Goal: Task Accomplishment & Management: Complete application form

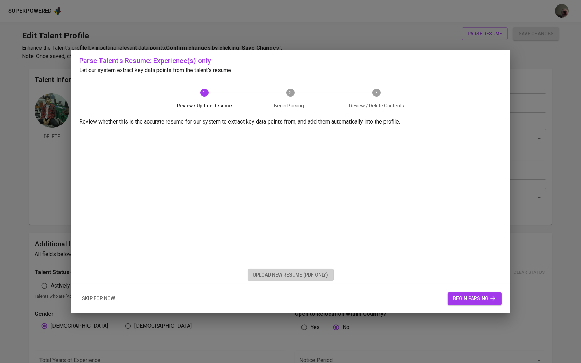
click at [316, 270] on button "upload new resume (pdf only)" at bounding box center [291, 275] width 86 height 13
click at [457, 299] on span "begin parsing" at bounding box center [474, 298] width 43 height 9
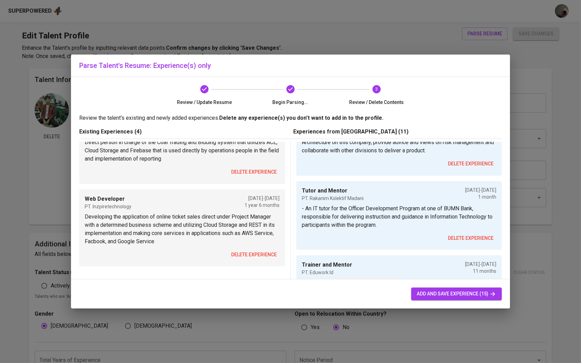
scroll to position [205, 0]
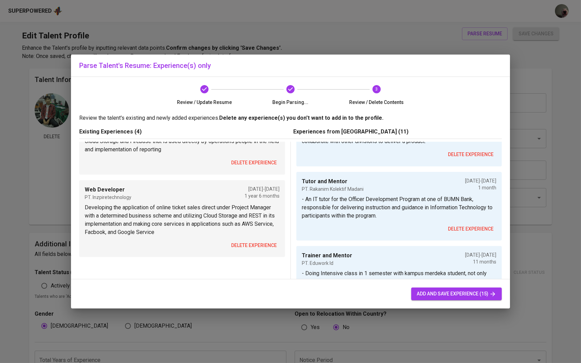
click at [454, 223] on button "delete experience" at bounding box center [470, 229] width 51 height 13
click at [458, 225] on span "delete experience" at bounding box center [471, 229] width 46 height 9
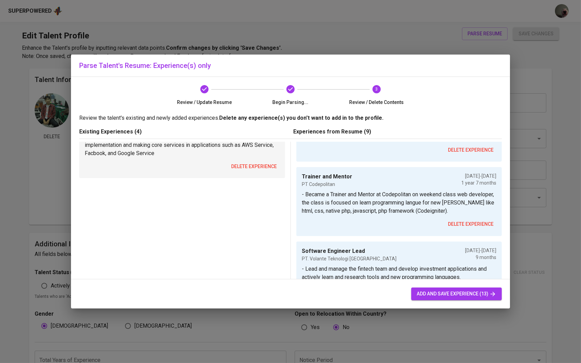
scroll to position [289, 0]
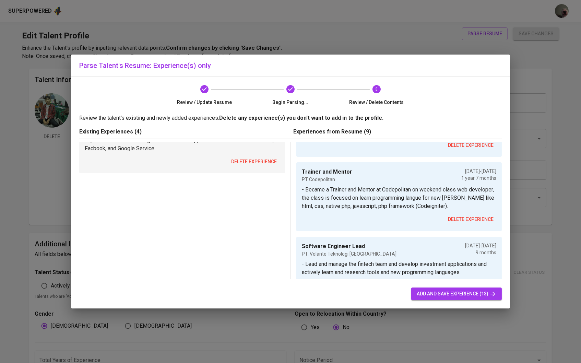
click at [477, 215] on span "delete experience" at bounding box center [471, 219] width 46 height 9
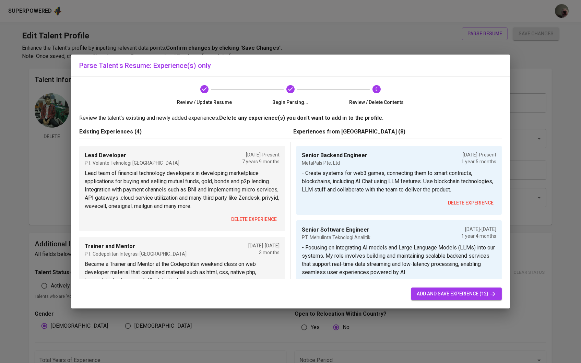
scroll to position [0, 0]
click at [248, 221] on span "delete experience" at bounding box center [254, 219] width 46 height 9
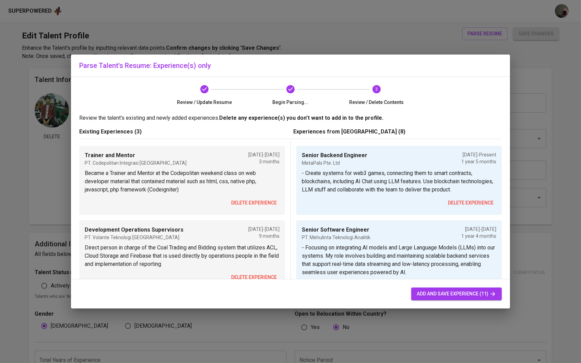
scroll to position [0, 0]
click at [249, 205] on span "delete experience" at bounding box center [254, 203] width 46 height 9
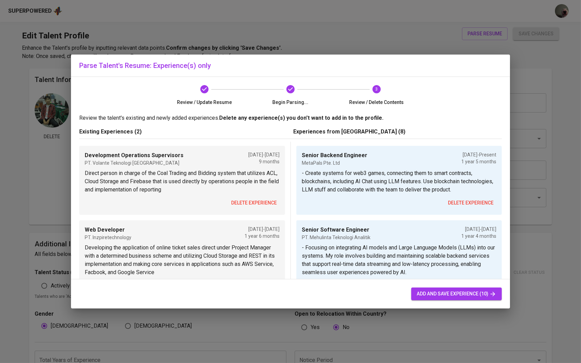
click at [251, 204] on span "delete experience" at bounding box center [254, 203] width 46 height 9
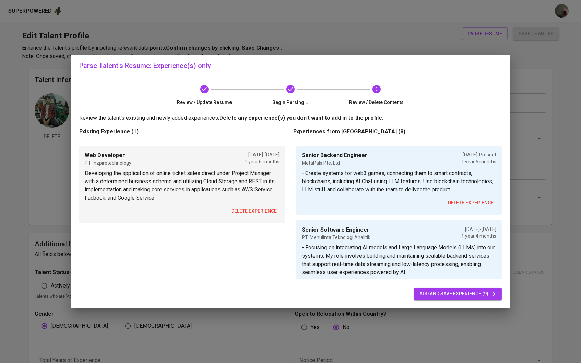
click at [254, 211] on span "delete experience" at bounding box center [254, 211] width 46 height 9
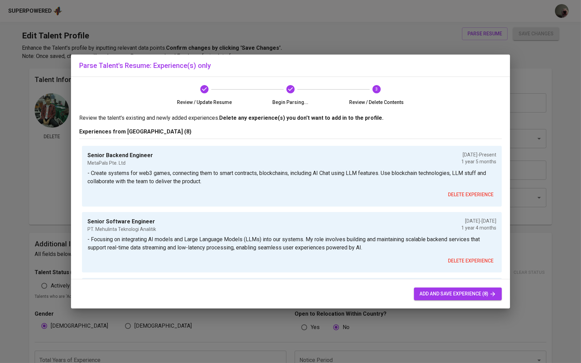
click at [449, 296] on span "add and save experience (8)" at bounding box center [458, 294] width 77 height 9
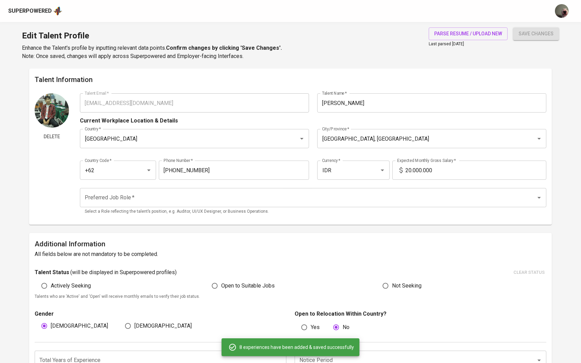
type input "Senior Backend Engineer"
type input "MetaPals Pte. Ltd"
type input "[DATE]"
type input "Senior Software Engineer"
type input "PT. Mehulinta Teknologi Analitik"
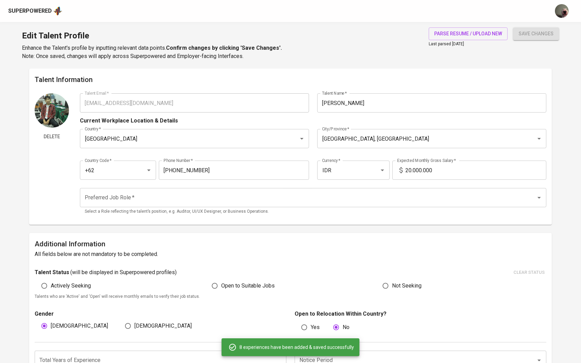
type input "[DATE]"
type input "Software Engineer Lead"
type input "PT. Sinbad Karya Perdagangan"
type input "04/01/2021"
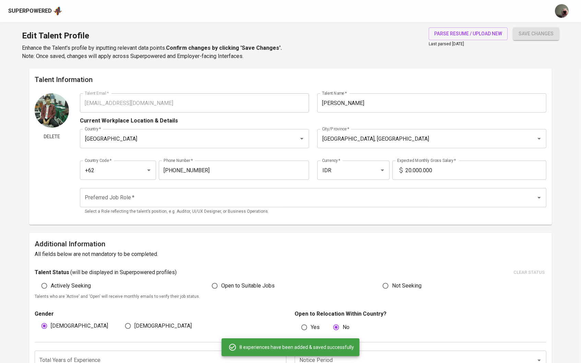
type input "[DATE]"
type input "Software Engineer"
type input "PT. Sinbad Karya Perdagangan"
type input "[DATE]"
type input "04/01/2021"
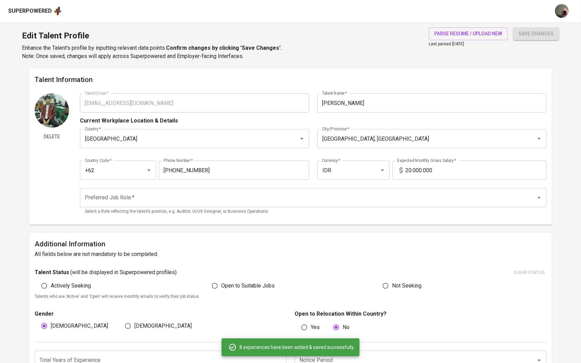
scroll to position [671, 0]
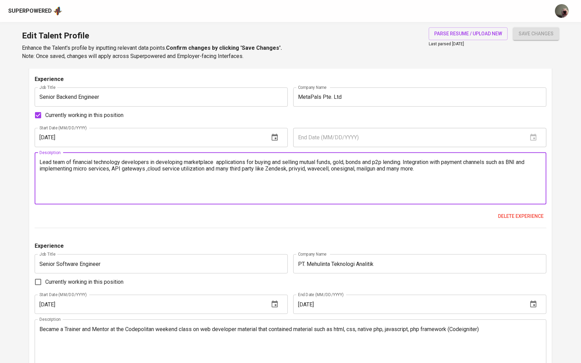
click at [335, 161] on textarea "Lead team of financial technology developers in developing marketplace applicat…" at bounding box center [290, 178] width 503 height 39
click at [339, 164] on textarea "Lead team of financial technology developers in developing marketplace applicat…" at bounding box center [290, 178] width 503 height 39
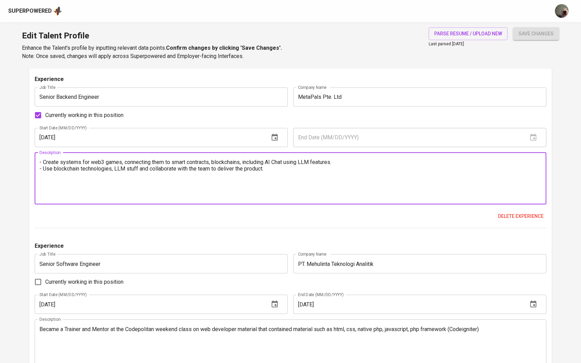
click at [38, 160] on div "- Create systems for web3 games, connecting them to smart contracts, blockchain…" at bounding box center [291, 179] width 512 height 52
click at [39, 160] on textarea "- Create systems for web3 games, connecting them to smart contracts, blockchain…" at bounding box center [290, 178] width 503 height 39
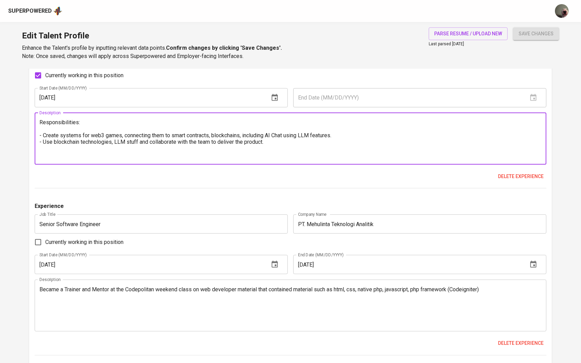
scroll to position [724, 0]
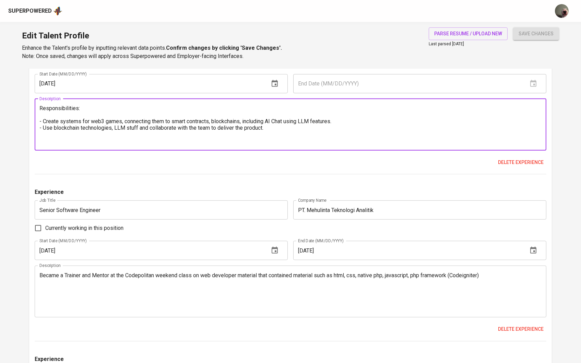
type textarea "Responsibilities: - Create systems for web3 games, connecting them to smart con…"
click at [260, 276] on textarea "Became a Trainer and Mentor at the Codepolitan weekend class on web developer m…" at bounding box center [290, 291] width 503 height 39
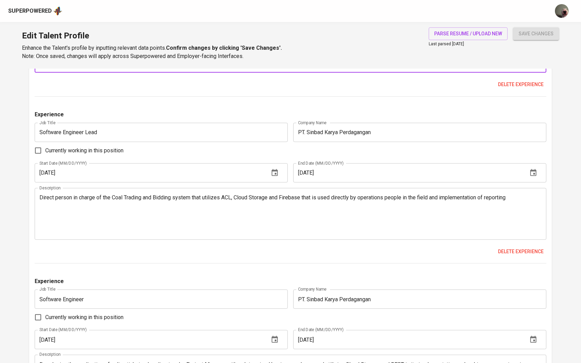
scroll to position [969, 0]
type textarea "- Focusing on integrating AI models and Large Language Models (LLMs) into our s…"
click at [298, 200] on textarea "Direct person in charge of the Coal Trading and Bidding system that utilizes AC…" at bounding box center [290, 213] width 503 height 39
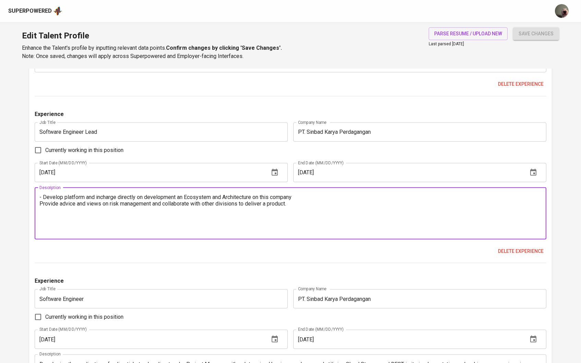
click at [165, 205] on textarea "- Develop platform and incharge directly on development an Ecosystem and Archit…" at bounding box center [290, 213] width 503 height 39
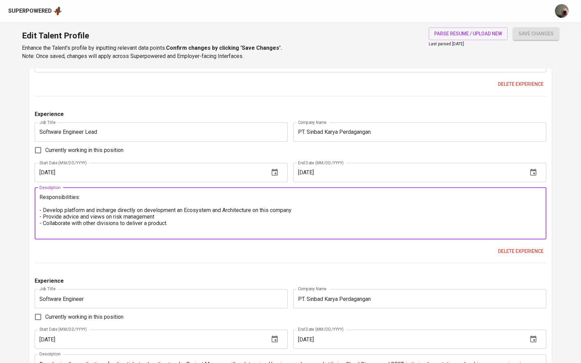
click at [99, 211] on textarea "Responsibilities: - Develop platform and incharge directly on development an Ec…" at bounding box center [290, 213] width 503 height 39
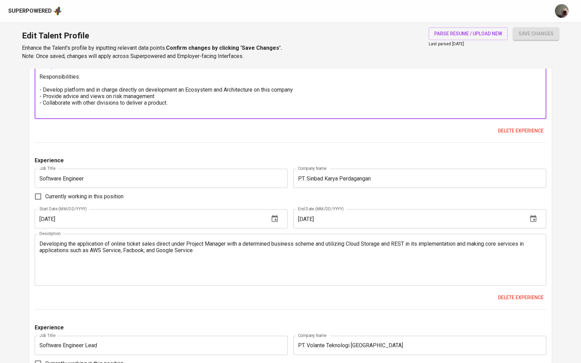
scroll to position [1107, 0]
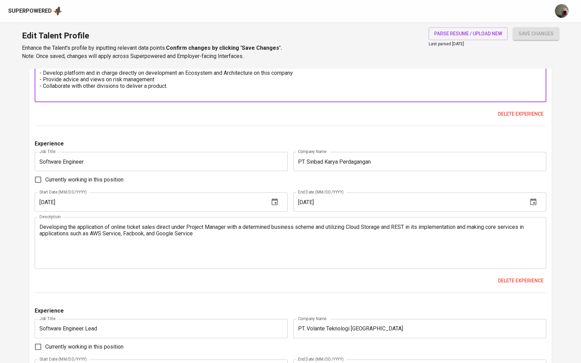
type textarea "Responsibilities: - Develop platform and in charge directly on development an E…"
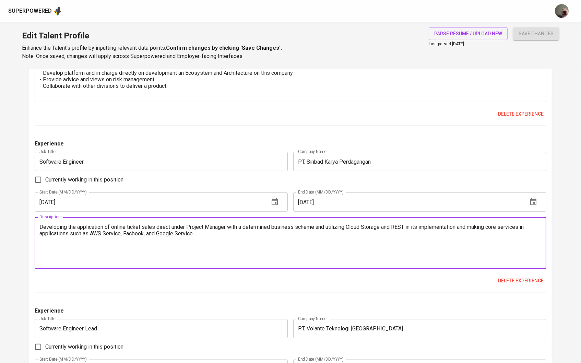
click at [40, 230] on textarea "Developing the application of online ticket sales direct under Project Manager …" at bounding box center [290, 243] width 503 height 39
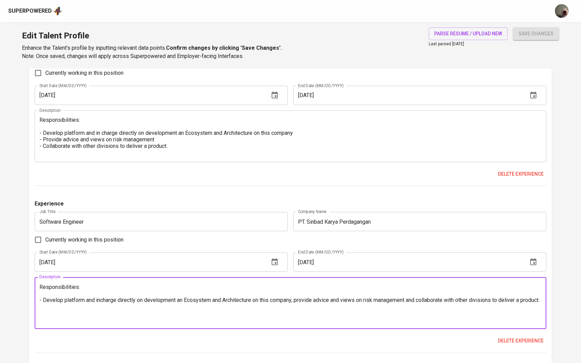
scroll to position [1041, 0]
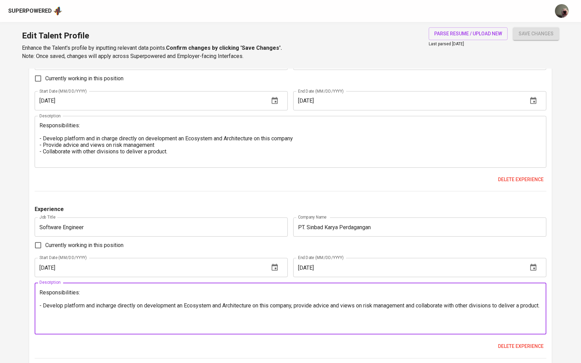
type textarea "Responsibilities: - Develop platform and incharge directly on development an Ec…"
click at [153, 100] on input "04/01/2021" at bounding box center [149, 100] width 229 height 19
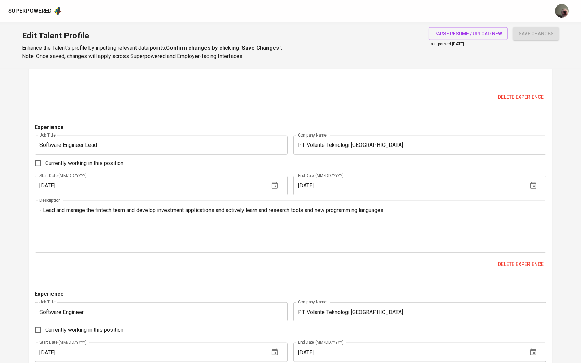
scroll to position [1295, 0]
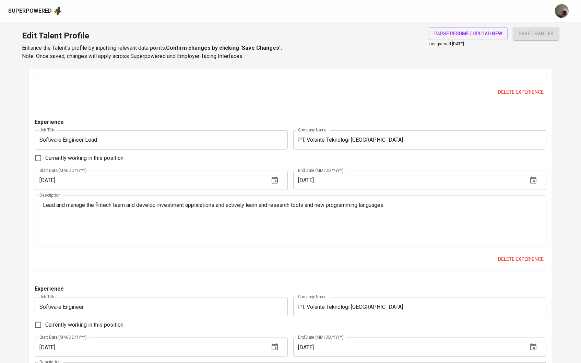
click at [38, 206] on div "- Lead and manage the fintech team and develop investment applications and acti…" at bounding box center [291, 222] width 512 height 52
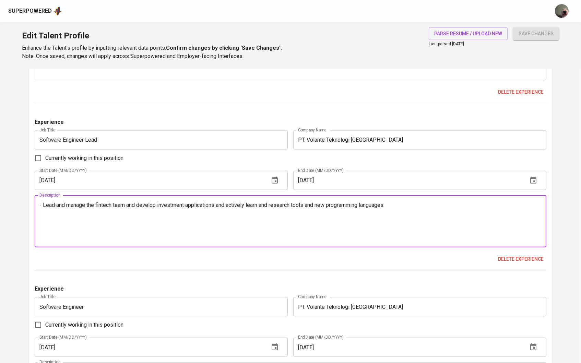
click at [44, 207] on textarea "- Lead and manage the fintech team and develop investment applications and acti…" at bounding box center [290, 221] width 503 height 39
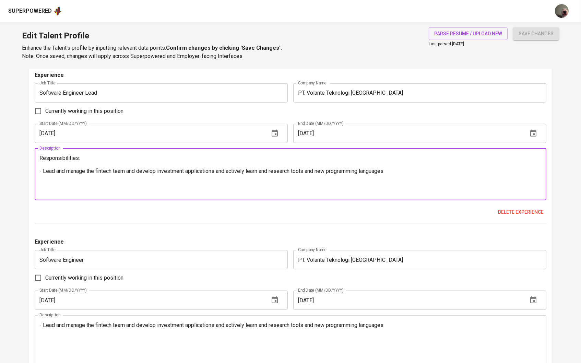
scroll to position [1342, 0]
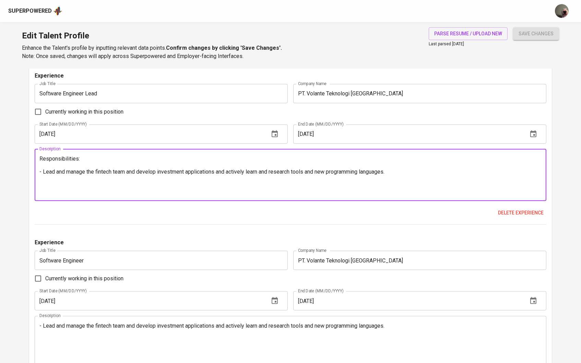
type textarea "Responsibilities: - Lead and manage the fintech team and develop investment app…"
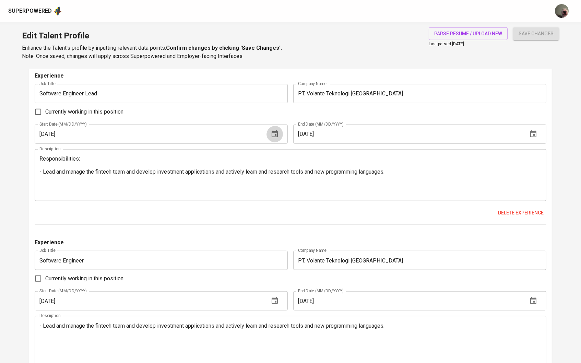
click at [275, 138] on icon "button" at bounding box center [275, 134] width 8 height 8
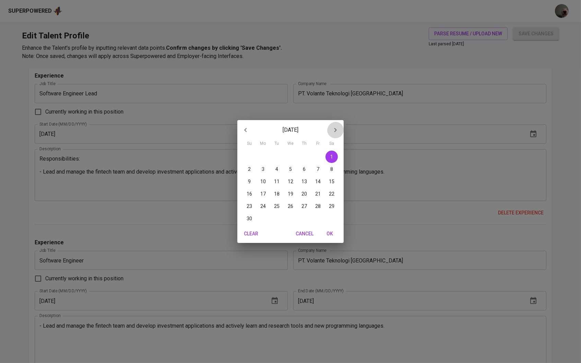
click at [337, 128] on icon "button" at bounding box center [336, 130] width 8 height 8
click at [249, 132] on icon "button" at bounding box center [246, 130] width 8 height 8
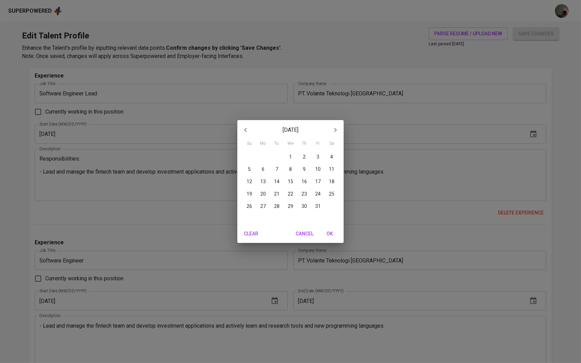
click at [249, 132] on icon "button" at bounding box center [246, 130] width 8 height 8
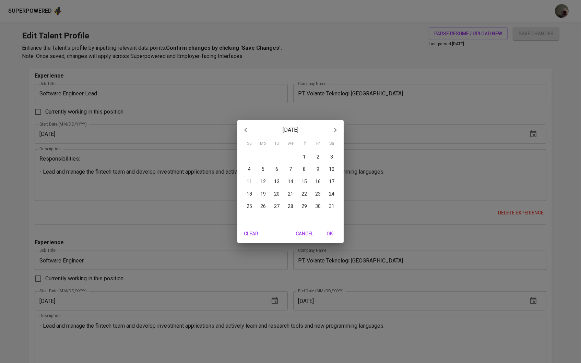
click at [249, 132] on icon "button" at bounding box center [246, 130] width 8 height 8
click at [291, 156] on p "1" at bounding box center [290, 156] width 3 height 7
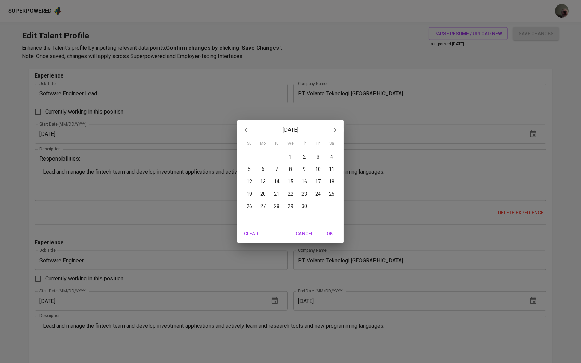
type input "11/01/2017"
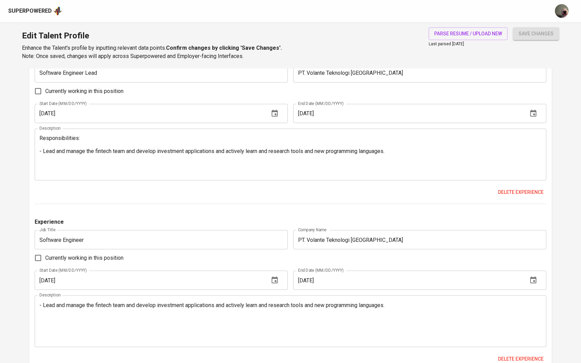
scroll to position [1416, 0]
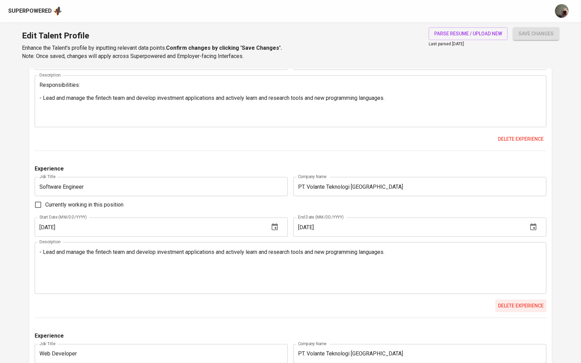
click at [511, 310] on span "Delete experience" at bounding box center [521, 306] width 46 height 9
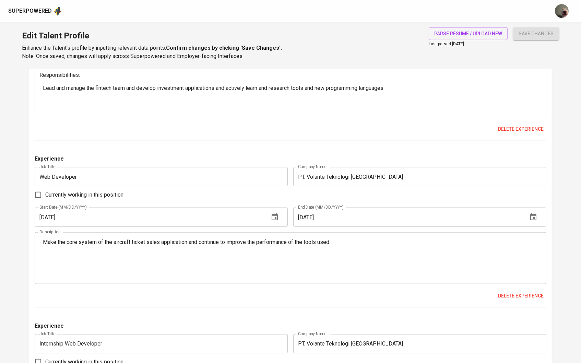
scroll to position [1428, 0]
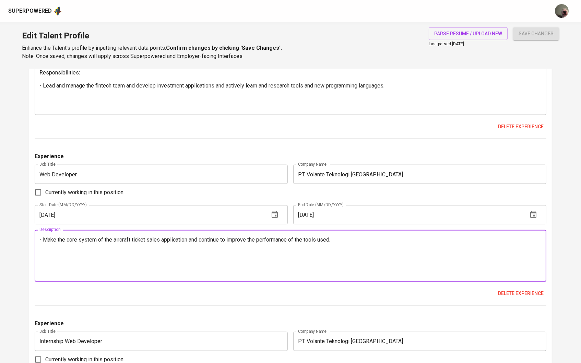
click at [360, 250] on textarea "- Make the core system of the aircraft ticket sales application and continue to…" at bounding box center [290, 255] width 503 height 39
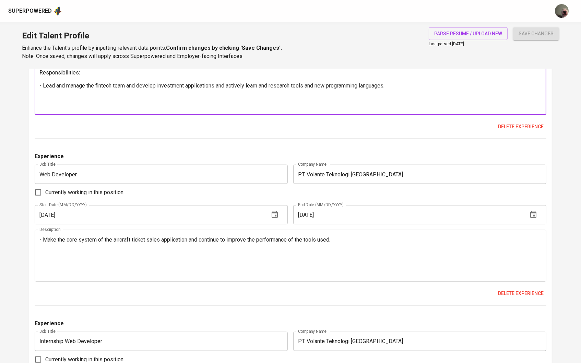
click at [416, 90] on textarea "Responsibilities: - Lead and manage the fintech team and develop investment app…" at bounding box center [290, 88] width 503 height 39
paste textarea "- Make the core system of the aircraft ticket sales application and continue to…"
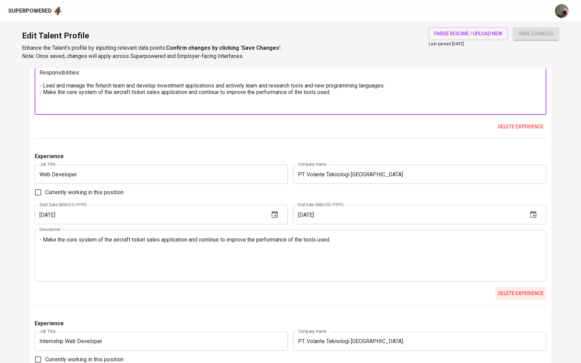
scroll to position [1290, 0]
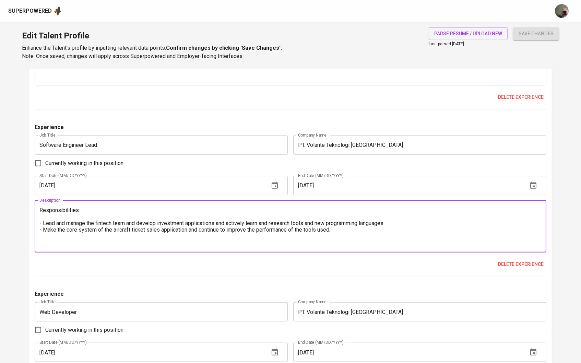
type textarea "Responsibilities: - Lead and manage the fintech team and develop investment app…"
click at [176, 190] on input "11/01/2017" at bounding box center [149, 185] width 229 height 19
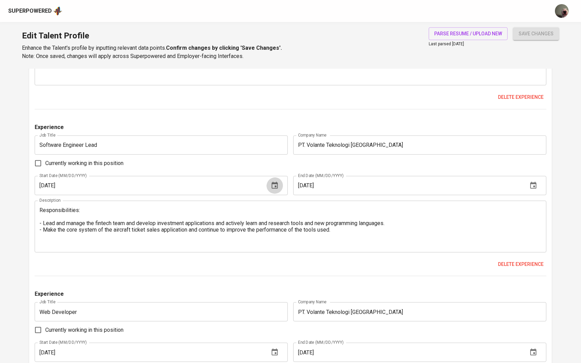
click at [277, 188] on icon "button" at bounding box center [275, 185] width 6 height 7
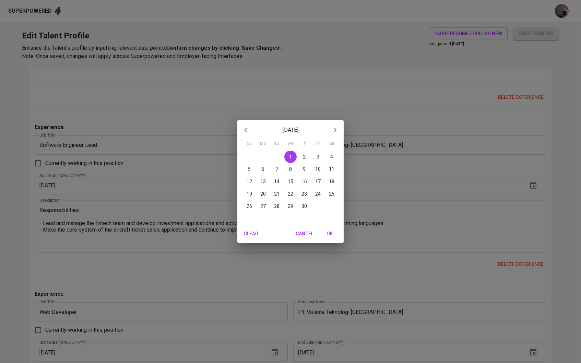
click at [255, 133] on p "November 2017" at bounding box center [290, 130] width 73 height 8
click at [253, 132] on button "button" at bounding box center [245, 130] width 16 height 16
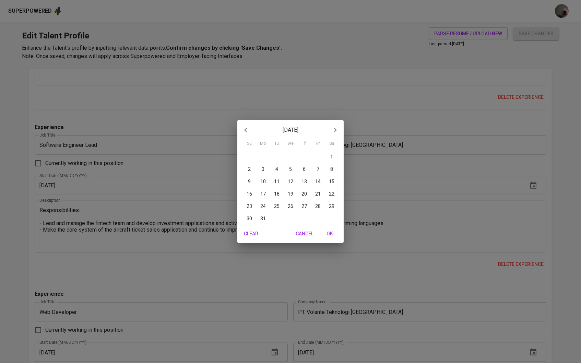
click at [253, 132] on button "button" at bounding box center [245, 130] width 16 height 16
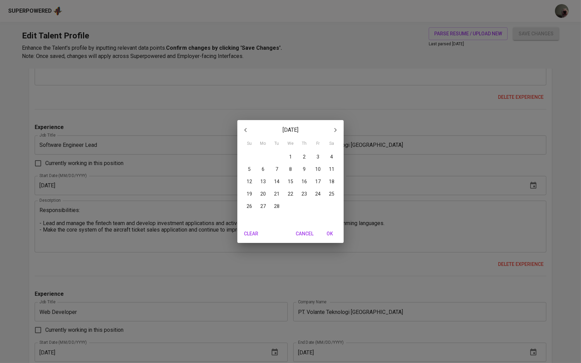
click at [253, 132] on button "button" at bounding box center [245, 130] width 16 height 16
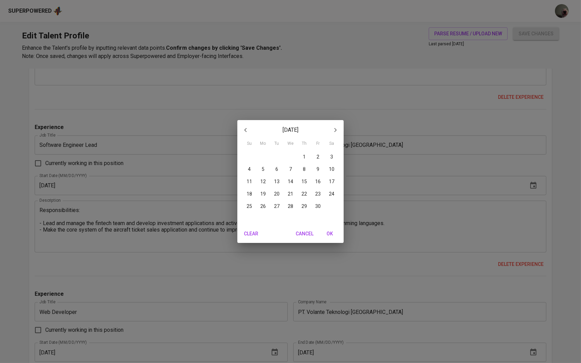
click at [253, 132] on button "button" at bounding box center [245, 130] width 16 height 16
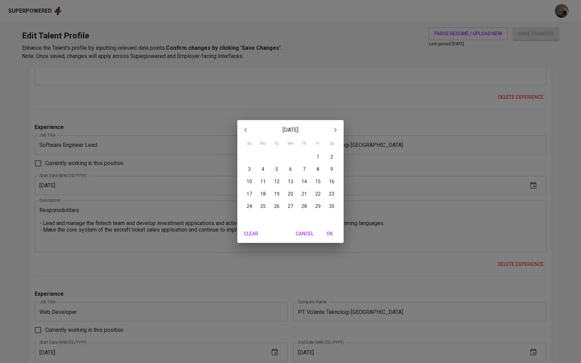
click at [253, 132] on button "button" at bounding box center [245, 130] width 16 height 16
click at [333, 130] on icon "button" at bounding box center [336, 130] width 8 height 8
click at [265, 170] on span "4" at bounding box center [263, 169] width 12 height 7
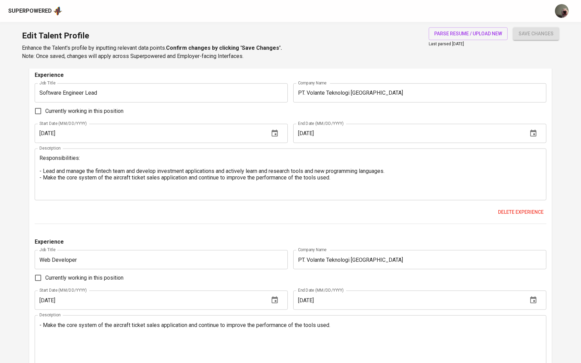
scroll to position [1346, 0]
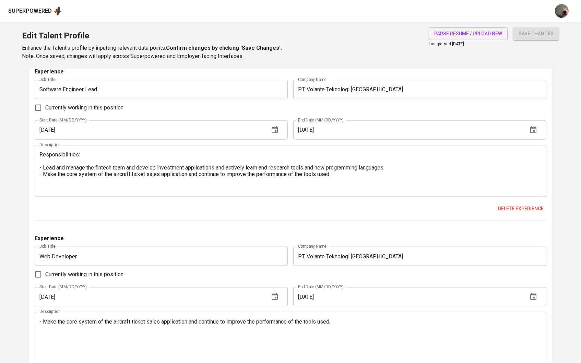
click at [276, 129] on icon "button" at bounding box center [275, 130] width 8 height 8
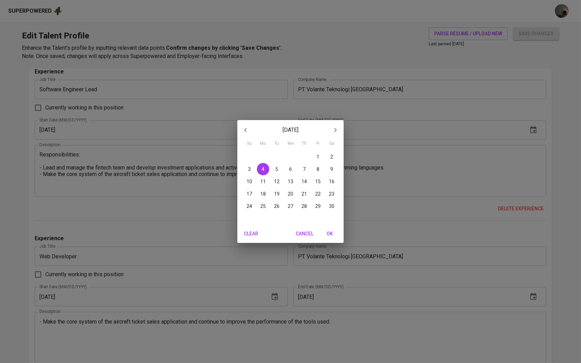
click at [311, 161] on div "1" at bounding box center [318, 157] width 14 height 12
type input "04/01/2016"
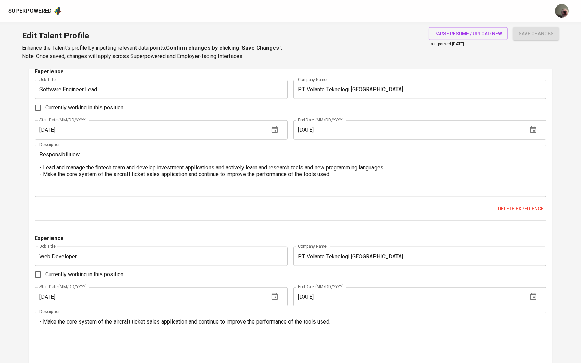
click at [314, 159] on textarea "Responsibilities: - Lead and manage the fintech team and develop investment app…" at bounding box center [290, 170] width 503 height 39
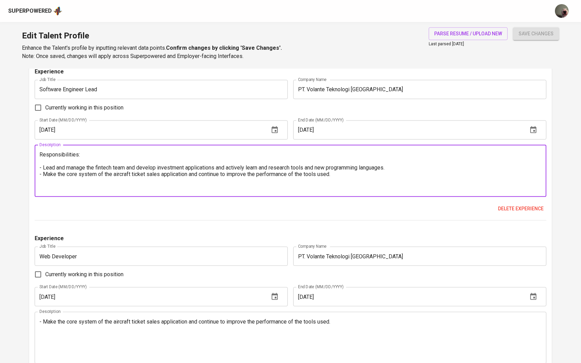
click at [316, 158] on textarea "Responsibilities: - Lead and manage the fintech team and develop investment app…" at bounding box center [290, 170] width 503 height 39
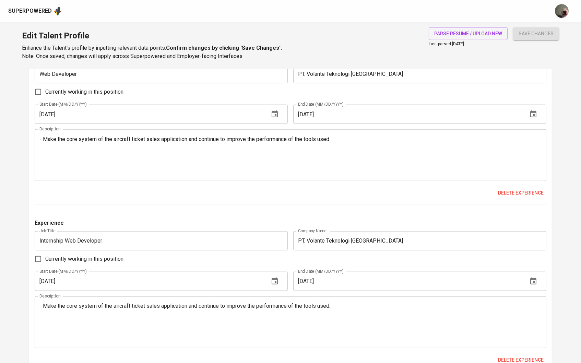
scroll to position [1528, 0]
click at [512, 197] on span "Delete experience" at bounding box center [521, 193] width 46 height 9
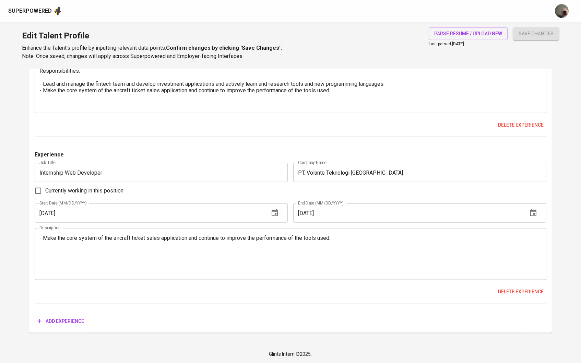
scroll to position [1433, 0]
click at [515, 294] on span "Delete experience" at bounding box center [521, 292] width 46 height 9
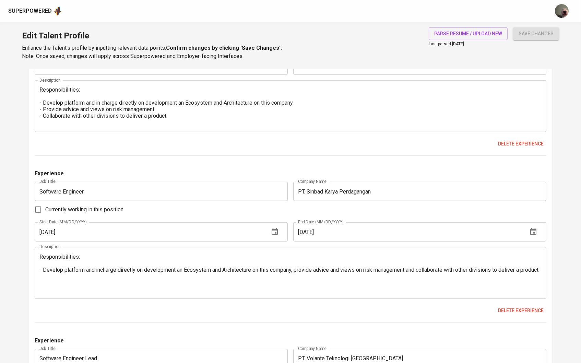
scroll to position [1075, 0]
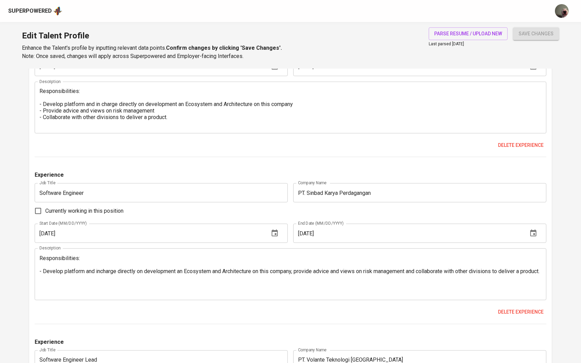
click at [299, 273] on textarea "Responsibilities: - Develop platform and incharge directly on development an Ec…" at bounding box center [290, 274] width 503 height 39
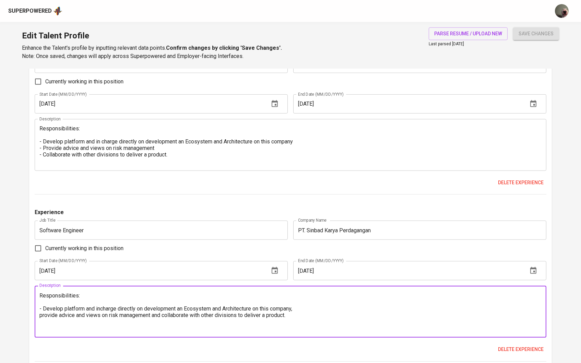
scroll to position [1038, 0]
type textarea "Responsibilities: - Develop platform and incharge directly on development an Ec…"
click at [205, 111] on input "04/01/2021" at bounding box center [149, 104] width 229 height 19
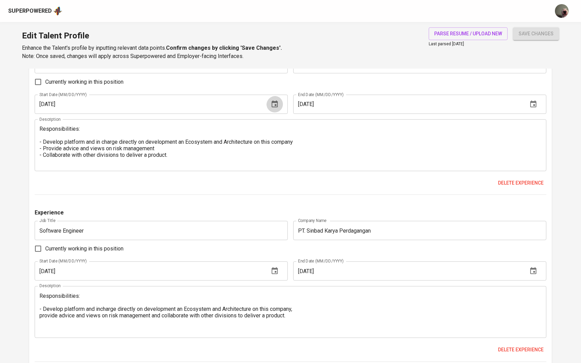
click at [277, 107] on icon "button" at bounding box center [275, 104] width 6 height 7
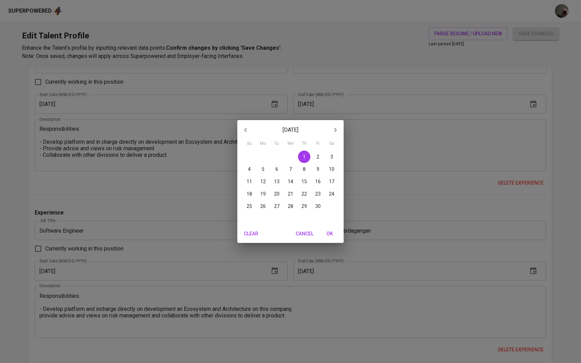
click at [243, 129] on icon "button" at bounding box center [246, 130] width 8 height 8
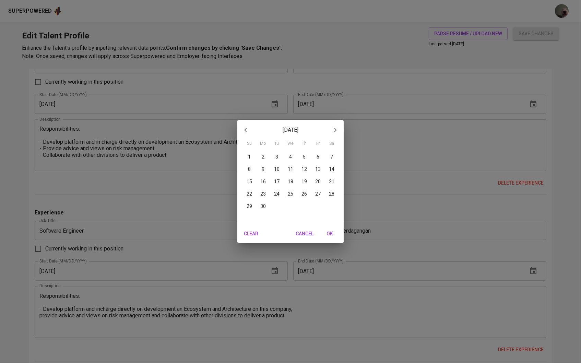
click at [243, 129] on icon "button" at bounding box center [246, 130] width 8 height 8
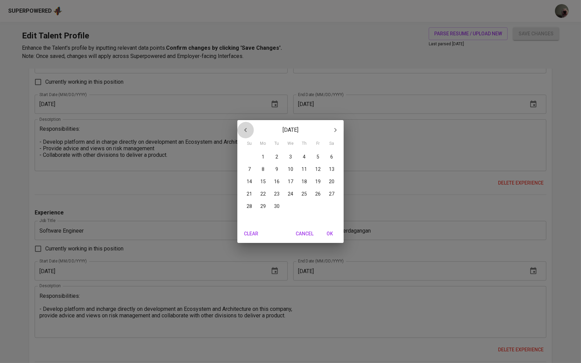
click at [243, 129] on icon "button" at bounding box center [246, 130] width 8 height 8
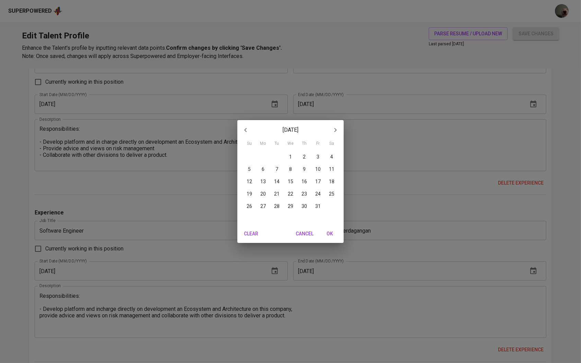
click at [243, 129] on icon "button" at bounding box center [246, 130] width 8 height 8
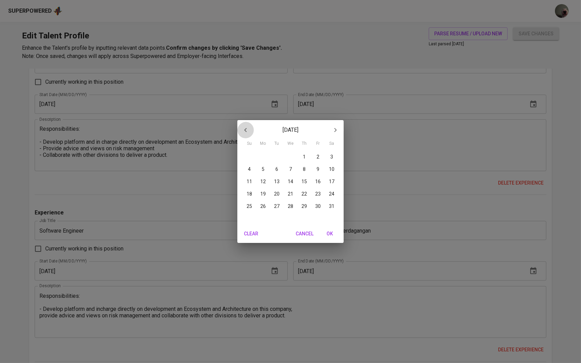
click at [243, 129] on icon "button" at bounding box center [246, 130] width 8 height 8
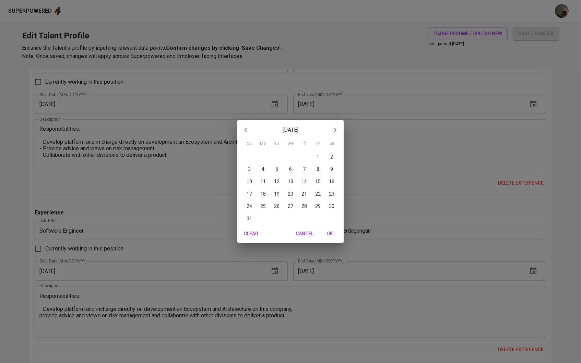
click at [245, 129] on icon "button" at bounding box center [246, 130] width 8 height 8
click at [332, 128] on icon "button" at bounding box center [336, 130] width 8 height 8
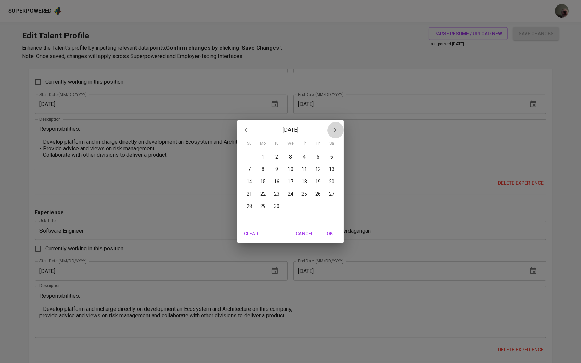
click at [332, 128] on icon "button" at bounding box center [336, 130] width 8 height 8
click at [267, 169] on span "3" at bounding box center [263, 169] width 12 height 7
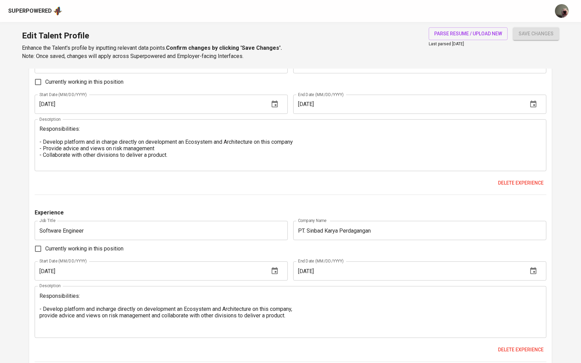
type input "06/03/2019"
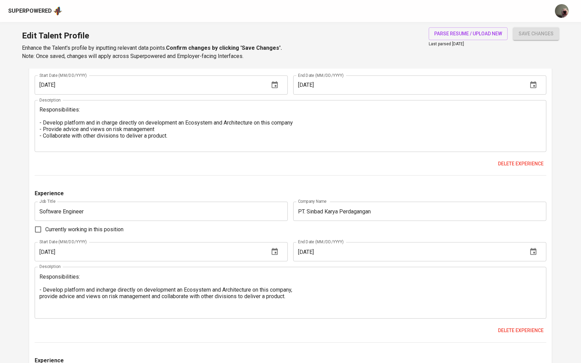
scroll to position [1057, 0]
click at [510, 330] on span "Delete experience" at bounding box center [521, 330] width 46 height 9
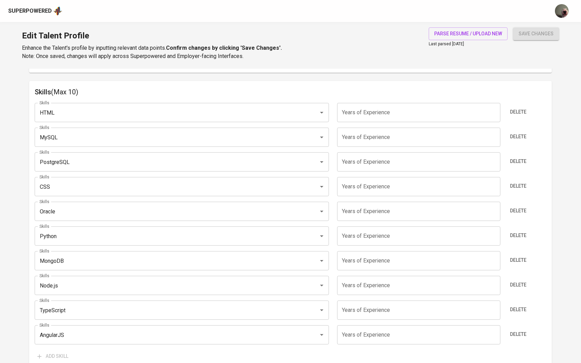
scroll to position [264, 0]
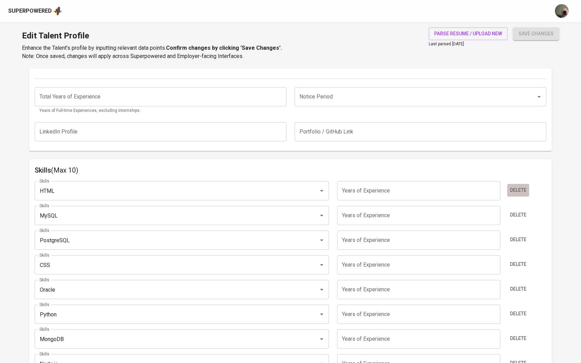
click at [525, 193] on span "Delete" at bounding box center [518, 190] width 16 height 9
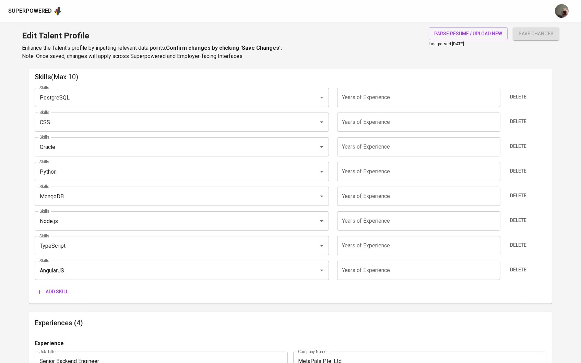
scroll to position [360, 0]
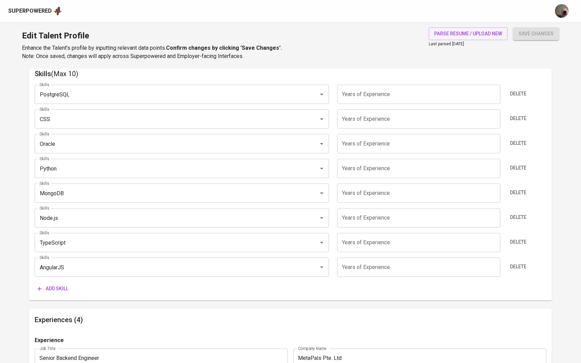
click at [170, 107] on div "Skills PostgreSQL Skills Years of Experience Years of Experience Delete Skills …" at bounding box center [291, 187] width 512 height 216
click at [169, 92] on input "PostgreSQL" at bounding box center [172, 94] width 269 height 13
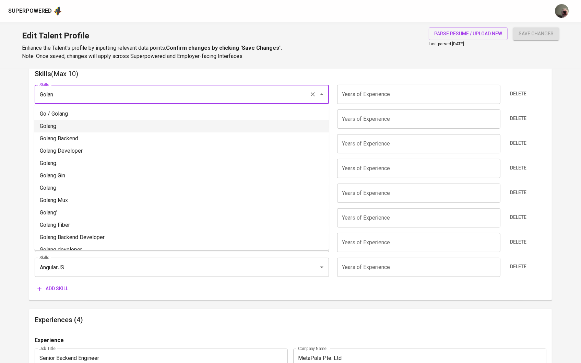
click at [86, 128] on li "Golang" at bounding box center [181, 126] width 295 height 12
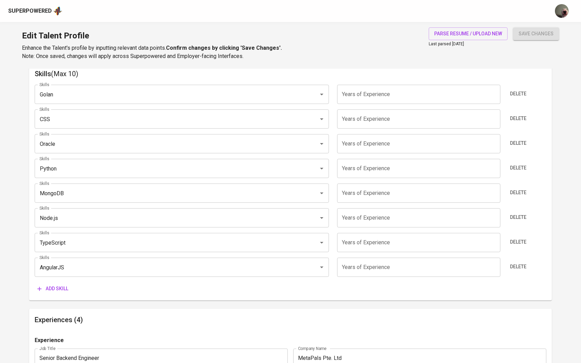
type input "Golang"
click at [114, 122] on input "CSS" at bounding box center [172, 119] width 269 height 13
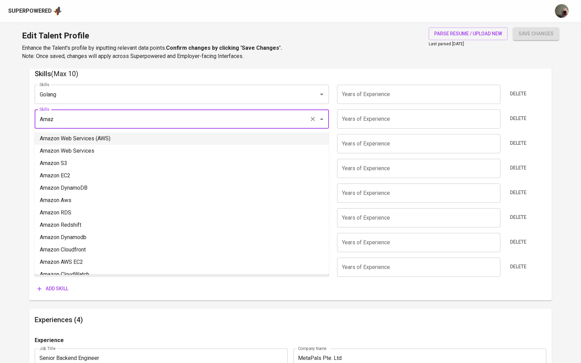
click at [78, 141] on li "Amazon Web Services (AWS)" at bounding box center [181, 138] width 295 height 12
type input "Amazon Web Services (AWS)"
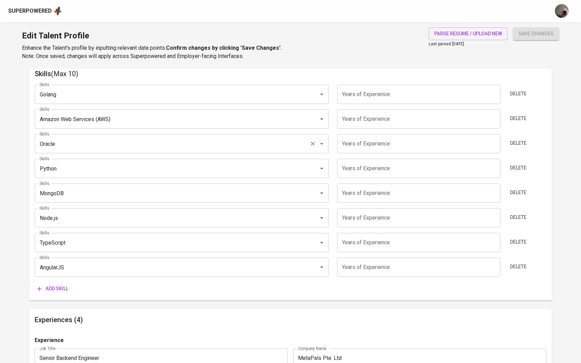
click at [70, 151] on div "Oracle Skills" at bounding box center [182, 143] width 295 height 19
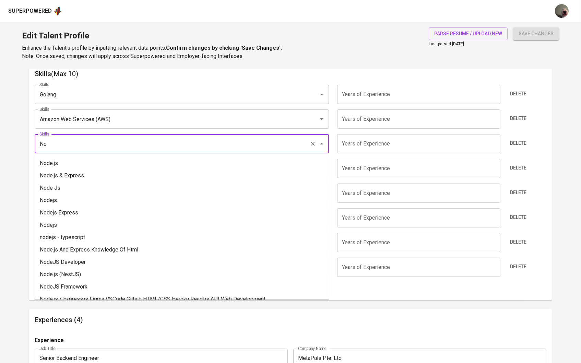
type input "N"
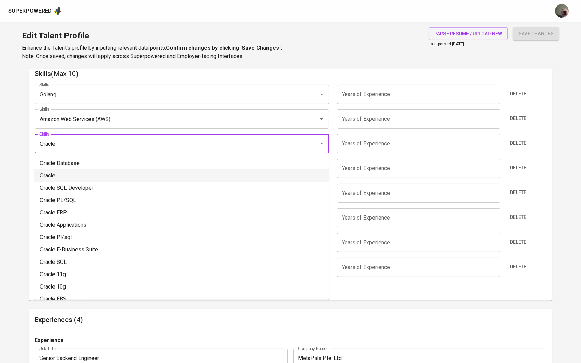
click at [78, 172] on li "Oracle" at bounding box center [181, 176] width 295 height 12
type input "Oracle"
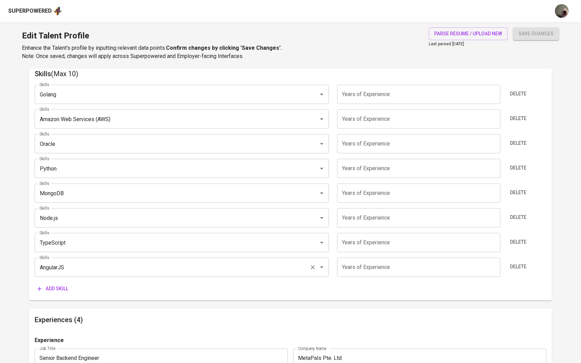
click at [80, 265] on input "AngularJS" at bounding box center [172, 267] width 269 height 13
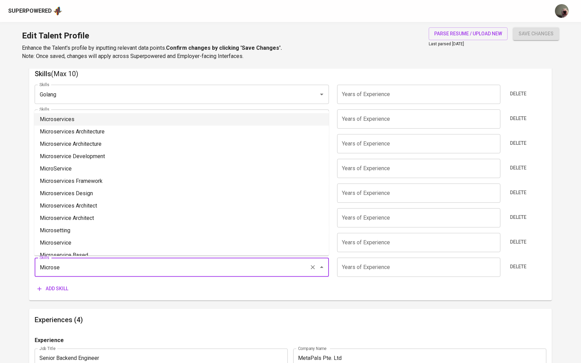
click at [77, 117] on li "Microservices" at bounding box center [181, 119] width 295 height 12
type input "Microservices"
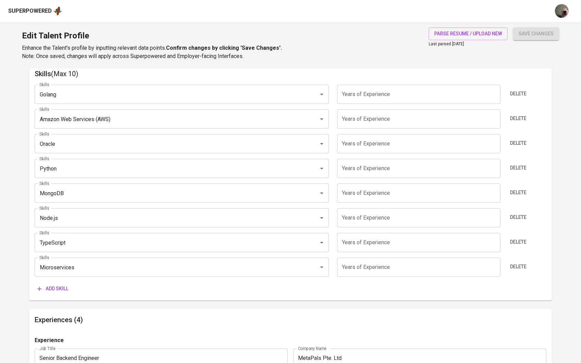
click at [360, 85] on input "number" at bounding box center [418, 94] width 163 height 19
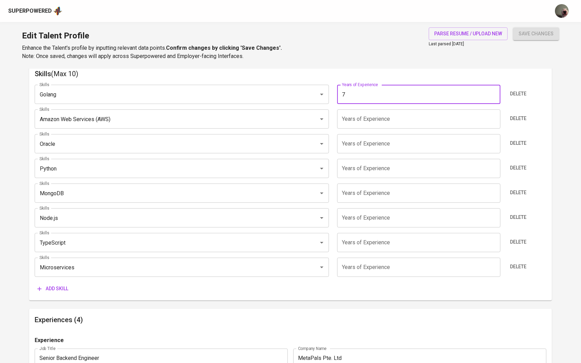
type input "7"
click at [364, 123] on input "number" at bounding box center [418, 118] width 163 height 19
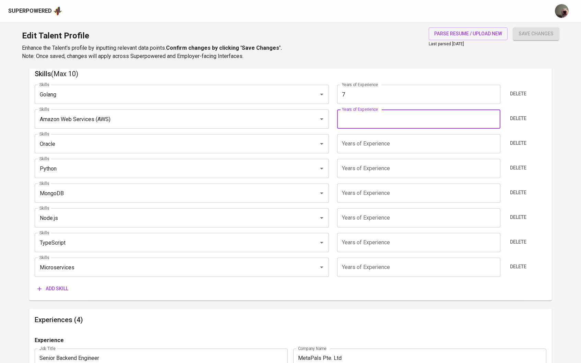
click at [377, 92] on input "7" at bounding box center [418, 94] width 163 height 19
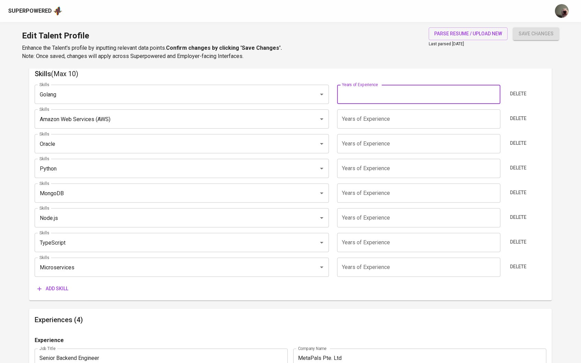
type input "6"
type input "7"
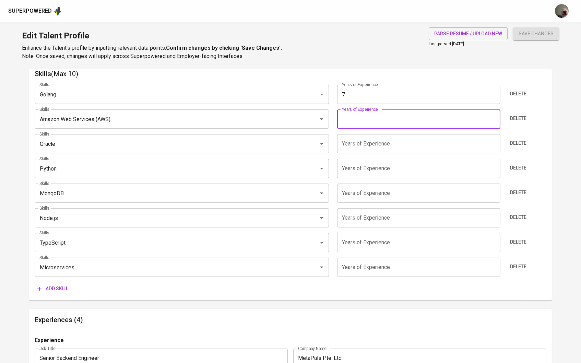
click at [370, 116] on input "number" at bounding box center [418, 118] width 163 height 19
type input "5"
click at [361, 145] on input "number" at bounding box center [418, 143] width 163 height 19
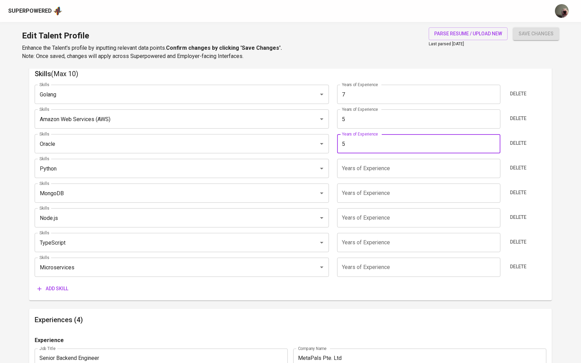
type input "5"
click at [361, 168] on input "number" at bounding box center [418, 168] width 163 height 19
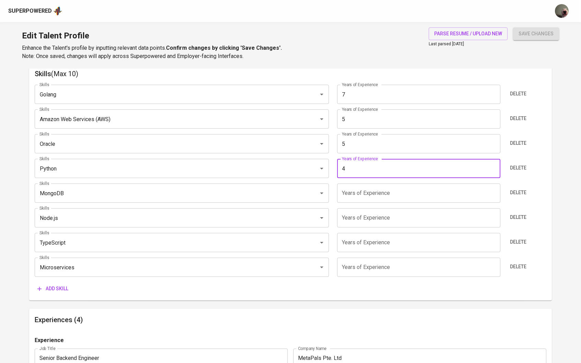
type input "4"
click at [353, 197] on input "number" at bounding box center [418, 193] width 163 height 19
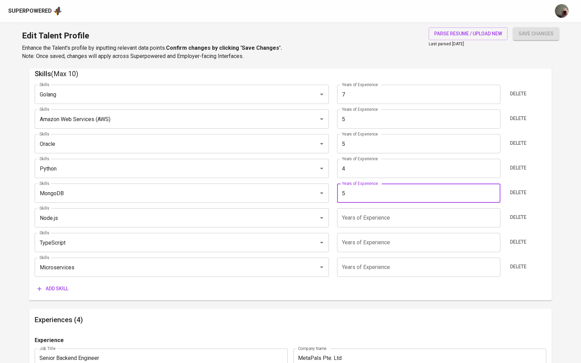
type input "5"
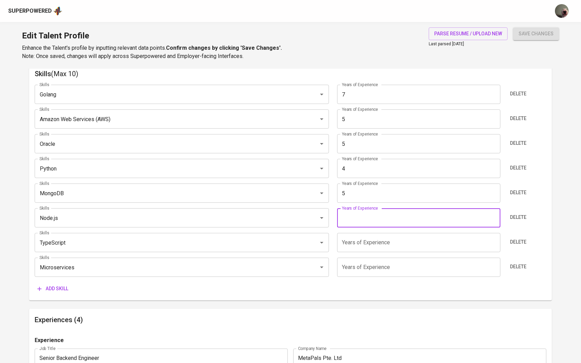
click at [352, 217] on input "number" at bounding box center [418, 217] width 163 height 19
type input "7"
type input "5"
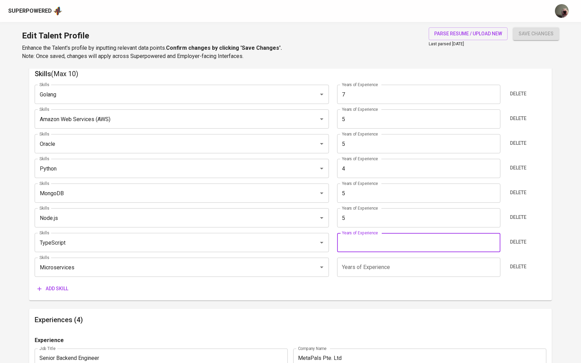
click at [349, 250] on input "number" at bounding box center [418, 242] width 163 height 19
type input "5"
click at [357, 267] on input "number" at bounding box center [418, 267] width 163 height 19
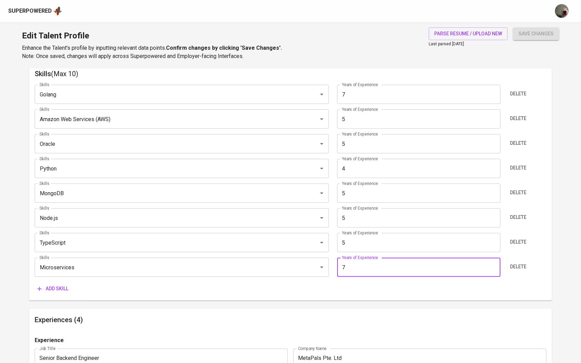
type input "7"
click at [532, 51] on div "save changes" at bounding box center [536, 43] width 46 height 33
click at [532, 37] on span "save changes" at bounding box center [536, 34] width 35 height 9
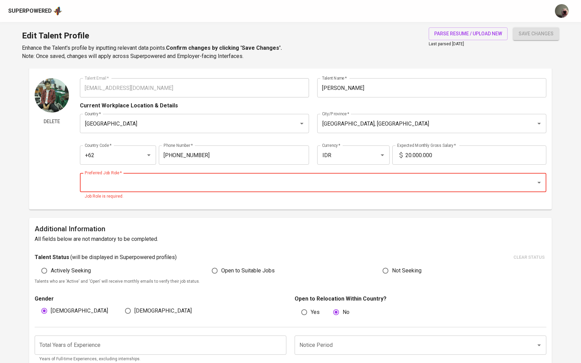
click at [344, 178] on input "Preferred Job Role   *" at bounding box center [304, 182] width 442 height 13
type input "K"
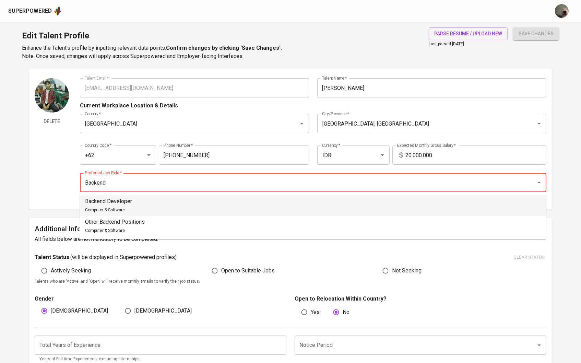
click at [218, 214] on li "Backend Developer Computer & Software" at bounding box center [313, 205] width 467 height 21
type input "Backend Developer"
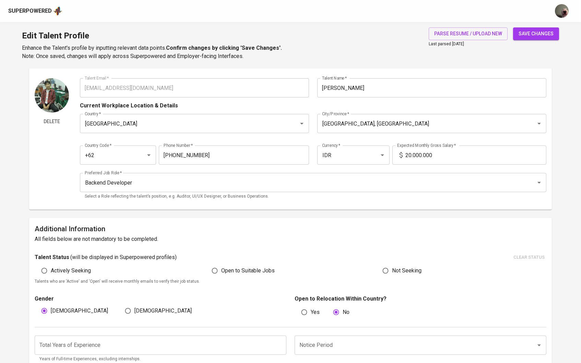
click at [411, 153] on input "20.000.000" at bounding box center [476, 155] width 141 height 19
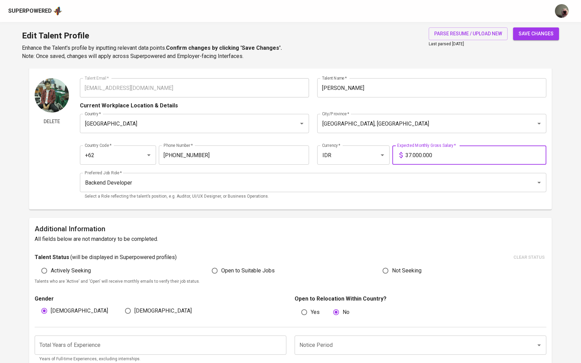
type input "37.000.000"
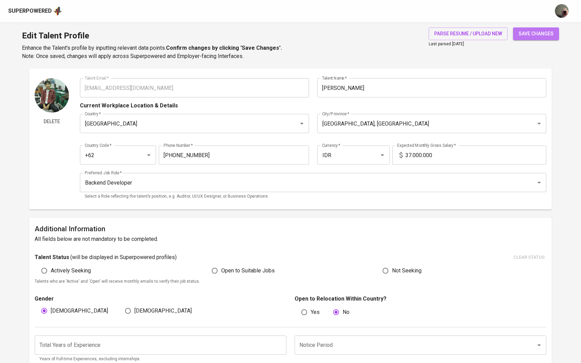
click at [542, 37] on span "save changes" at bounding box center [536, 34] width 35 height 9
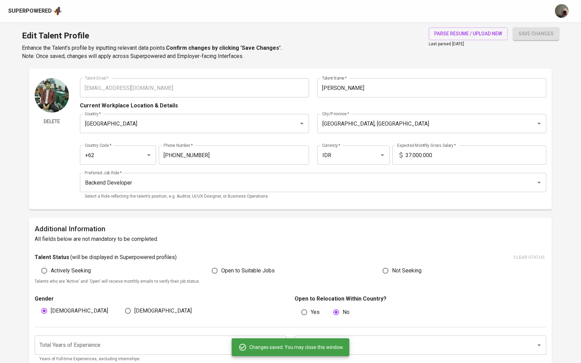
type input "Microservices"
type input "Go"
type input "7"
type input "Node.js"
type input "MongoDB"
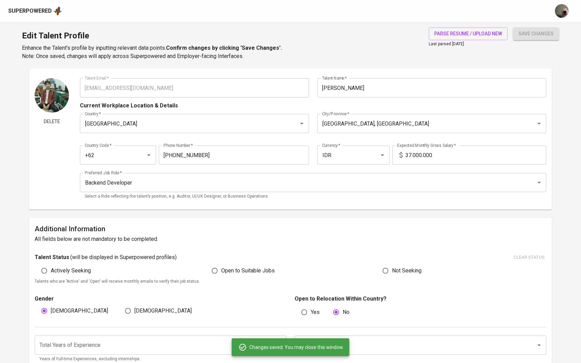
type input "5"
type input "Oracle"
type input "Amazon Web Services (AWS)"
type input "Python"
type input "4"
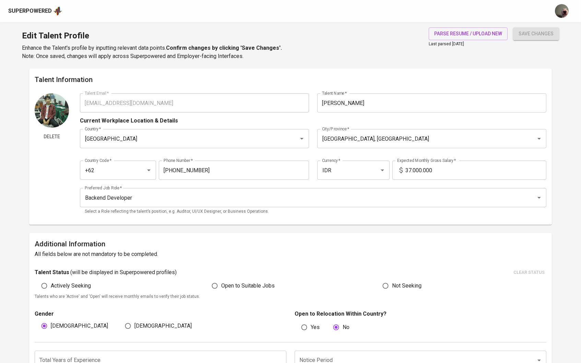
scroll to position [0, 0]
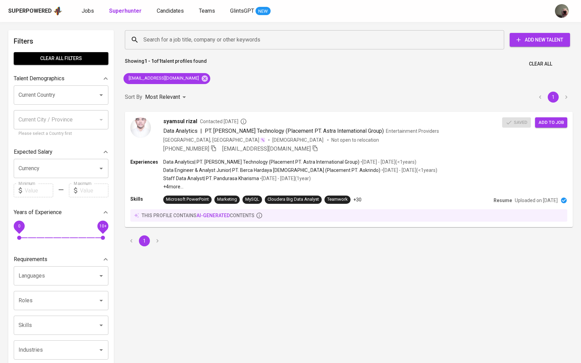
scroll to position [11, 0]
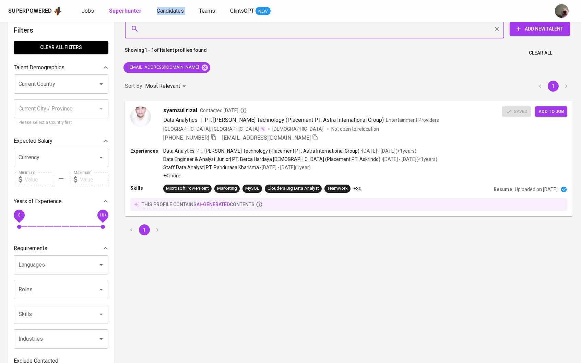
click at [184, 32] on input "Search for a job title, company or other keywords" at bounding box center [316, 28] width 349 height 13
paste input "[EMAIL_ADDRESS][DOMAIN_NAME]"
type input "[EMAIL_ADDRESS][DOMAIN_NAME]"
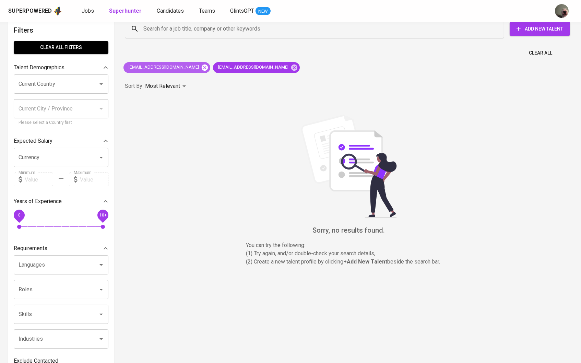
click at [202, 67] on icon at bounding box center [205, 67] width 6 height 6
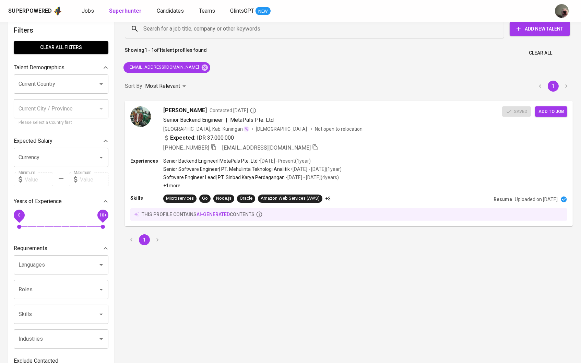
click at [104, 10] on div "Jobs Superhunter Candidates Teams GlintsGPT NEW" at bounding box center [176, 11] width 189 height 9
click at [90, 11] on span "Jobs" at bounding box center [88, 11] width 12 height 7
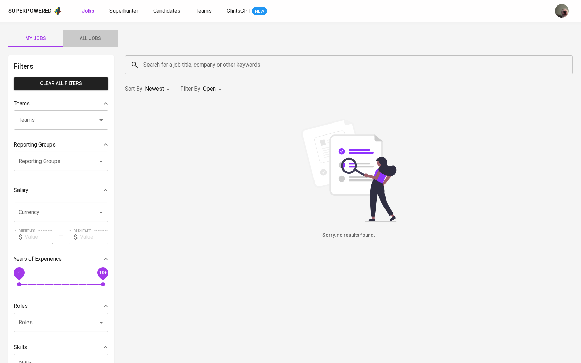
click at [102, 35] on span "All Jobs" at bounding box center [90, 38] width 47 height 9
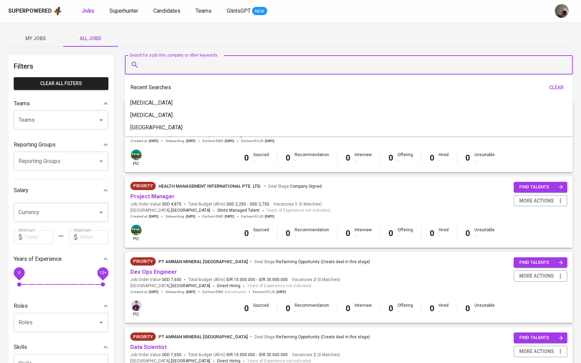
click at [180, 67] on input "Search for a job title, company or other keywords" at bounding box center [351, 64] width 418 height 13
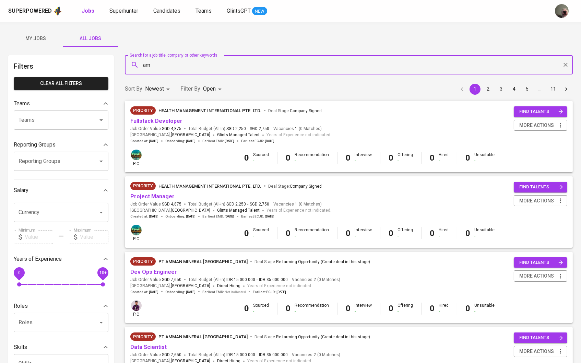
type input "a"
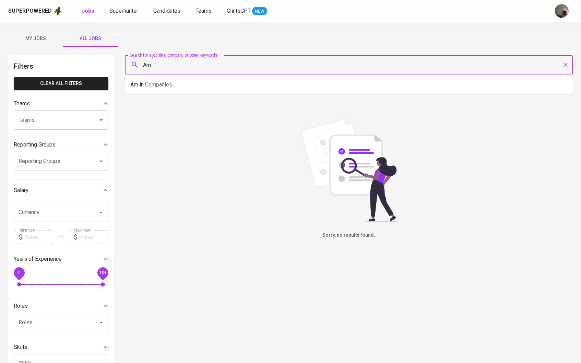
type input "A"
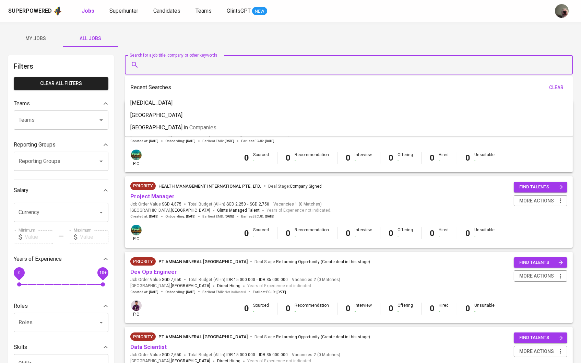
drag, startPoint x: 34, startPoint y: 38, endPoint x: 42, endPoint y: 37, distance: 8.0
click at [33, 38] on span "My Jobs" at bounding box center [35, 38] width 47 height 9
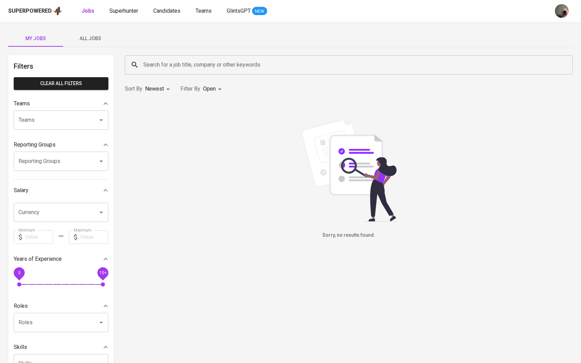
click at [97, 34] on button "All Jobs" at bounding box center [90, 38] width 55 height 16
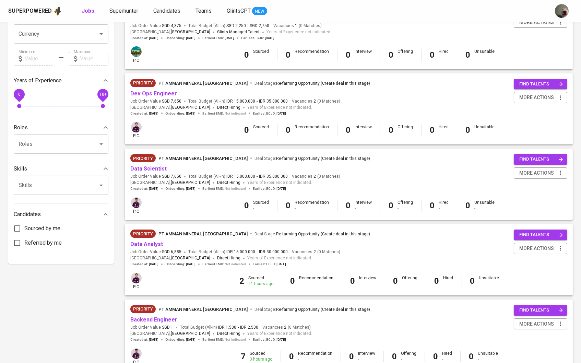
scroll to position [180, 0]
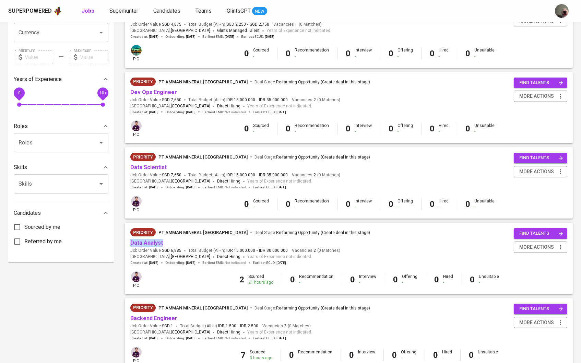
click at [138, 242] on link "Data Analyst" at bounding box center [146, 243] width 33 height 7
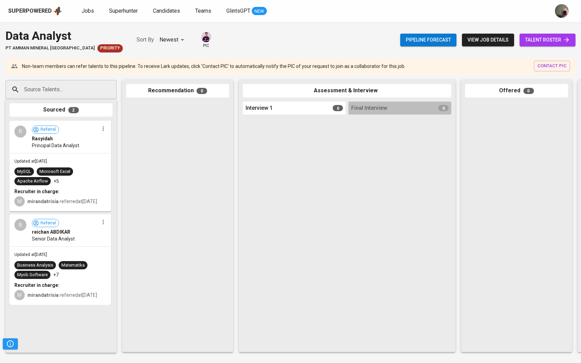
click at [150, 171] on div at bounding box center [177, 225] width 103 height 247
click at [91, 10] on span "Jobs" at bounding box center [88, 11] width 12 height 7
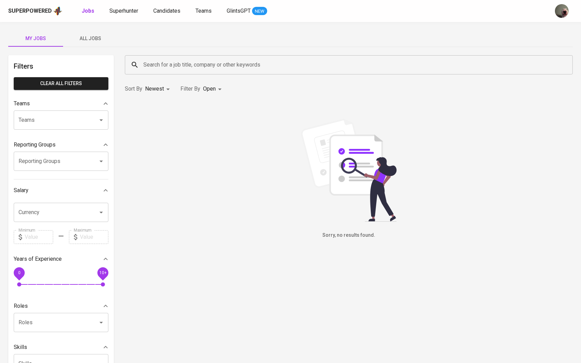
click at [100, 35] on span "All Jobs" at bounding box center [90, 38] width 47 height 9
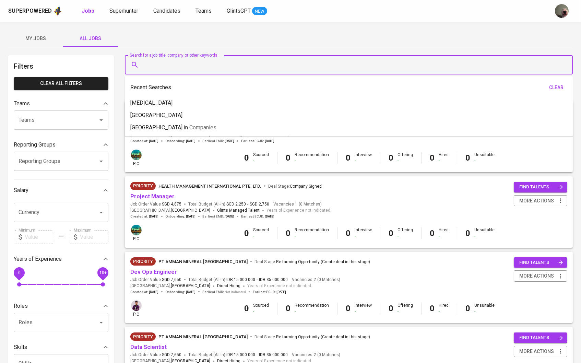
click at [181, 59] on input "Search for a job title, company or other keywords" at bounding box center [351, 64] width 418 height 13
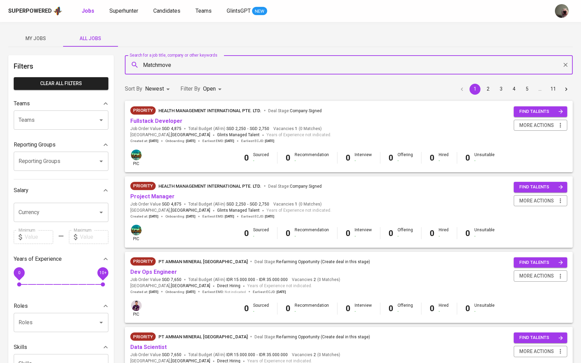
type input "Matchmove"
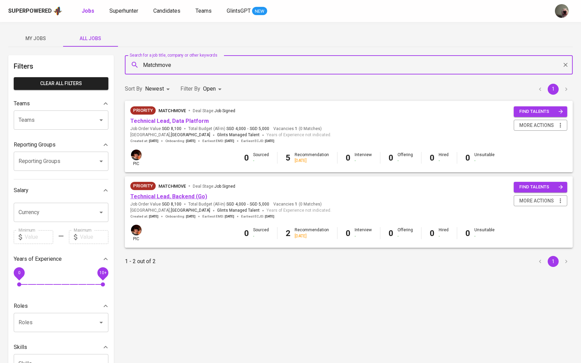
click at [173, 194] on link "Technical Lead, Backend (Go)" at bounding box center [168, 196] width 77 height 7
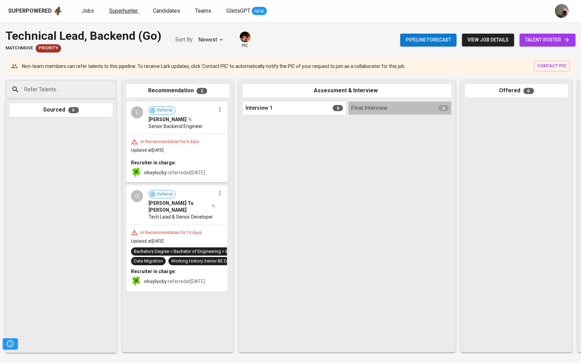
click at [111, 12] on span "Superhunter" at bounding box center [123, 11] width 29 height 7
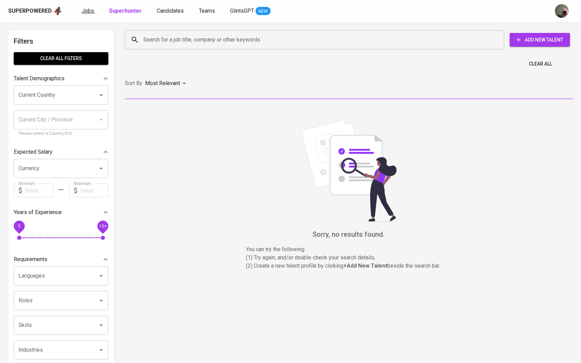
click at [93, 13] on link "Jobs" at bounding box center [89, 11] width 14 height 9
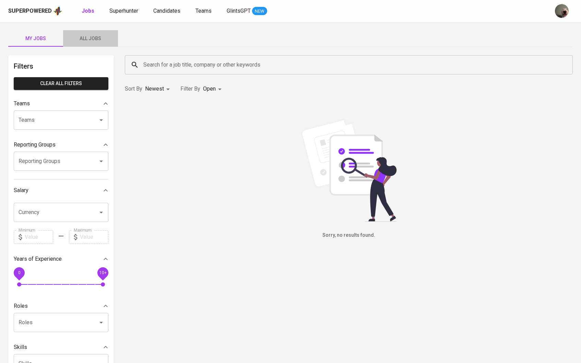
click at [91, 33] on button "All Jobs" at bounding box center [90, 38] width 55 height 16
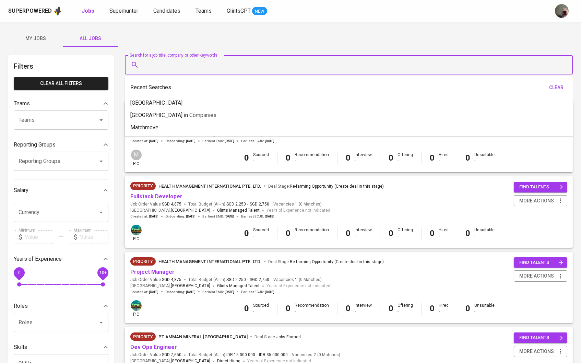
click at [191, 59] on input "Search for a job title, company or other keywords" at bounding box center [351, 64] width 418 height 13
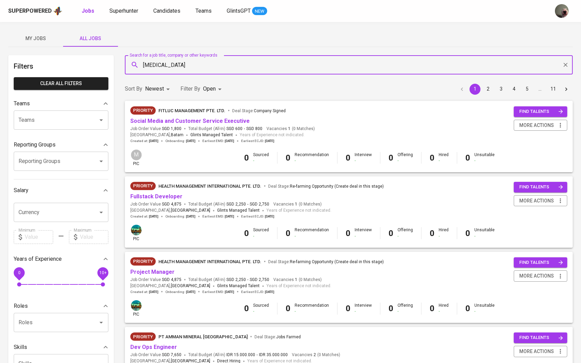
type input "meridia"
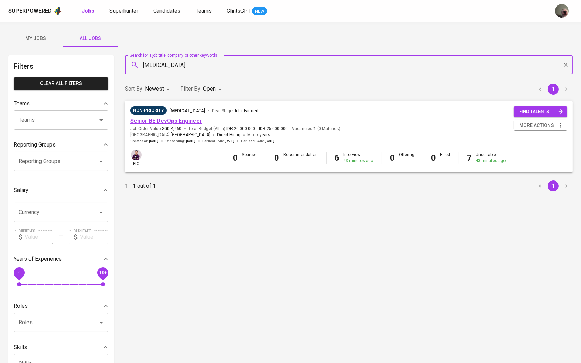
click at [172, 122] on link "Senior BE DevOps Engineer" at bounding box center [166, 121] width 72 height 7
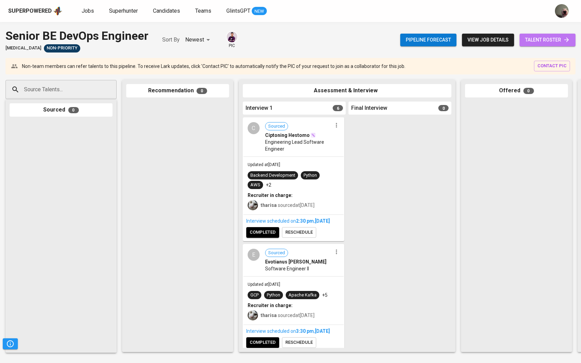
click at [555, 45] on link "talent roster" at bounding box center [548, 40] width 56 height 13
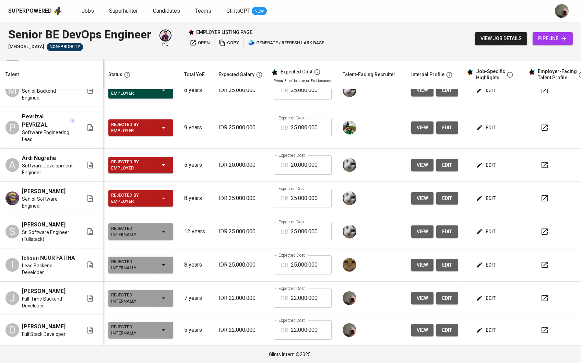
click at [488, 296] on span "edit" at bounding box center [487, 298] width 18 height 9
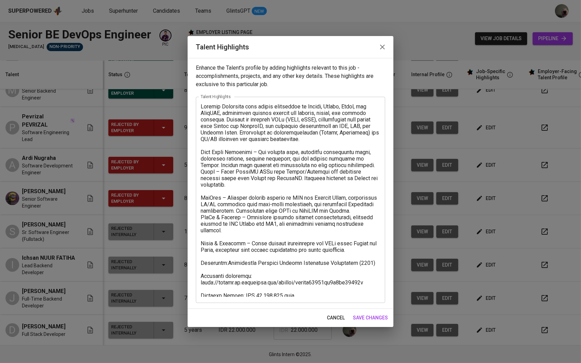
click at [305, 262] on textarea at bounding box center [291, 200] width 180 height 194
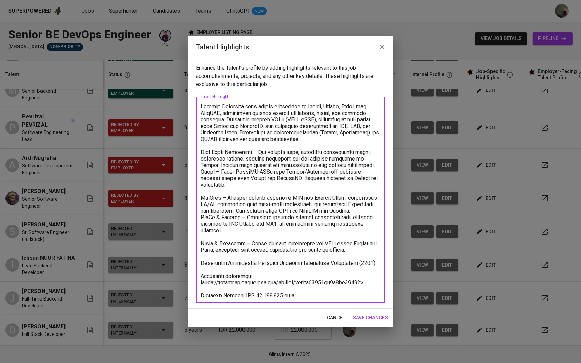
drag, startPoint x: 360, startPoint y: 253, endPoint x: 295, endPoint y: 193, distance: 87.7
click at [295, 193] on textarea at bounding box center [291, 200] width 180 height 194
drag, startPoint x: 363, startPoint y: 246, endPoint x: 201, endPoint y: 107, distance: 213.4
click at [201, 107] on textarea at bounding box center [291, 200] width 180 height 194
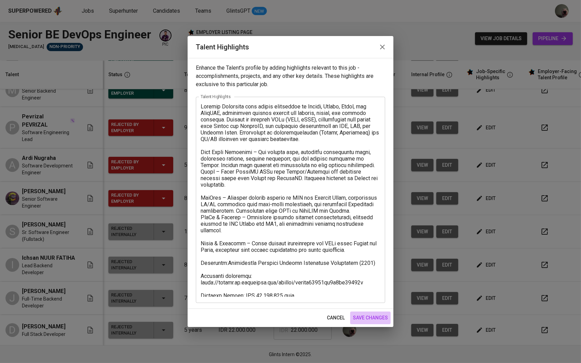
click at [375, 318] on span "save changes" at bounding box center [370, 318] width 35 height 9
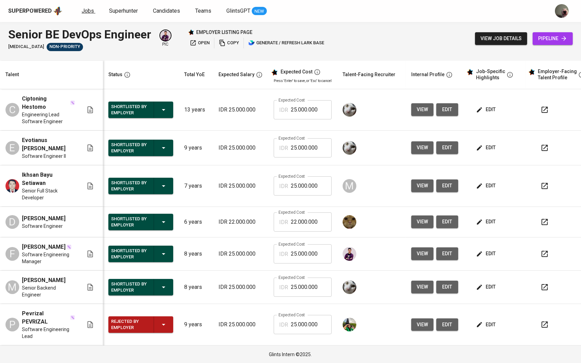
click at [82, 12] on span "Jobs" at bounding box center [88, 11] width 12 height 7
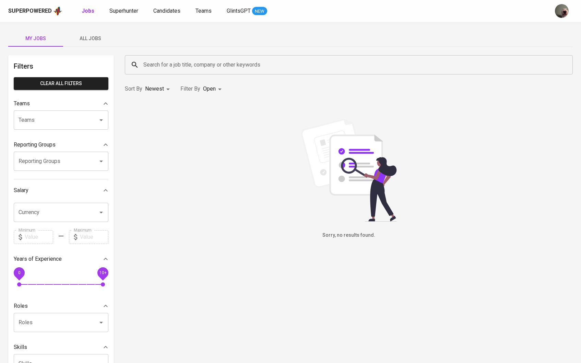
click at [100, 41] on span "All Jobs" at bounding box center [90, 38] width 47 height 9
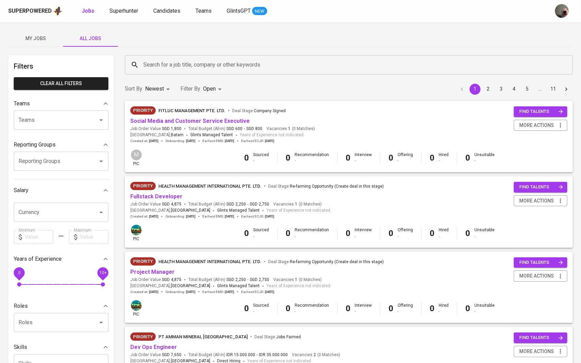
click at [161, 71] on div "Search for a job title, company or other keywords" at bounding box center [349, 64] width 448 height 19
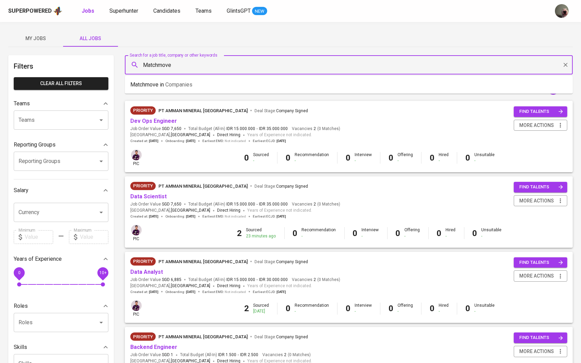
type input "Matchmove"
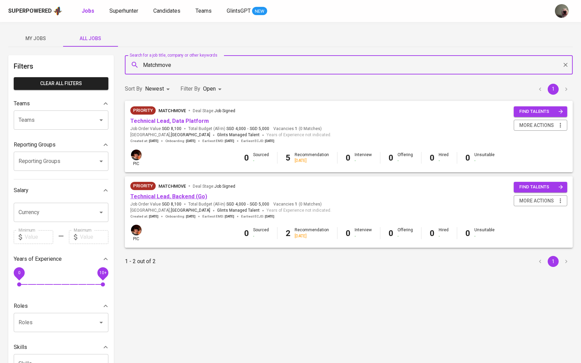
click at [186, 194] on link "Technical Lead, Backend (Go)" at bounding box center [168, 196] width 77 height 7
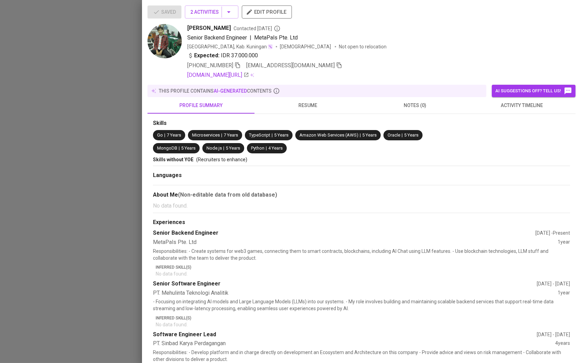
click at [89, 106] on div at bounding box center [290, 181] width 581 height 363
click at [268, 15] on span "edit profile" at bounding box center [266, 12] width 39 height 9
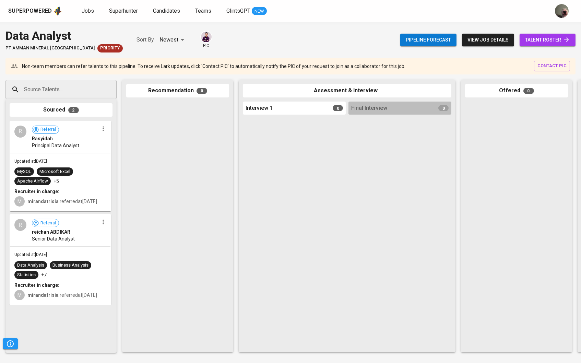
click at [479, 43] on span "view job details" at bounding box center [488, 40] width 41 height 9
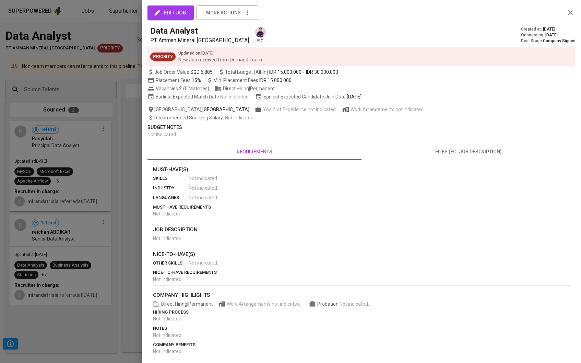
click at [119, 77] on div at bounding box center [290, 181] width 581 height 363
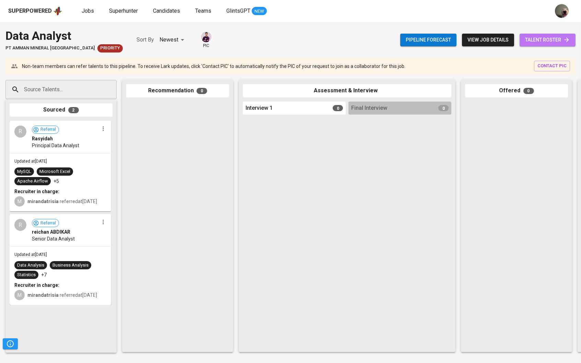
click at [553, 40] on span "talent roster" at bounding box center [547, 40] width 45 height 9
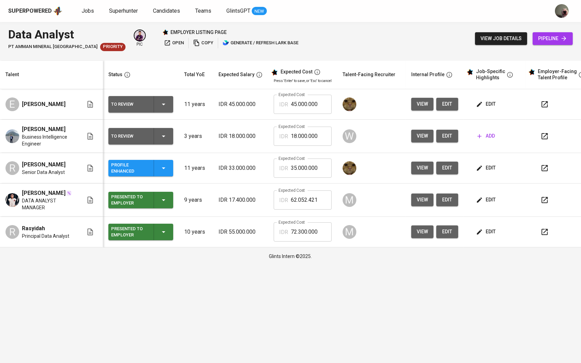
click at [193, 42] on icon "button" at bounding box center [196, 42] width 7 height 7
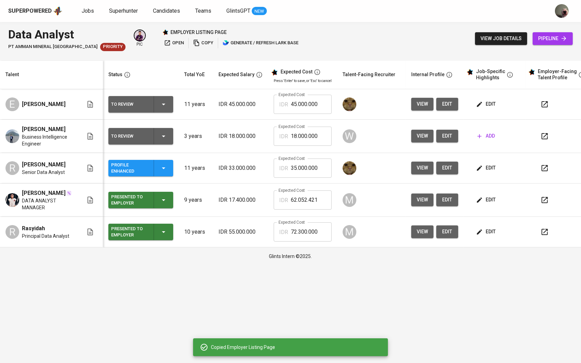
click at [341, 76] on th "Talent-Facing Recruiter" at bounding box center [371, 75] width 69 height 28
click at [507, 47] on div "view job details pipeline" at bounding box center [524, 38] width 98 height 25
click at [503, 37] on span "view job details" at bounding box center [501, 38] width 41 height 9
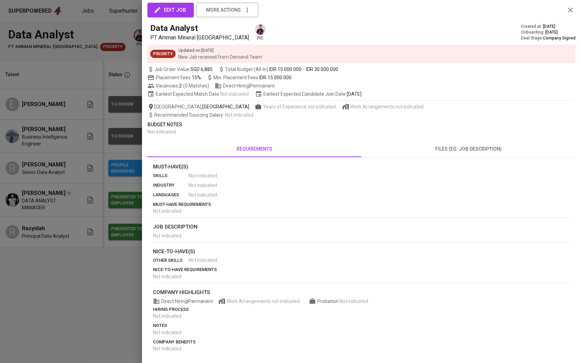
scroll to position [8, 0]
click at [453, 157] on button "files (eg: job description)" at bounding box center [469, 149] width 214 height 16
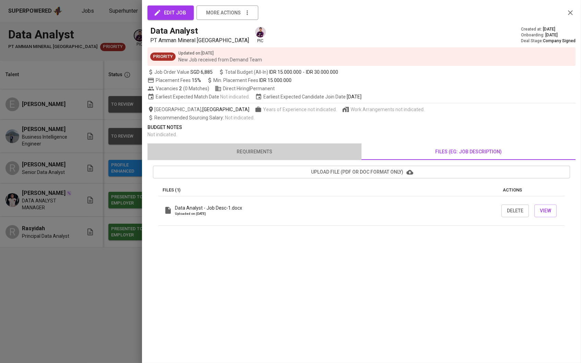
click at [282, 152] on button "requirements" at bounding box center [255, 151] width 214 height 16
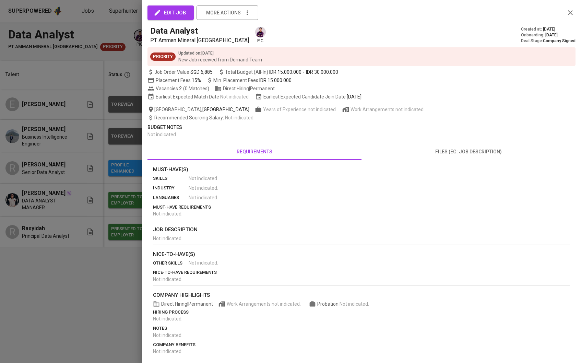
click at [76, 167] on div at bounding box center [290, 181] width 581 height 363
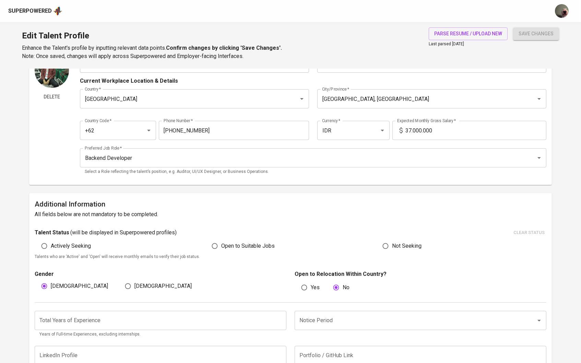
scroll to position [54, 0]
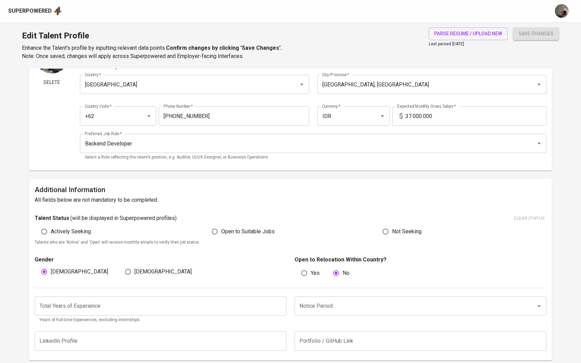
click at [210, 304] on input "number" at bounding box center [161, 305] width 252 height 19
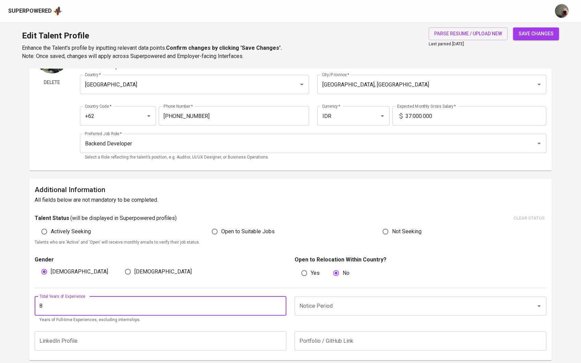
type input "8"
click at [317, 308] on input "Notice Period" at bounding box center [411, 306] width 226 height 13
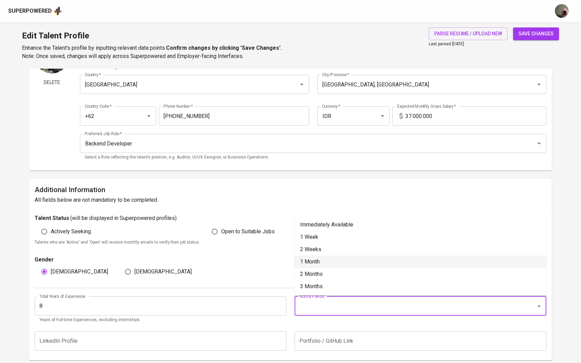
click at [310, 260] on li "1 Month" at bounding box center [421, 262] width 252 height 12
type input "1 Month"
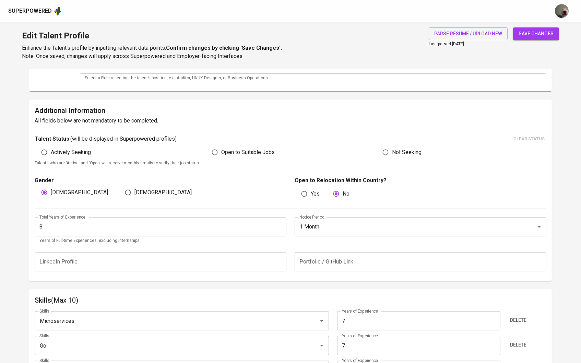
scroll to position [158, 0]
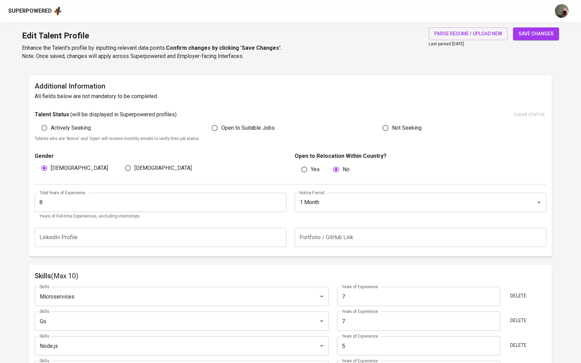
click at [552, 28] on button "save changes" at bounding box center [536, 33] width 46 height 13
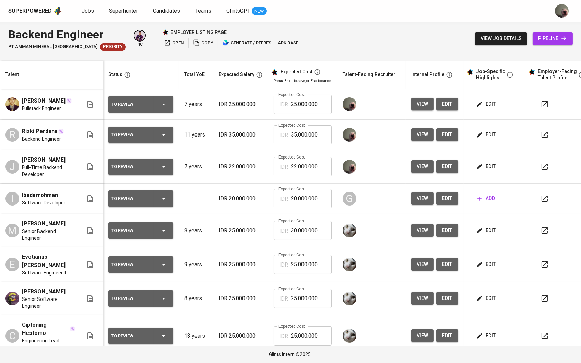
click at [130, 10] on span "Superhunter" at bounding box center [123, 11] width 29 height 7
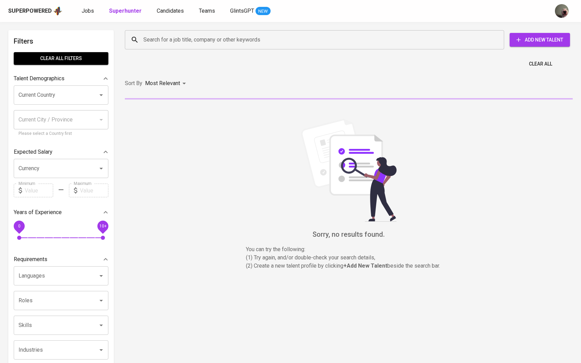
click at [166, 43] on input "Search for a job title, company or other keywords" at bounding box center [316, 39] width 349 height 13
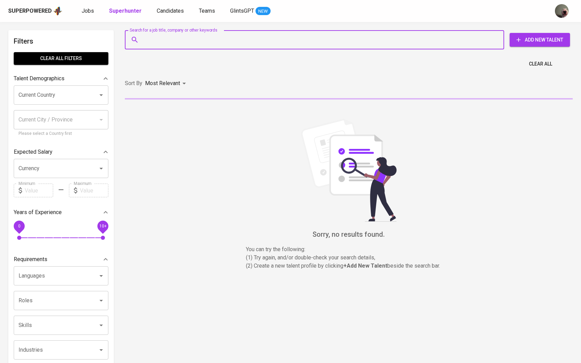
paste input "[EMAIL_ADDRESS][DOMAIN_NAME]"
type input "[EMAIL_ADDRESS][DOMAIN_NAME]"
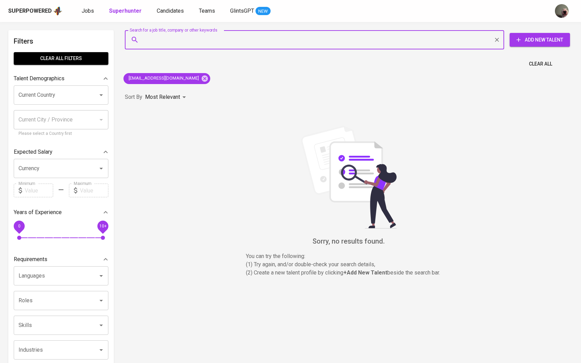
click at [522, 40] on span "Add New Talent" at bounding box center [539, 40] width 49 height 9
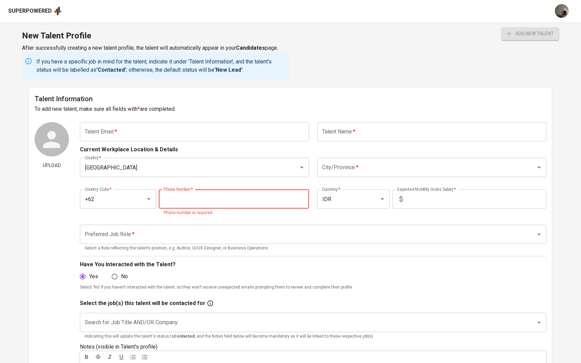
paste input "[PHONE_NUMBER]"
type input "[PHONE_NUMBER]"
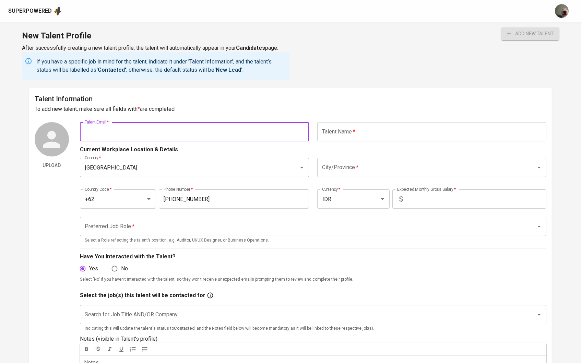
click at [148, 133] on input "text" at bounding box center [194, 131] width 229 height 19
paste input "[PERSON_NAME]"
type input "[PERSON_NAME]"
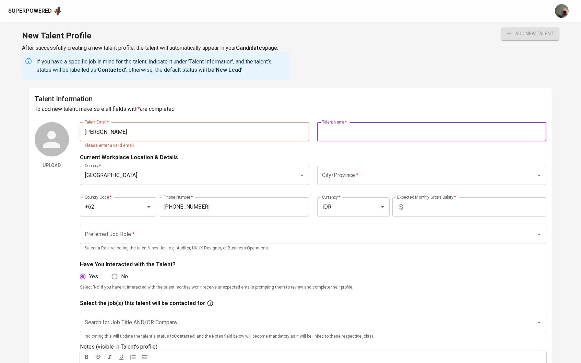
paste input "[PERSON_NAME]"
type input "[PERSON_NAME]"
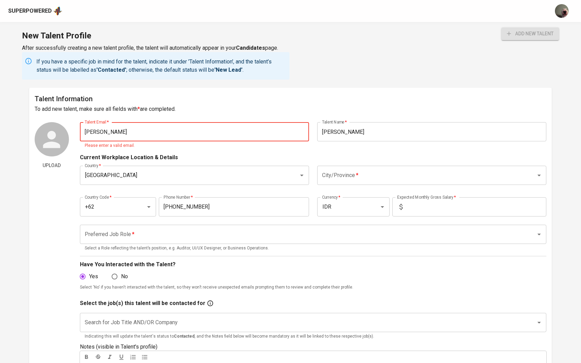
click at [268, 131] on input "[PERSON_NAME]" at bounding box center [194, 131] width 229 height 19
click at [186, 124] on input "text" at bounding box center [194, 131] width 229 height 19
paste input "[EMAIL_ADDRESS][DOMAIN_NAME]"
type input "[EMAIL_ADDRESS][DOMAIN_NAME]"
click at [353, 141] on div "Talent Email   * [EMAIL_ADDRESS][DOMAIN_NAME] Talent Email * Please enter a val…" at bounding box center [313, 270] width 467 height 296
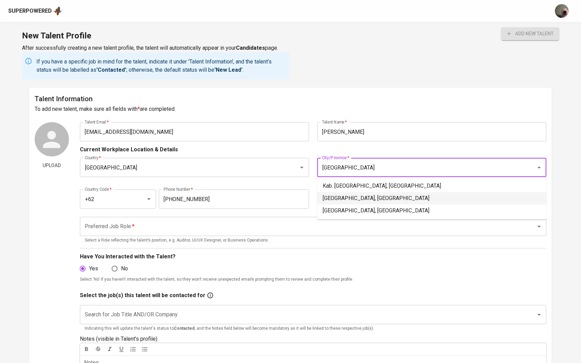
click at [350, 194] on li "[GEOGRAPHIC_DATA], [GEOGRAPHIC_DATA]" at bounding box center [431, 198] width 229 height 12
type input "[GEOGRAPHIC_DATA], [GEOGRAPHIC_DATA]"
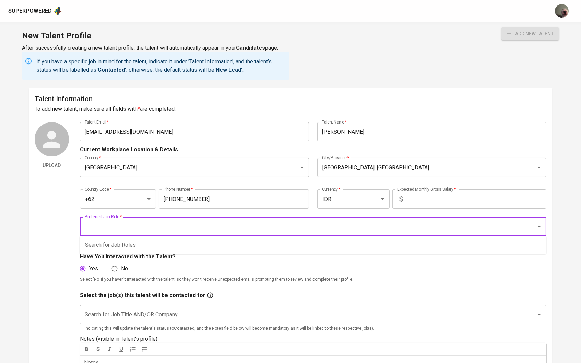
click at [257, 230] on input "Preferred Job Role   *" at bounding box center [304, 226] width 442 height 13
type input "B"
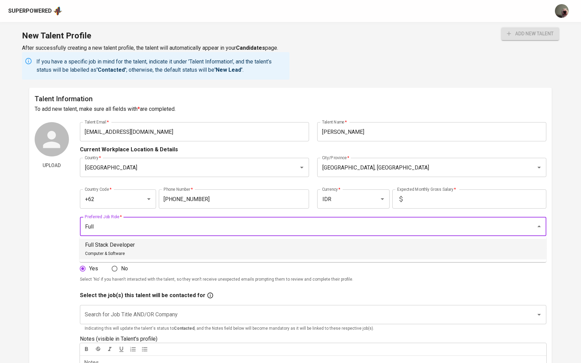
click at [127, 250] on div "Full Stack Developer Computer & Software" at bounding box center [110, 249] width 50 height 16
type input "Full Stack Developer"
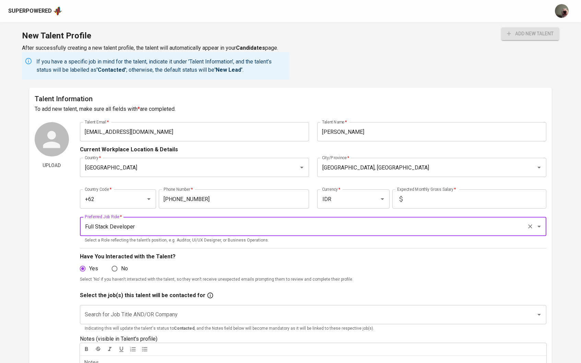
click at [437, 193] on input "text" at bounding box center [476, 198] width 141 height 19
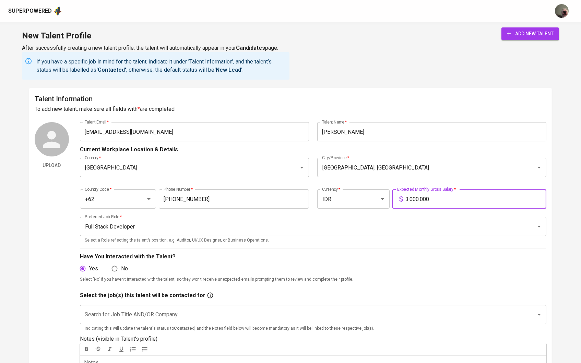
type input "30.000.000"
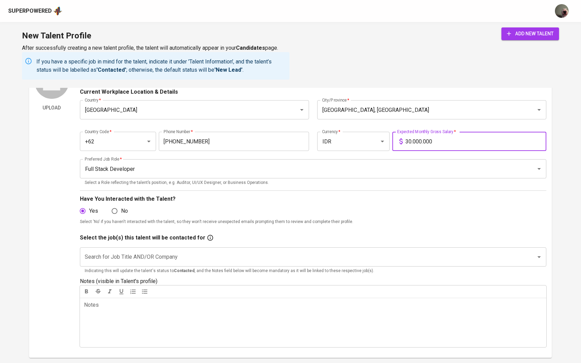
scroll to position [70, 0]
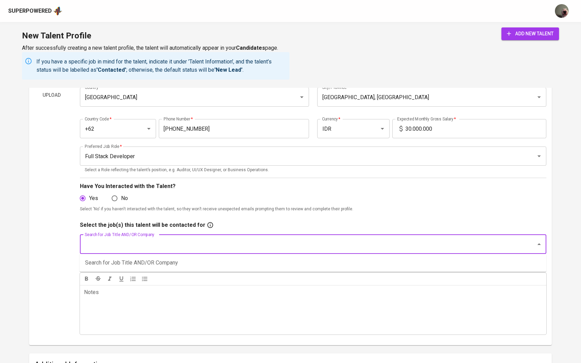
click at [129, 245] on input "Search for Job Title AND/OR Company" at bounding box center [304, 244] width 442 height 13
type input "A"
type input "M"
click at [136, 277] on li "Technical Lead, Backend (Go) (MatchMove)" at bounding box center [313, 275] width 467 height 12
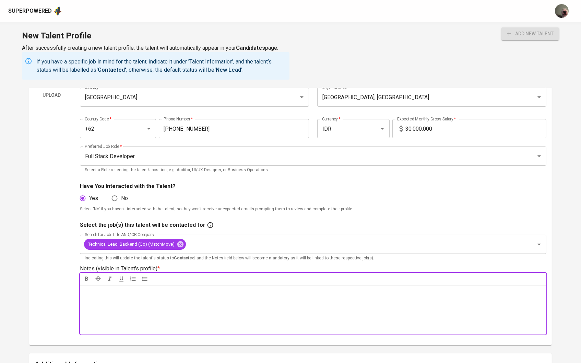
click at [149, 299] on div "Notes * ﻿" at bounding box center [313, 309] width 467 height 49
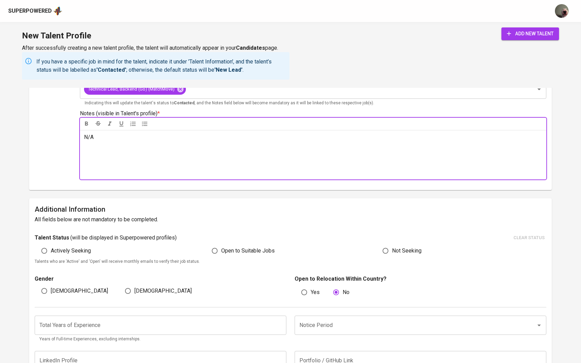
scroll to position [236, 0]
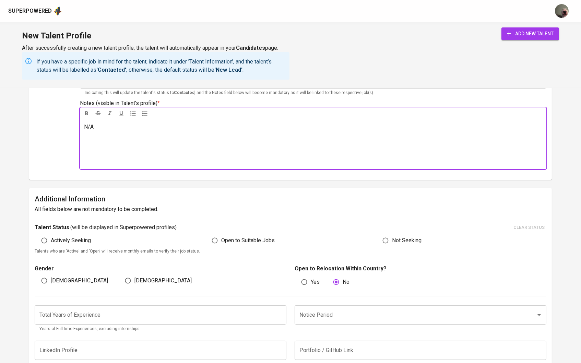
click at [226, 239] on span "Open to Suitable Jobs" at bounding box center [248, 240] width 54 height 8
click at [221, 239] on input "Open to Suitable Jobs" at bounding box center [214, 240] width 13 height 13
radio input "true"
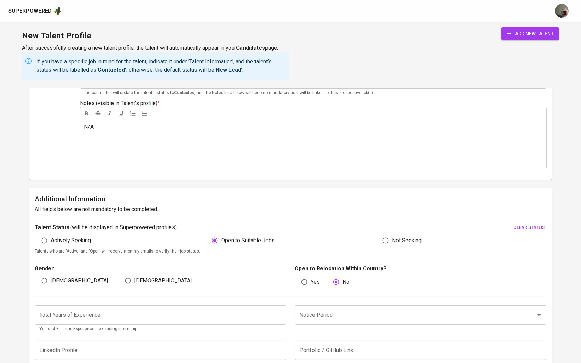
click at [52, 285] on label "[DEMOGRAPHIC_DATA]" at bounding box center [73, 280] width 70 height 13
click at [51, 285] on input "[DEMOGRAPHIC_DATA]" at bounding box center [44, 280] width 13 height 13
radio input "true"
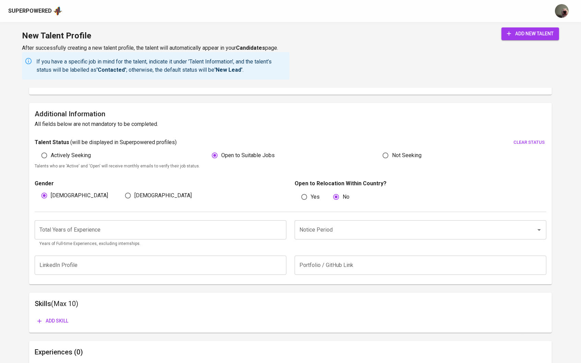
scroll to position [328, 0]
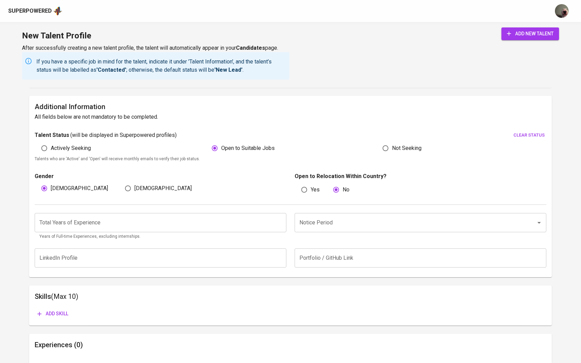
click at [269, 218] on input "number" at bounding box center [161, 222] width 252 height 19
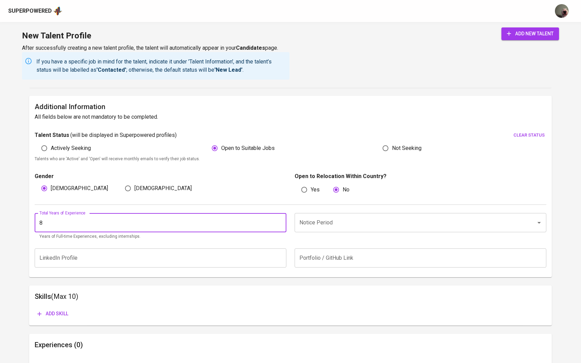
type input "8"
click at [340, 228] on input "Notice Period" at bounding box center [411, 222] width 226 height 13
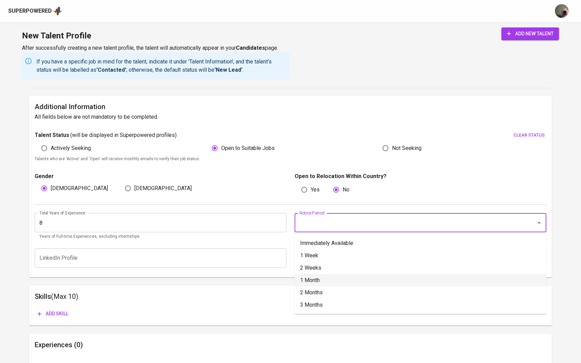
click at [331, 283] on li "1 Month" at bounding box center [421, 280] width 252 height 12
type input "1 Month"
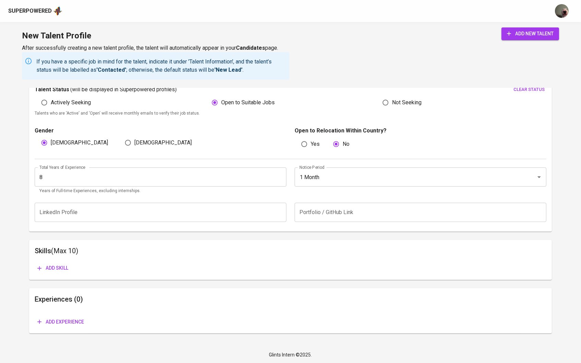
scroll to position [373, 0]
click at [57, 268] on span "Add skill" at bounding box center [52, 268] width 31 height 9
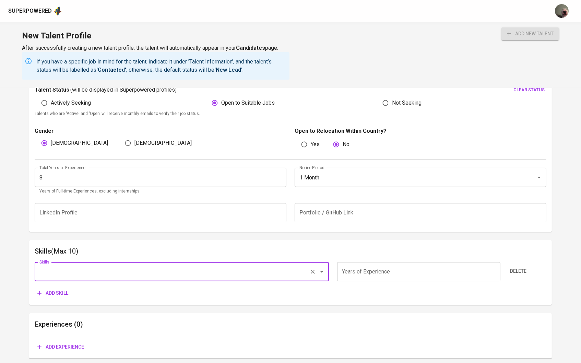
click at [97, 265] on div "Skills" at bounding box center [182, 271] width 295 height 19
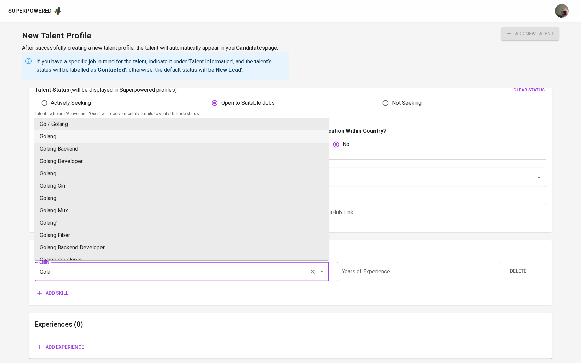
click at [66, 138] on li "Golang" at bounding box center [181, 136] width 295 height 12
type input "Golang"
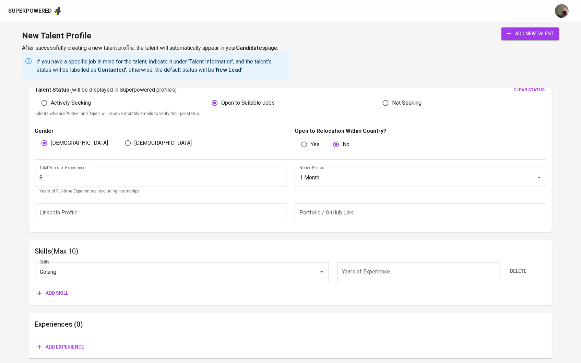
click at [380, 284] on div "Skills Golang Skills Years of Experience Years of Experience Delete Add skill" at bounding box center [291, 278] width 512 height 43
click at [376, 279] on input "number" at bounding box center [418, 271] width 163 height 19
type input "7"
click at [54, 289] on span "Add skill" at bounding box center [52, 293] width 31 height 9
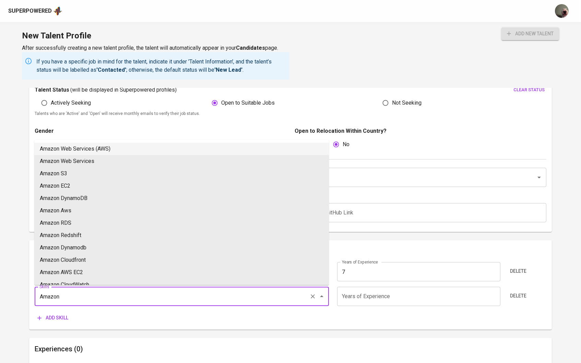
click at [84, 151] on li "Amazon Web Services (AWS)" at bounding box center [181, 149] width 295 height 12
type input "Amazon Web Services (AWS)"
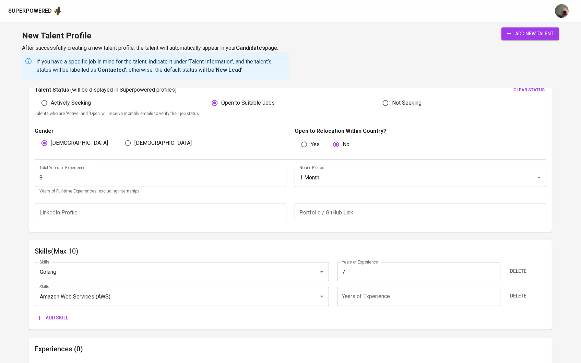
click at [364, 295] on input "number" at bounding box center [418, 296] width 163 height 19
type input "5"
click at [61, 314] on span "Add skill" at bounding box center [52, 318] width 31 height 9
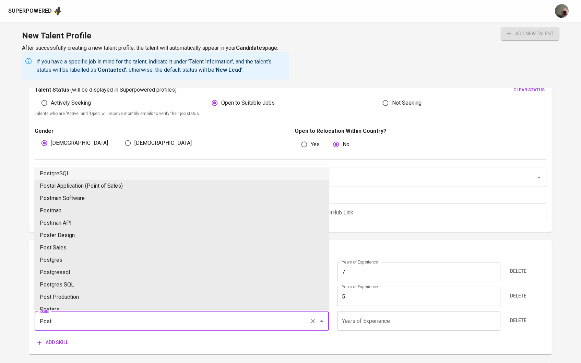
click at [88, 176] on li "PostgreSQL" at bounding box center [181, 173] width 295 height 12
type input "PostgreSQL"
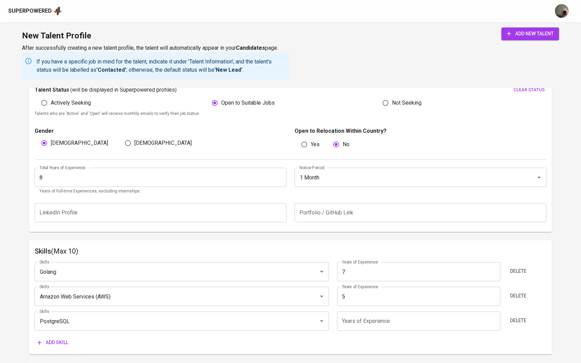
click at [352, 322] on input "number" at bounding box center [418, 321] width 163 height 19
type input "7"
click at [42, 342] on icon "button" at bounding box center [39, 343] width 4 height 4
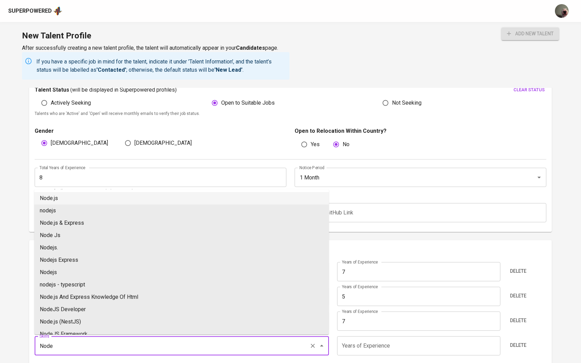
click at [61, 199] on li "Node.js" at bounding box center [181, 198] width 295 height 12
type input "Node.js"
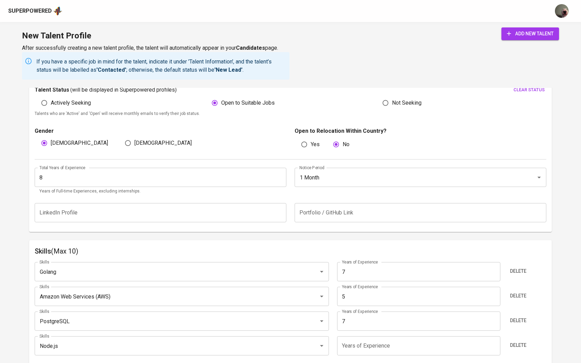
click at [367, 344] on input "number" at bounding box center [418, 345] width 163 height 19
type input "7"
click at [405, 236] on div "Talent Information To add new talent, make sure all fields with * are completed…" at bounding box center [290, 73] width 523 height 718
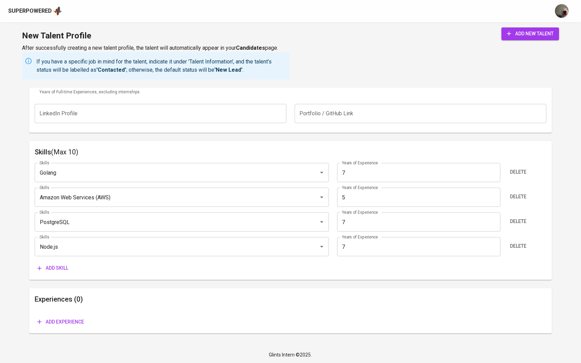
scroll to position [472, 0]
click at [506, 34] on icon "submit" at bounding box center [509, 33] width 7 height 7
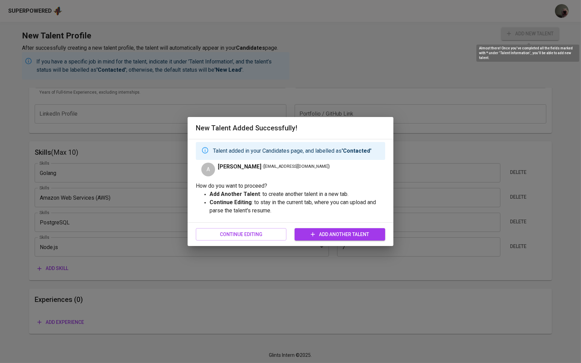
type input "Node.js"
type input "PostgreSQL"
type input "7"
type input "Go"
type input "Amazon Web Services (AWS)"
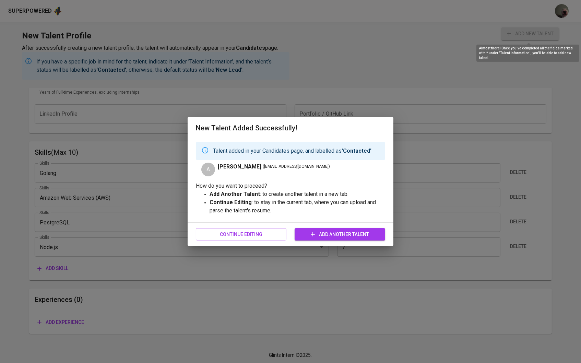
type input "5"
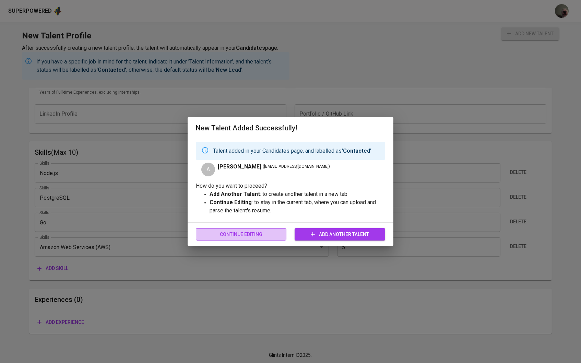
click at [256, 232] on span "Continue Editing" at bounding box center [241, 234] width 80 height 9
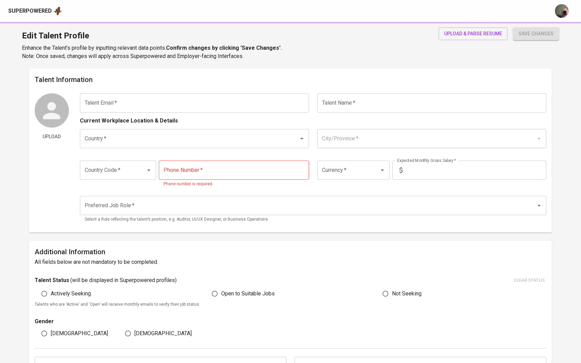
type input "[EMAIL_ADDRESS][DOMAIN_NAME]"
type input "[PERSON_NAME]"
type input "[GEOGRAPHIC_DATA]"
type input "[GEOGRAPHIC_DATA], [GEOGRAPHIC_DATA]"
type input "+62"
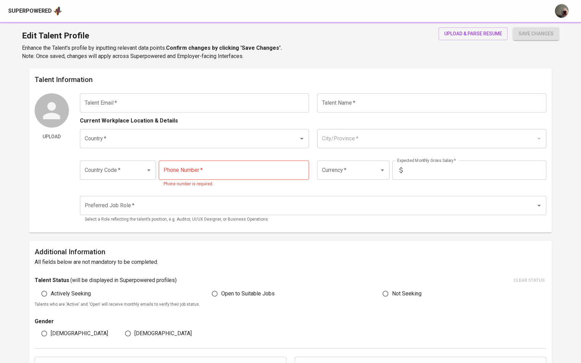
type input "[PHONE_NUMBER]"
type input "IDR"
type input "Full Stack Developer"
radio input "true"
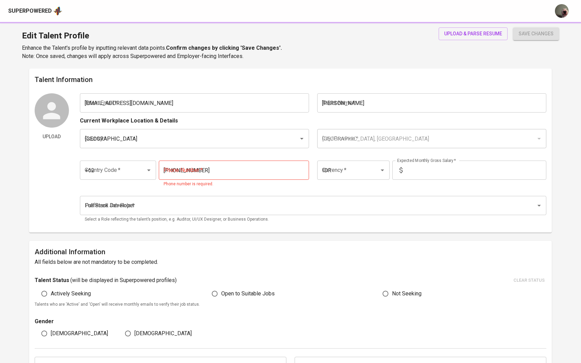
radio input "true"
type input "8"
type input "1 Month"
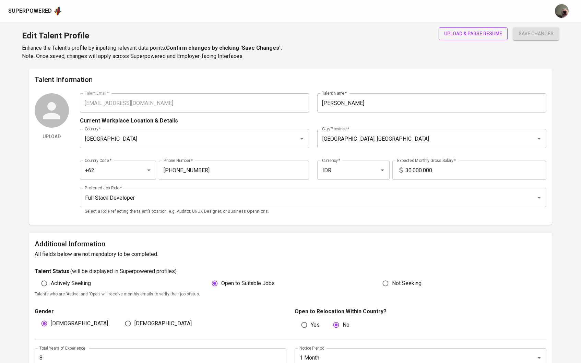
click at [478, 37] on span "upload & parse resume" at bounding box center [473, 34] width 58 height 9
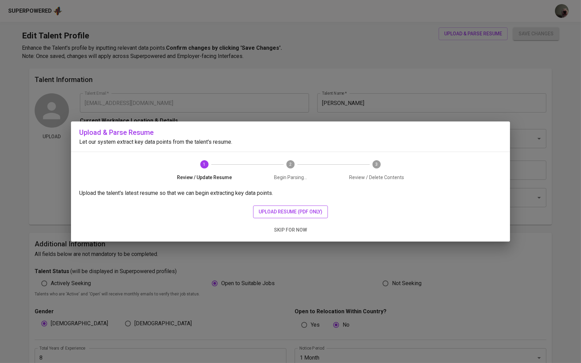
click at [297, 209] on span "upload resume (pdf only)" at bounding box center [291, 212] width 64 height 9
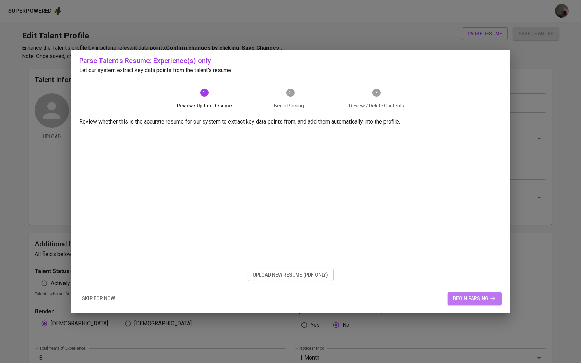
click at [492, 299] on icon "button" at bounding box center [493, 298] width 7 height 7
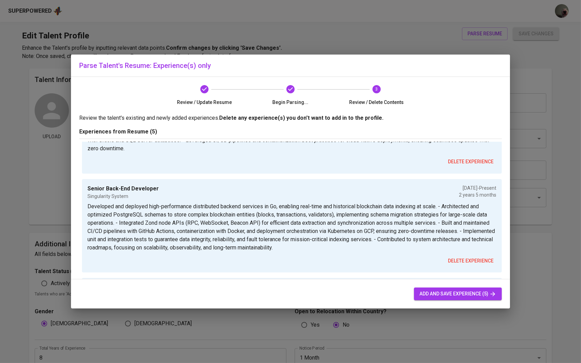
scroll to position [67, 0]
click at [442, 296] on span "add and save experience (5)" at bounding box center [458, 294] width 77 height 9
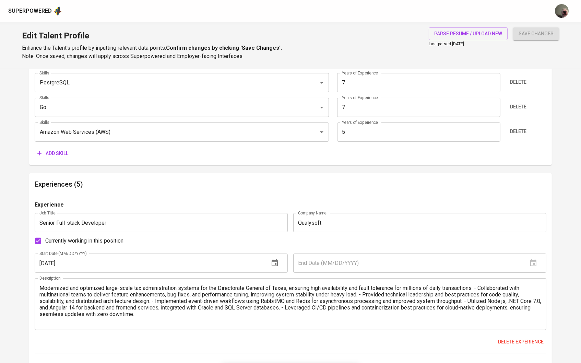
scroll to position [397, 0]
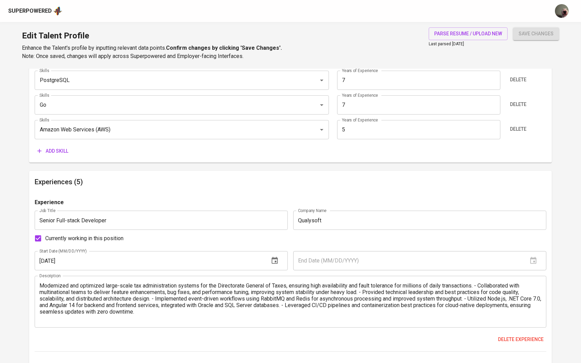
click at [480, 280] on div "Modernized and optimized large-scale tax administration systems for the Directo…" at bounding box center [291, 302] width 512 height 52
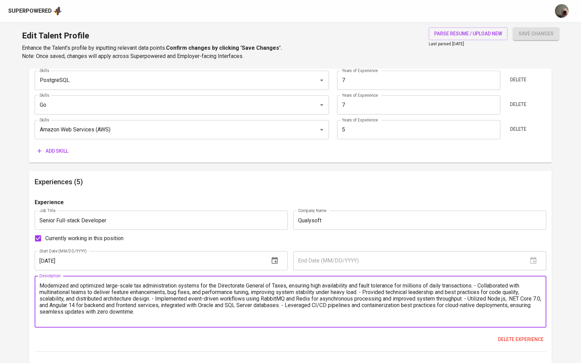
click at [479, 286] on textarea "Modernized and optimized large-scale tax administration systems for the Directo…" at bounding box center [290, 301] width 503 height 39
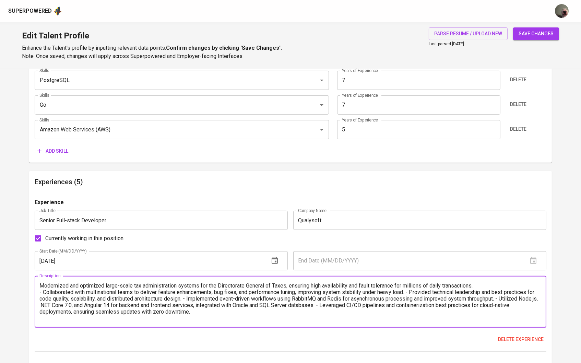
click at [410, 292] on textarea "Modernized and optimized large-scale tax administration systems for the Directo…" at bounding box center [290, 301] width 503 height 39
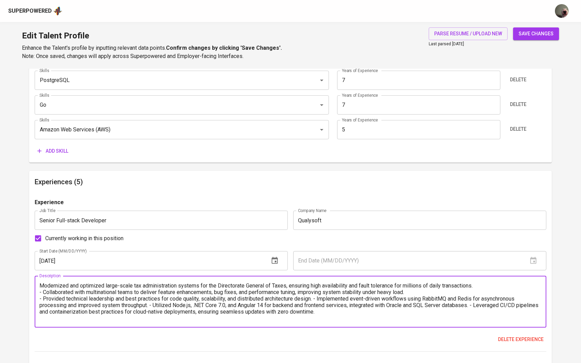
click at [316, 299] on textarea "Modernized and optimized large-scale tax administration systems for the Directo…" at bounding box center [290, 301] width 503 height 39
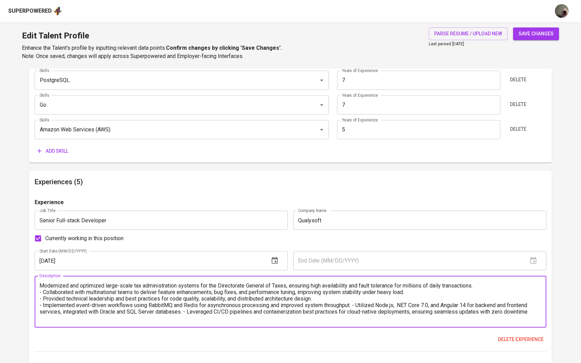
click at [352, 305] on textarea "Modernized and optimized large-scale tax administration systems for the Directo…" at bounding box center [290, 301] width 503 height 39
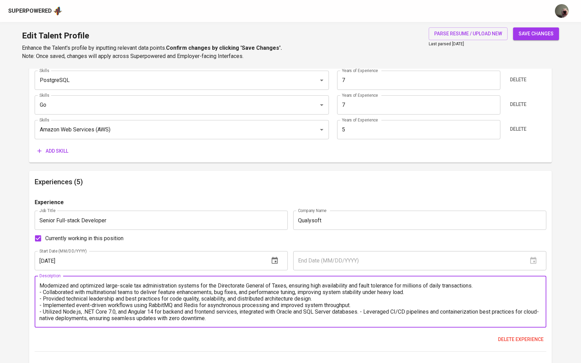
click at [364, 311] on textarea "Modernized and optimized large-scale tax administration systems for the Directo…" at bounding box center [290, 301] width 503 height 39
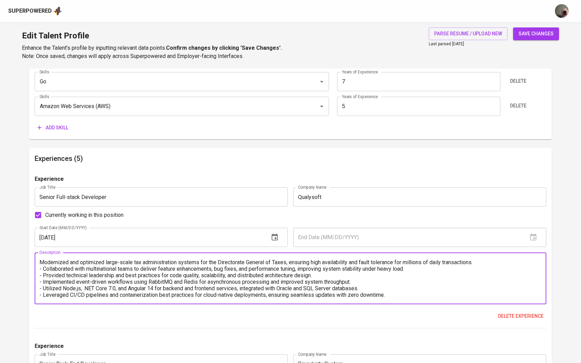
scroll to position [423, 0]
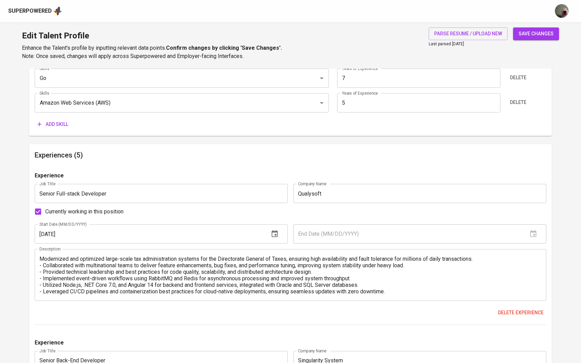
click at [38, 259] on div "Modernized and optimized large-scale tax administration systems for the Directo…" at bounding box center [291, 275] width 512 height 52
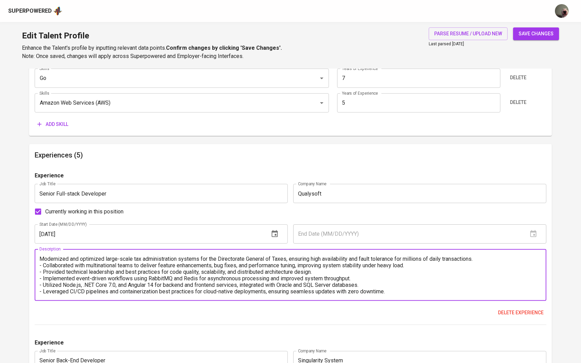
click at [42, 257] on textarea "Modernized and optimized large-scale tax administration systems for the Directo…" at bounding box center [290, 275] width 503 height 39
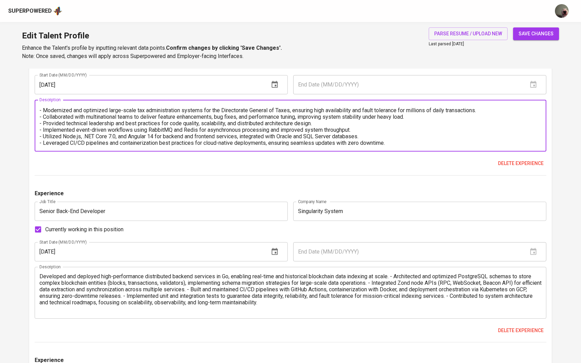
scroll to position [584, 0]
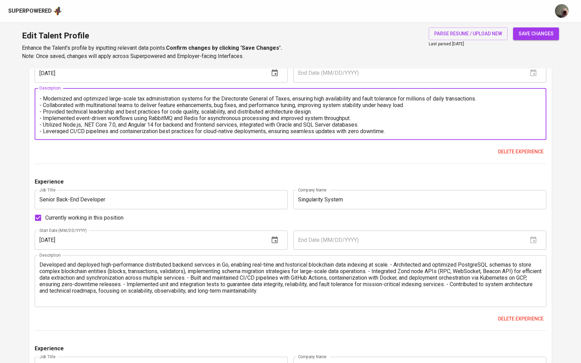
type textarea "Responsibilities: - Modernized and optimized large-scale tax administration sys…"
click at [42, 264] on textarea "Developed and deployed high-performance distributed backend services in Go, ena…" at bounding box center [290, 280] width 503 height 39
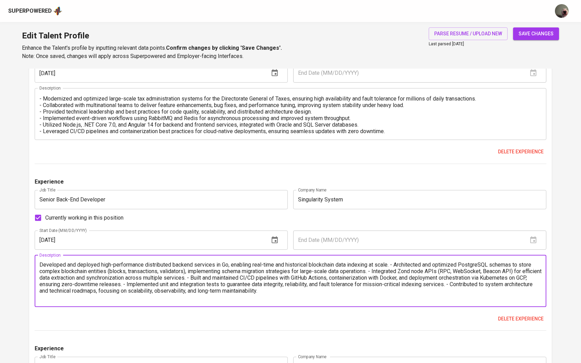
click at [394, 269] on textarea "Developed and deployed high-performance distributed backend services in Go, ena…" at bounding box center [290, 280] width 503 height 39
click at [393, 266] on textarea "Developed and deployed high-performance distributed backend services in Go, ena…" at bounding box center [290, 280] width 503 height 39
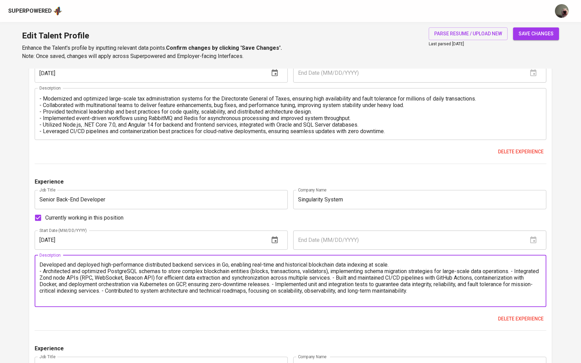
click at [333, 272] on textarea "Developed and deployed high-performance distributed backend services in Go, ena…" at bounding box center [290, 280] width 503 height 39
click at [516, 272] on textarea "Developed and deployed high-performance distributed backend services in Go, ena…" at bounding box center [290, 280] width 503 height 39
click at [365, 277] on textarea "Developed and deployed high-performance distributed backend services in Go, ena…" at bounding box center [290, 280] width 503 height 39
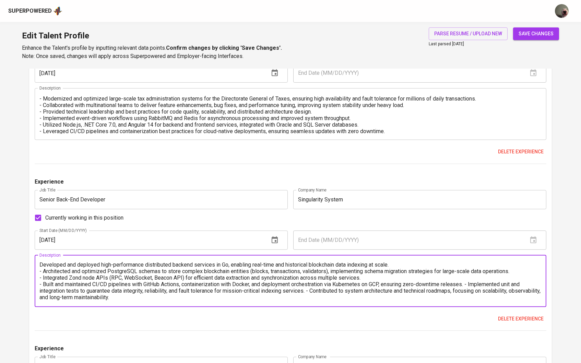
click at [472, 285] on textarea "Developed and deployed high-performance distributed backend services in Go, ena…" at bounding box center [290, 280] width 503 height 39
click at [367, 292] on textarea "Developed and deployed high-performance distributed backend services in Go, ena…" at bounding box center [290, 280] width 503 height 39
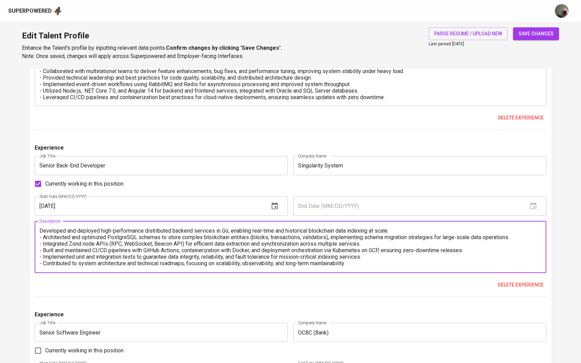
scroll to position [619, 0]
click at [40, 232] on textarea "Developed and deployed high-performance distributed backend services in Go, ena…" at bounding box center [290, 246] width 503 height 39
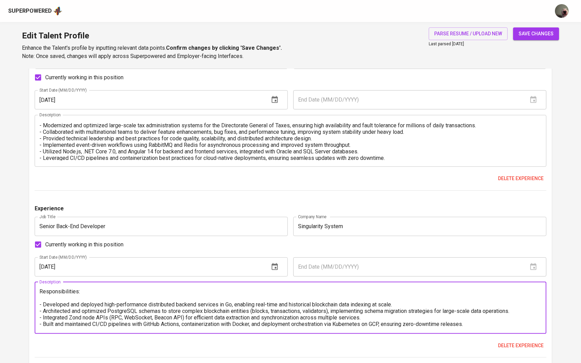
scroll to position [554, 0]
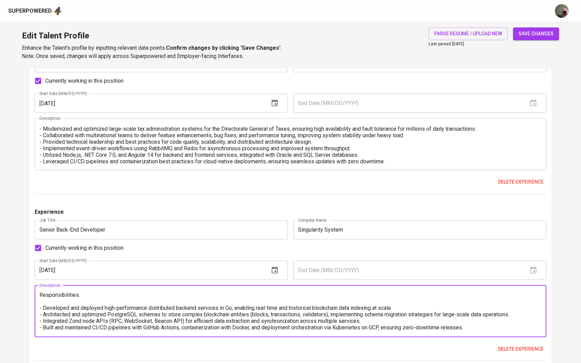
drag, startPoint x: 85, startPoint y: 295, endPoint x: 27, endPoint y: 295, distance: 58.7
click at [27, 295] on main "Talent Information Upload Talent Email   * aliefchandrawijaya@gmail.com Talent …" at bounding box center [290, 208] width 581 height 1389
type textarea "Responsibilities: - Developed and deployed high-performance distributed backend…"
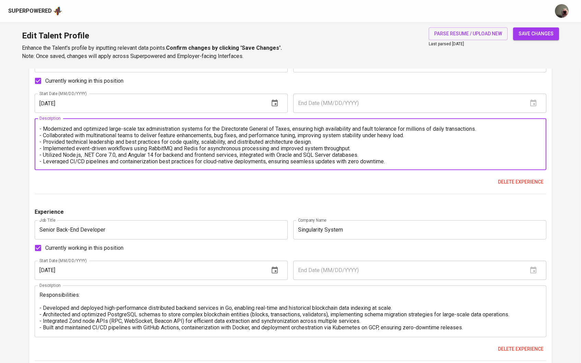
click at [40, 130] on textarea "Responsibilities: - Modernized and optimized large-scale tax administration sys…" at bounding box center [290, 144] width 503 height 39
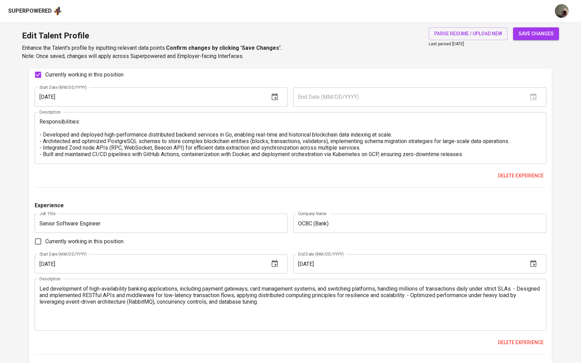
scroll to position [728, 0]
click at [39, 288] on textarea "Led development of high-availability banking applications, including payment ga…" at bounding box center [290, 304] width 503 height 39
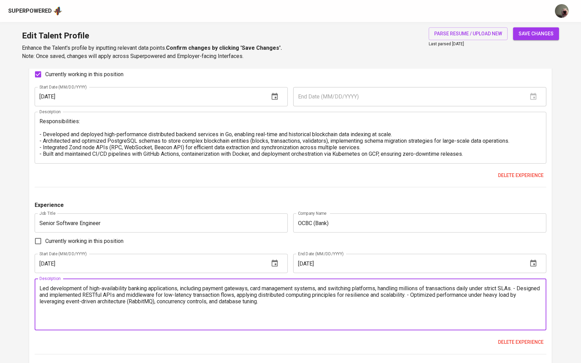
paste textarea "Responsibilities:"
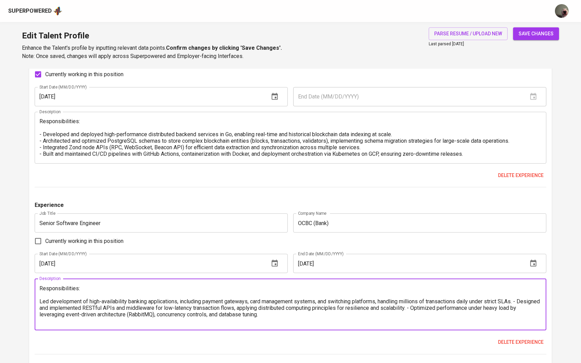
click at [46, 303] on textarea "Responsibilities: Led development of high-availability banking applications, in…" at bounding box center [290, 304] width 503 height 39
click at [521, 304] on textarea "Responsibilities: - Led development of high-availability banking applications, …" at bounding box center [290, 304] width 503 height 39
click at [442, 308] on textarea "Responsibilities: - Led development of high-availability banking applications, …" at bounding box center [290, 304] width 503 height 39
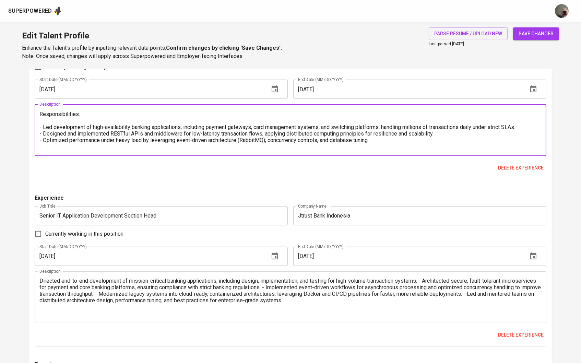
scroll to position [904, 0]
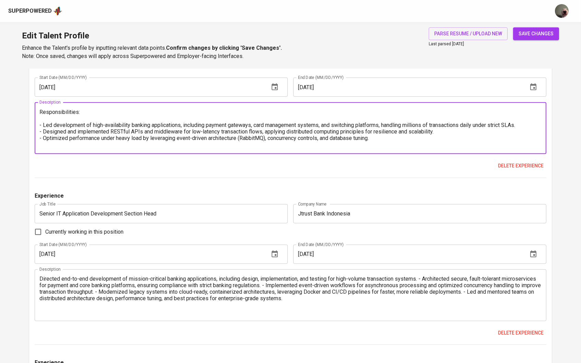
type textarea "Responsibilities: - Led development of high-availability banking applications, …"
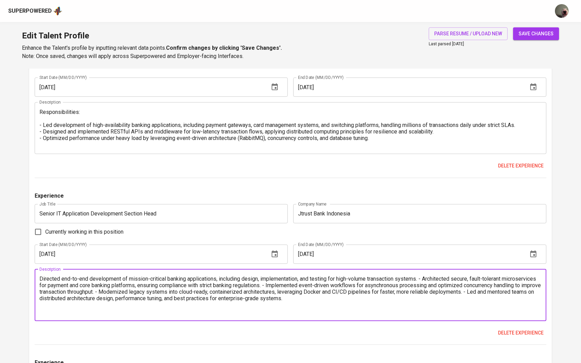
click at [40, 282] on textarea "Directed end-to-end development of mission-critical banking applications, inclu…" at bounding box center [290, 295] width 503 height 39
paste textarea "Responsibilities:"
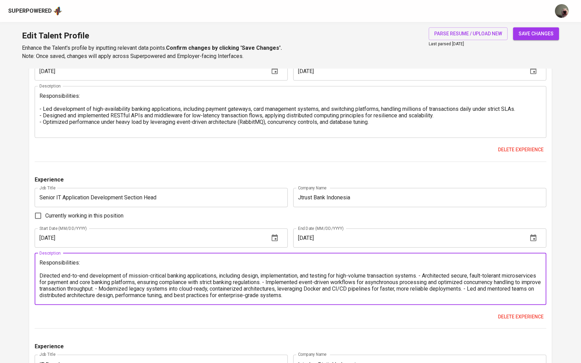
scroll to position [921, 0]
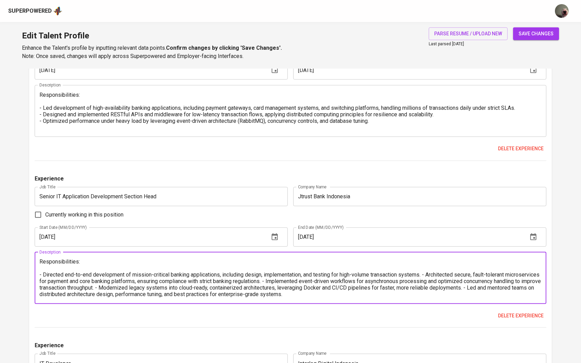
click at [425, 278] on textarea "Responsibilities: - Directed end-to-end development of mission-critical banking…" at bounding box center [290, 277] width 503 height 39
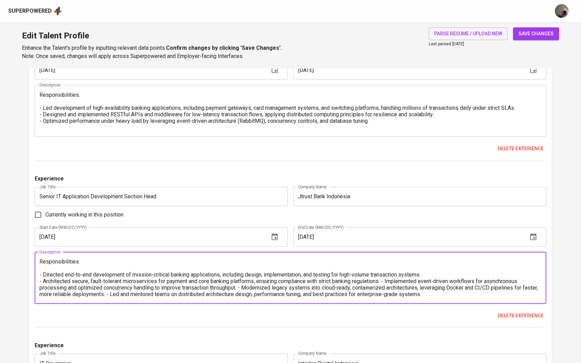
click at [387, 283] on textarea "Responsibilities: - Directed end-to-end development of mission-critical banking…" at bounding box center [290, 277] width 503 height 39
click at [382, 289] on textarea "Responsibilities: - Directed end-to-end development of mission-critical banking…" at bounding box center [290, 277] width 503 height 39
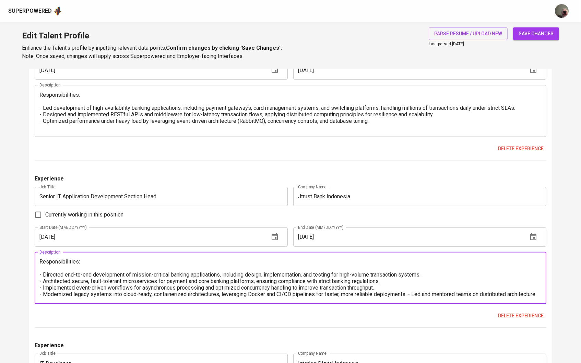
click at [409, 298] on textarea "Responsibilities: - Directed end-to-end development of mission-critical banking…" at bounding box center [290, 277] width 503 height 39
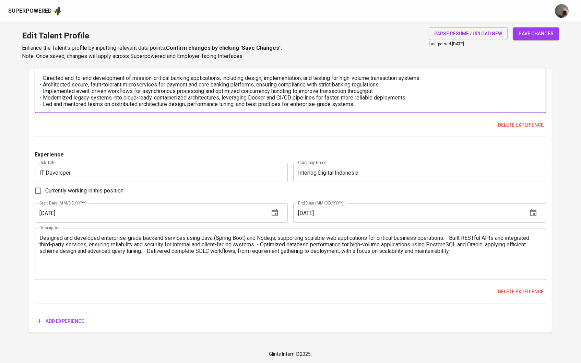
scroll to position [1115, 0]
type textarea "Responsibilities: - Directed end-to-end development of mission-critical banking…"
click at [40, 235] on textarea "Designed and developed enterprise-grade backend services using Java (Spring Boo…" at bounding box center [290, 254] width 503 height 39
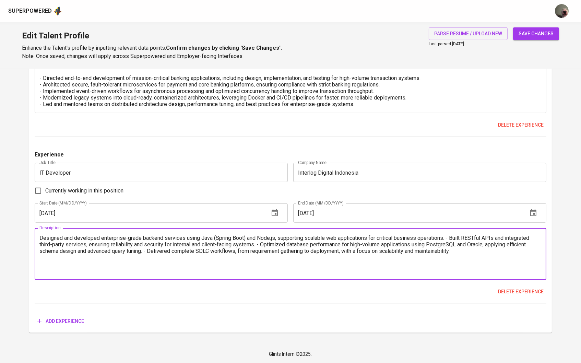
click at [40, 235] on textarea "Designed and developed enterprise-grade backend services using Java (Spring Boo…" at bounding box center [290, 254] width 503 height 39
click at [40, 239] on textarea "Designed and developed enterprise-grade backend services using Java (Spring Boo…" at bounding box center [290, 254] width 503 height 39
paste textarea "Responsibilities:"
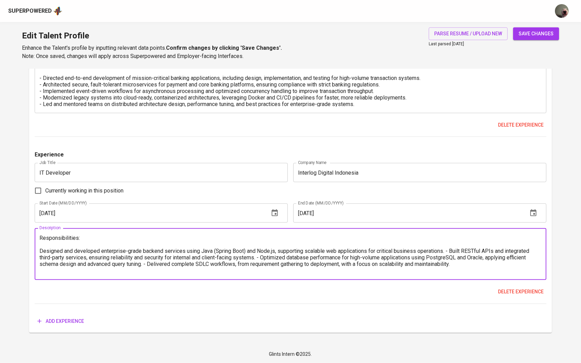
click at [40, 252] on textarea "Responsibilities: Designed and developed enterprise-grade backend services usin…" at bounding box center [290, 254] width 503 height 39
click at [453, 251] on textarea "Responsibilities: - Designed and developed enterprise-grade backend services us…" at bounding box center [290, 254] width 503 height 39
click at [345, 259] on textarea "Responsibilities: - Designed and developed enterprise-grade backend services us…" at bounding box center [290, 254] width 503 height 39
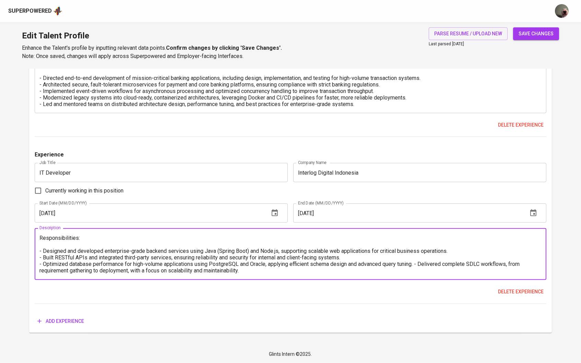
click at [419, 264] on textarea "Responsibilities: - Designed and developed enterprise-grade backend services us…" at bounding box center [290, 254] width 503 height 39
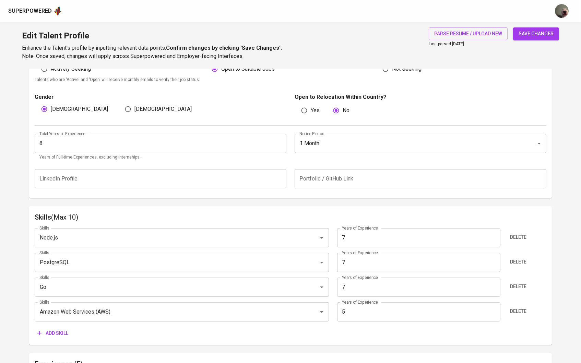
scroll to position [228, 0]
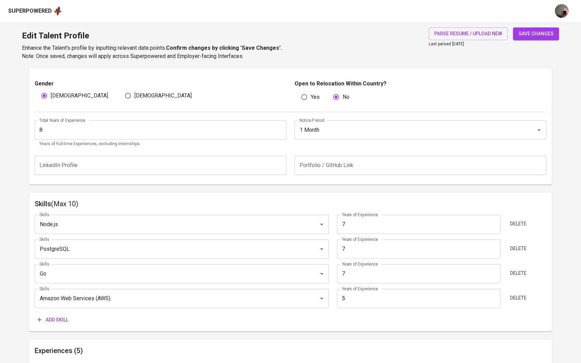
type textarea "Responsibilities: - Designed and developed enterprise-grade backend services us…"
click at [48, 319] on span "Add skill" at bounding box center [52, 320] width 31 height 9
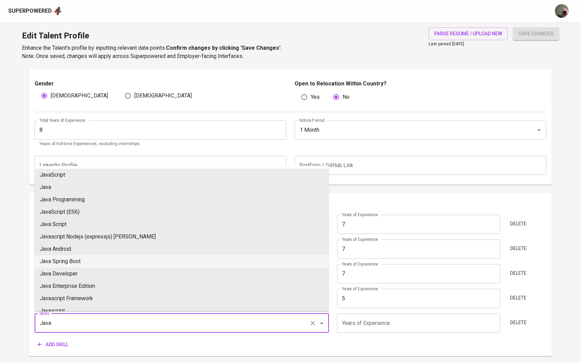
click at [84, 255] on li "Java Spring Boot" at bounding box center [181, 261] width 295 height 12
type input "Java Spring Boot"
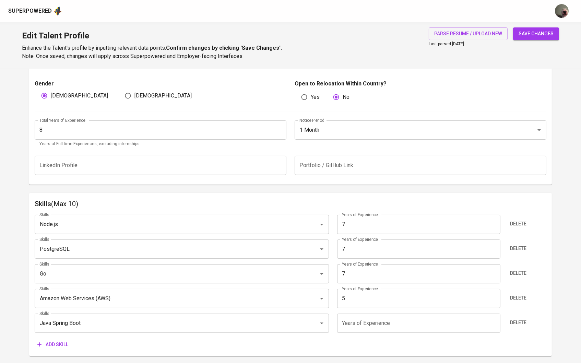
click at [359, 321] on input "number" at bounding box center [418, 323] width 163 height 19
type input "5"
click at [65, 342] on span "Add skill" at bounding box center [52, 344] width 31 height 9
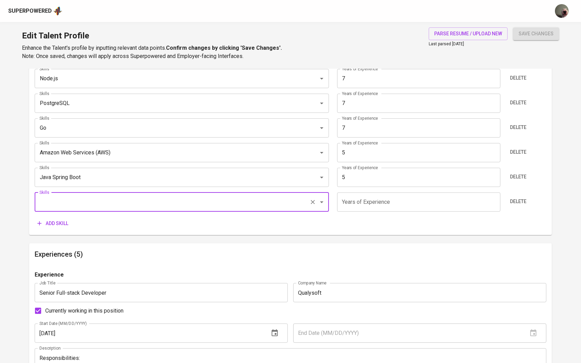
scroll to position [363, 0]
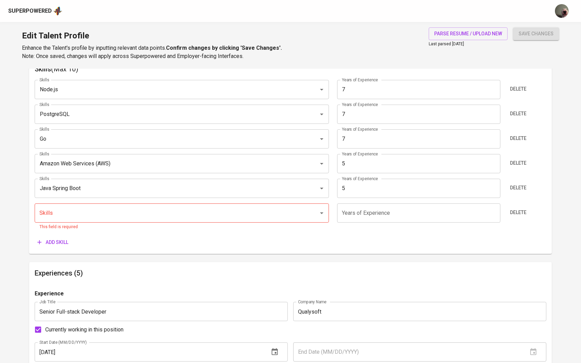
drag, startPoint x: 519, startPoint y: 212, endPoint x: 538, endPoint y: 50, distance: 162.8
click at [519, 212] on span "Delete" at bounding box center [518, 212] width 16 height 9
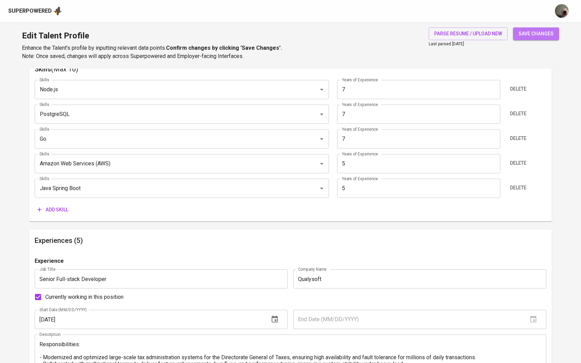
click at [537, 35] on span "save changes" at bounding box center [536, 34] width 35 height 9
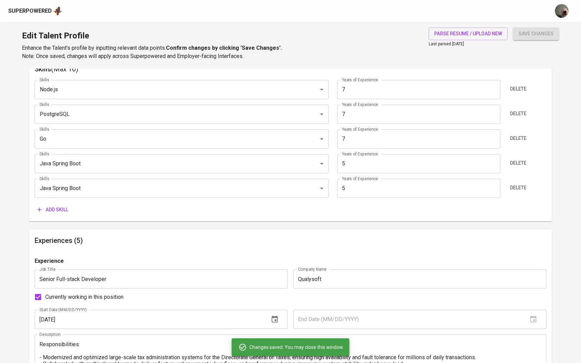
type input "Java Spring Boot"
type input "Amazon Web Services (AWS)"
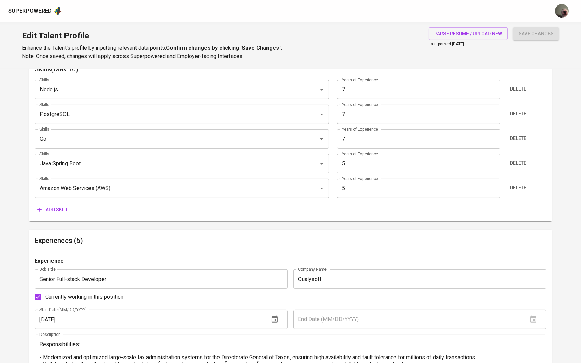
click at [27, 6] on div "Superpowered" at bounding box center [35, 11] width 54 height 10
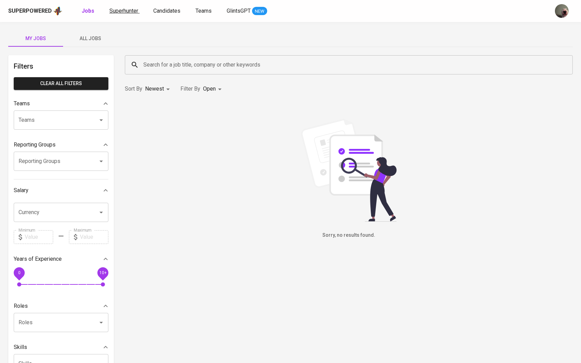
click at [114, 8] on span "Superhunter" at bounding box center [123, 11] width 29 height 7
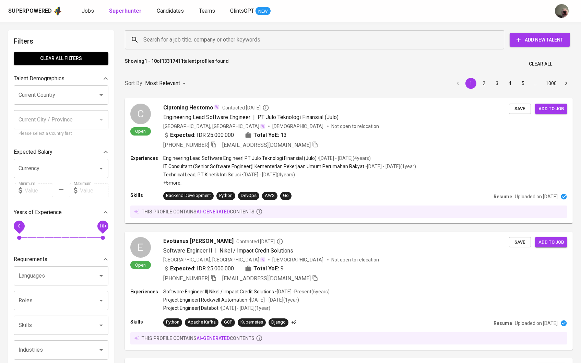
click at [188, 40] on input "Search for a job title, company or other keywords" at bounding box center [316, 39] width 349 height 13
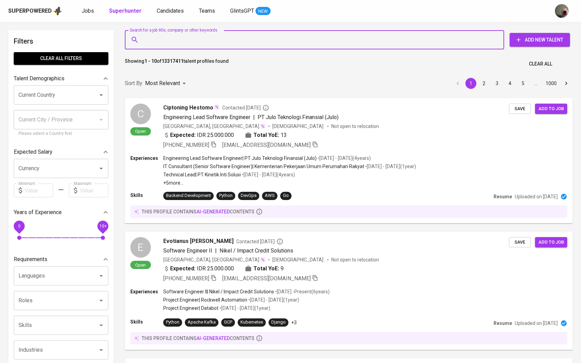
paste input "[EMAIL_ADDRESS][DOMAIN_NAME]"
type input "[EMAIL_ADDRESS][DOMAIN_NAME]"
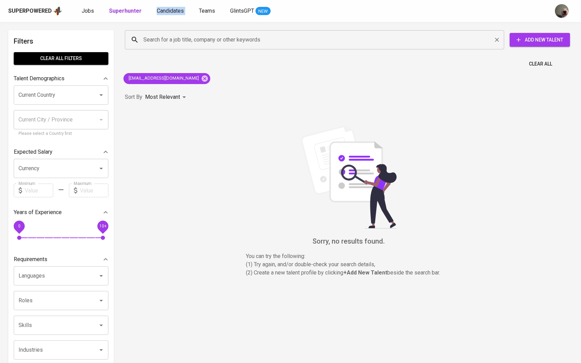
click at [164, 46] on input "Search for a job title, company or other keywords" at bounding box center [316, 39] width 349 height 13
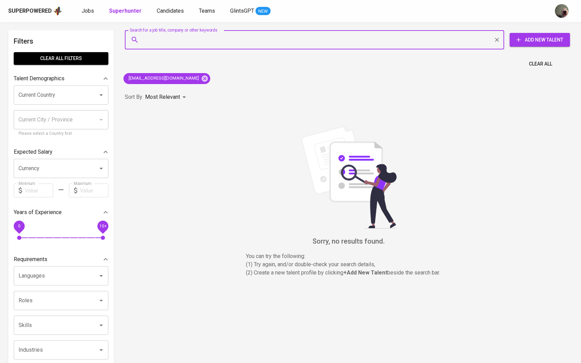
paste input "[EMAIL_ADDRESS][DOMAIN_NAME]"
type input "[EMAIL_ADDRESS][DOMAIN_NAME]"
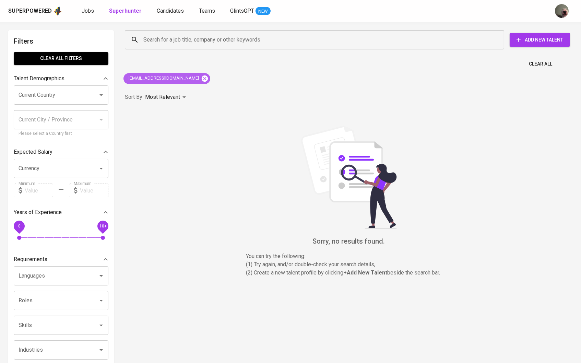
click at [201, 77] on icon at bounding box center [205, 79] width 8 height 8
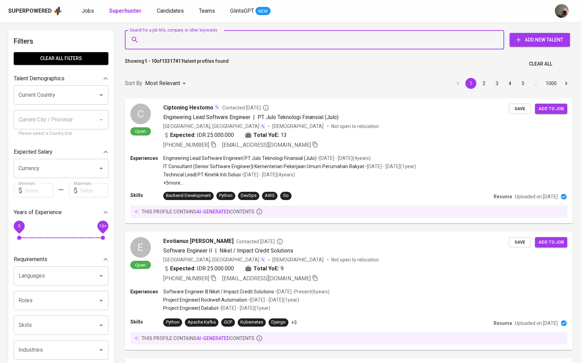
click at [198, 34] on input "Search for a job title, company or other keywords" at bounding box center [316, 39] width 349 height 13
paste input "[EMAIL_ADDRESS][DOMAIN_NAME]"
type input "[EMAIL_ADDRESS][DOMAIN_NAME]"
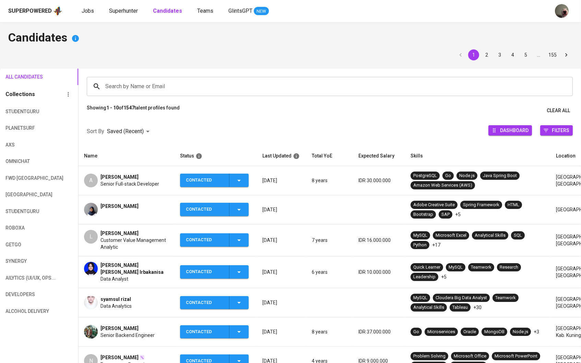
click at [123, 181] on span "Senior Full-stack Developer" at bounding box center [130, 184] width 59 height 7
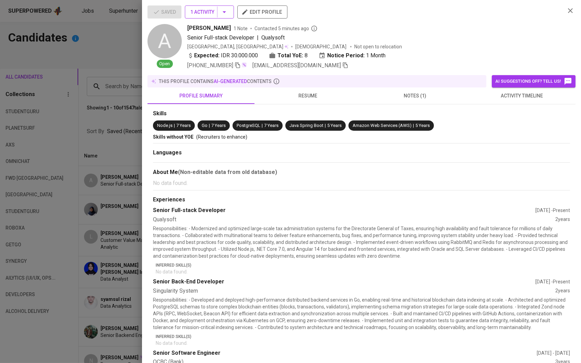
click at [228, 16] on icon "button" at bounding box center [224, 12] width 8 height 8
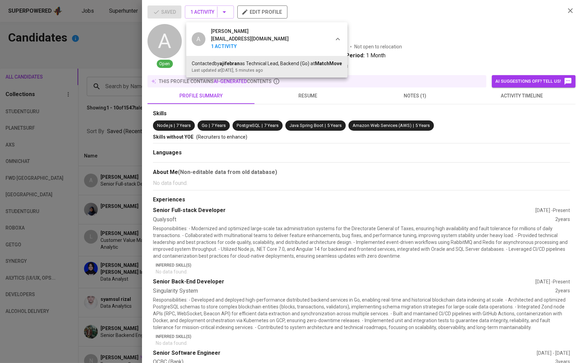
click at [253, 98] on div at bounding box center [290, 181] width 581 height 363
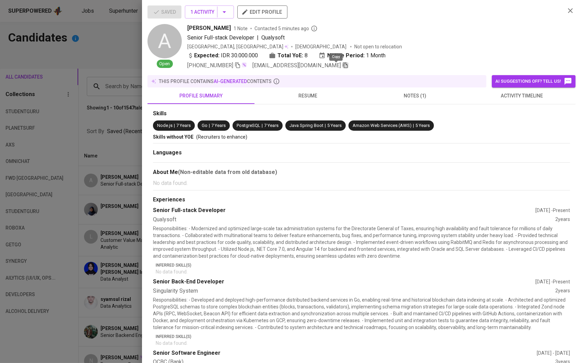
click at [343, 67] on icon "button" at bounding box center [345, 65] width 5 height 6
click at [138, 156] on div at bounding box center [290, 181] width 581 height 363
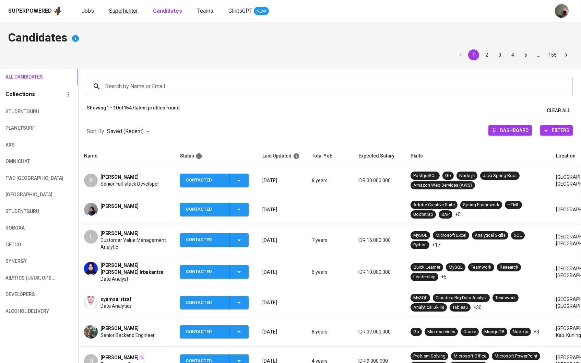
click at [133, 12] on span "Superhunter" at bounding box center [123, 11] width 29 height 7
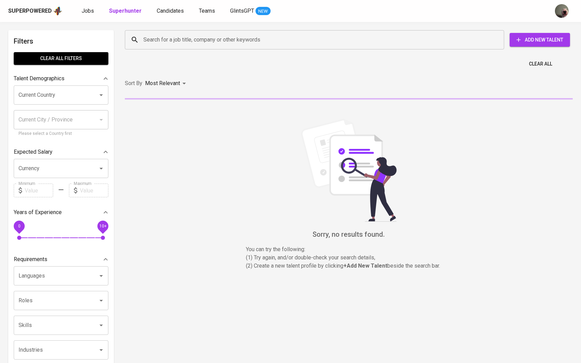
click at [157, 37] on input "Search for a job title, company or other keywords" at bounding box center [316, 39] width 349 height 13
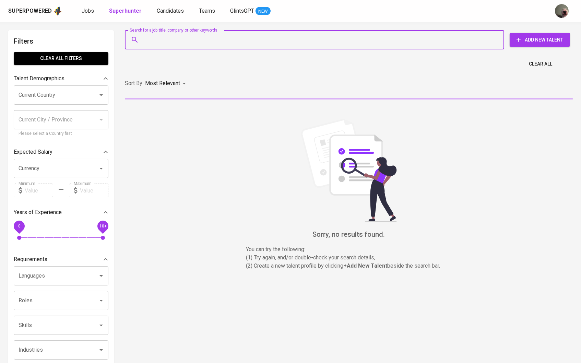
paste input "[EMAIL_ADDRESS][DOMAIN_NAME]"
type input "[EMAIL_ADDRESS][DOMAIN_NAME]"
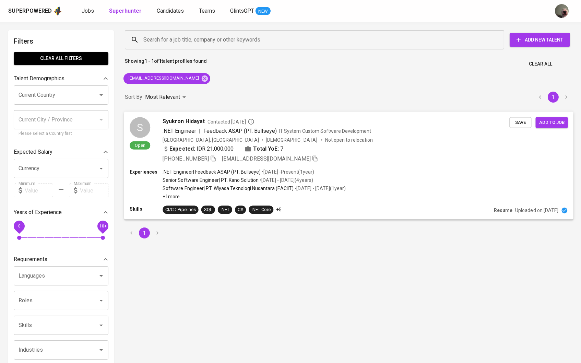
click at [188, 124] on span "Syukron Hidayat" at bounding box center [184, 121] width 42 height 8
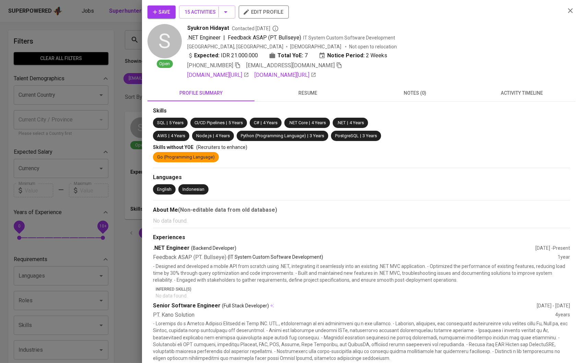
click at [156, 15] on icon "button" at bounding box center [155, 12] width 7 height 7
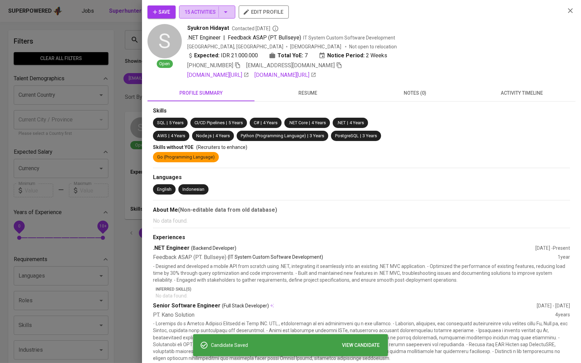
click at [232, 18] on button "15 Activities" at bounding box center [207, 11] width 56 height 13
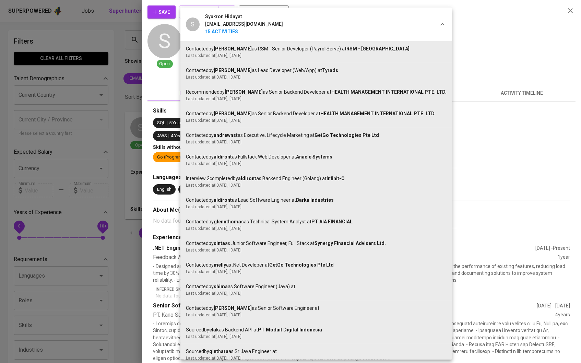
click at [114, 122] on div at bounding box center [290, 181] width 581 height 363
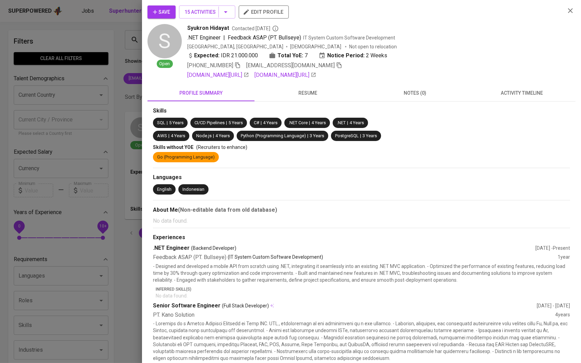
click at [114, 122] on div at bounding box center [290, 181] width 581 height 363
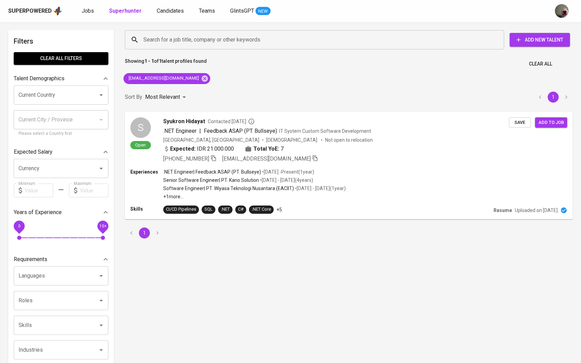
click at [167, 16] on div "Superpowered Jobs Superhunter Candidates Teams GlintsGPT NEW" at bounding box center [290, 11] width 581 height 22
click at [166, 14] on link "Candidates" at bounding box center [171, 11] width 28 height 9
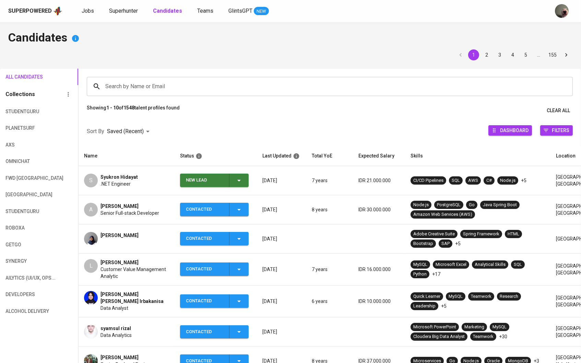
click at [235, 183] on icon "button" at bounding box center [239, 180] width 8 height 8
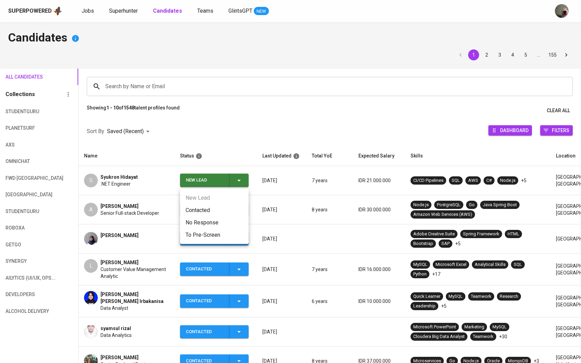
click at [217, 204] on li "Contacted" at bounding box center [214, 210] width 69 height 12
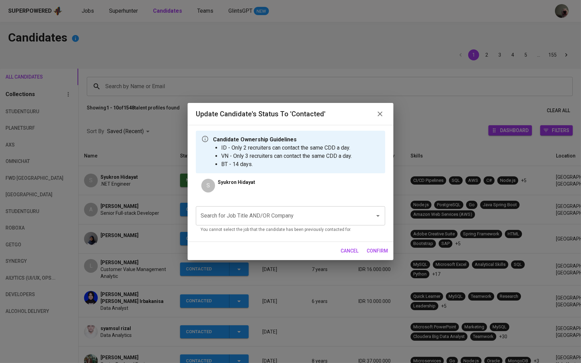
click at [242, 205] on div "Search for Job Title AND/OR Company Search for Job Title AND/OR Company You can…" at bounding box center [290, 218] width 189 height 35
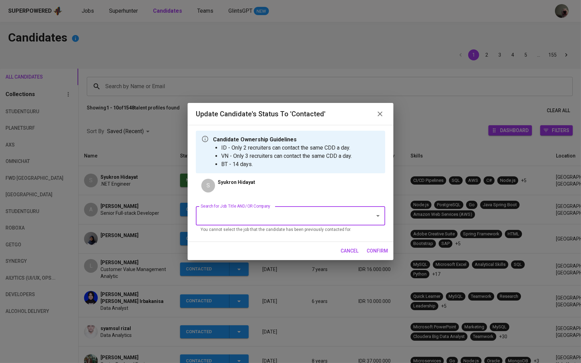
click at [242, 214] on input "Search for Job Title AND/OR Company" at bounding box center [281, 215] width 164 height 13
type input "M"
type input "a"
type input "T"
type input "[MEDICAL_DATA]"
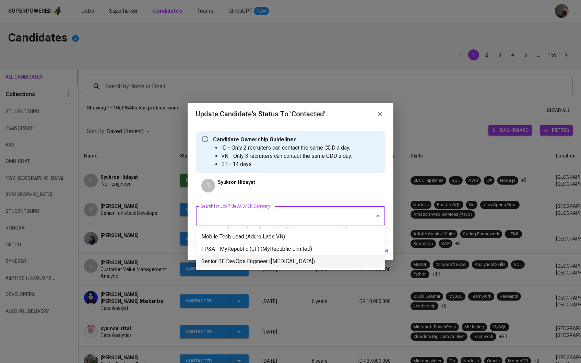
click at [307, 263] on li "Senior BE DevOps Engineer ([MEDICAL_DATA])" at bounding box center [290, 261] width 189 height 12
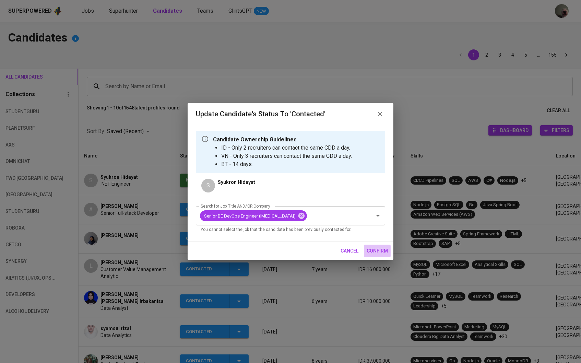
click at [368, 255] on span "confirm" at bounding box center [377, 251] width 21 height 9
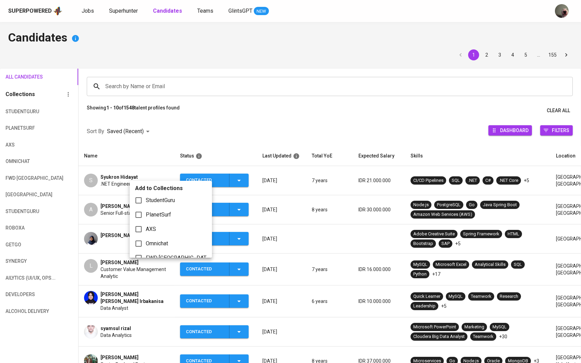
click at [150, 158] on div at bounding box center [290, 181] width 581 height 363
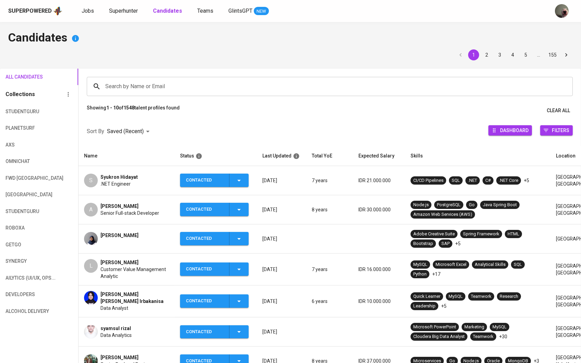
click at [127, 172] on td "S Syukron Hidayat .NET Engineer" at bounding box center [127, 180] width 96 height 29
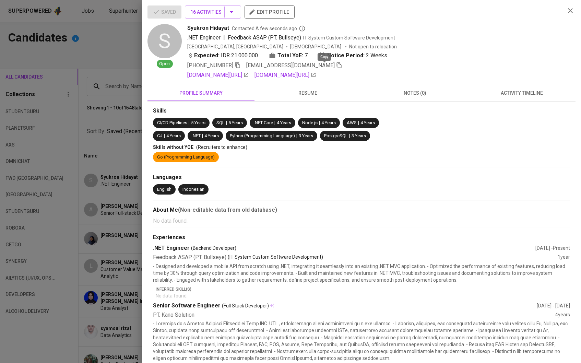
click at [337, 66] on icon "button" at bounding box center [339, 65] width 5 height 6
click at [106, 127] on div at bounding box center [290, 181] width 581 height 363
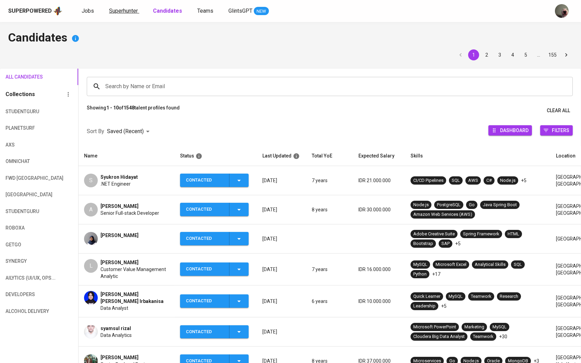
click at [125, 12] on span "Superhunter" at bounding box center [123, 11] width 29 height 7
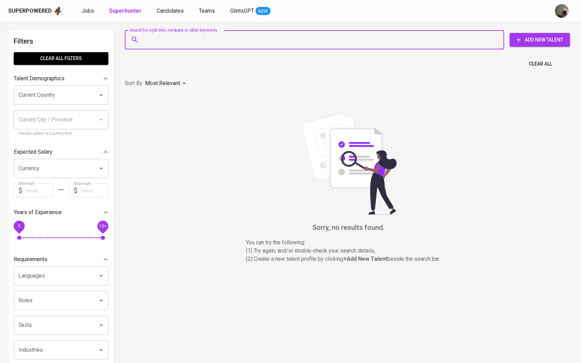
click at [163, 38] on input "Search for a job title, company or other keywords" at bounding box center [316, 39] width 349 height 13
paste input "[EMAIL_ADDRESS][DOMAIN_NAME]"
type input "[EMAIL_ADDRESS][DOMAIN_NAME]"
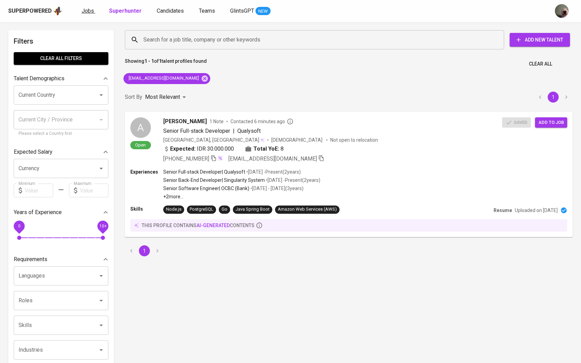
click at [89, 12] on span "Jobs" at bounding box center [88, 11] width 12 height 7
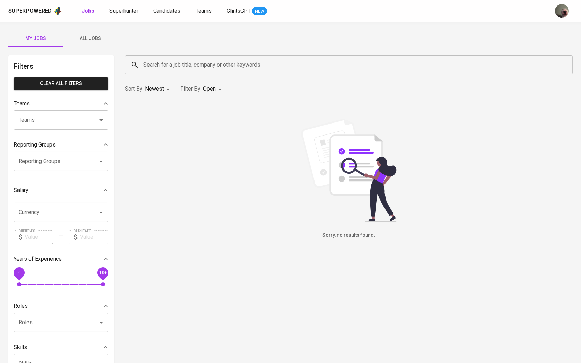
click at [106, 34] on button "All Jobs" at bounding box center [90, 38] width 55 height 16
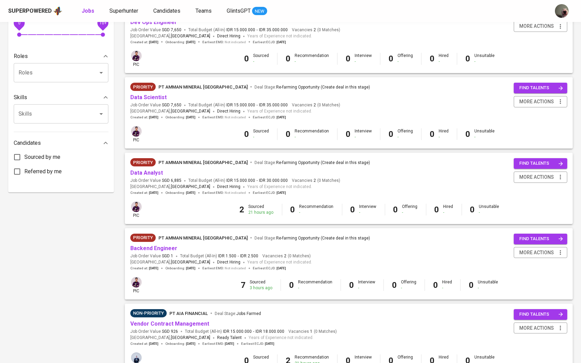
scroll to position [266, 0]
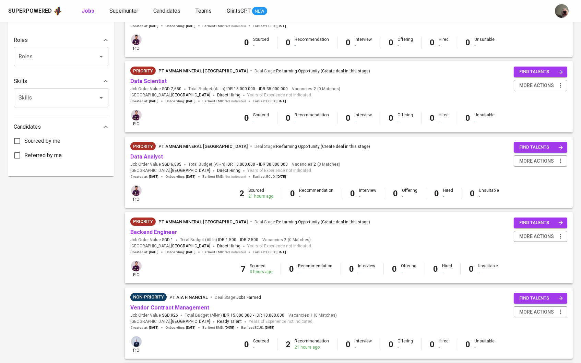
click at [165, 237] on span "SGD 1" at bounding box center [167, 240] width 11 height 6
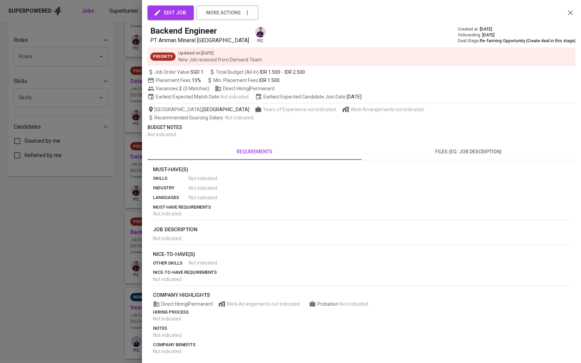
click at [162, 227] on div "edit job more actions Backend Engineer PT Amman Mineral [GEOGRAPHIC_DATA] pic C…" at bounding box center [290, 181] width 581 height 363
click at [106, 279] on div at bounding box center [290, 181] width 581 height 363
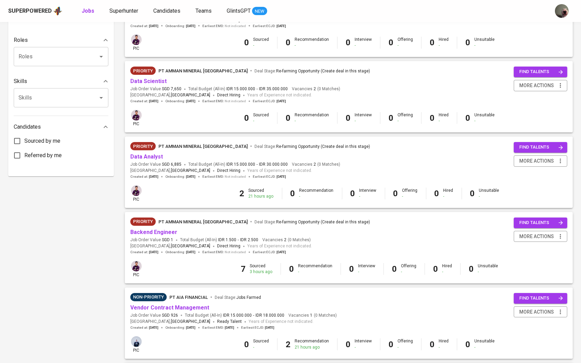
click at [148, 229] on span "Backend Engineer" at bounding box center [153, 233] width 47 height 8
click at [144, 231] on link "Backend Engineer" at bounding box center [153, 232] width 47 height 7
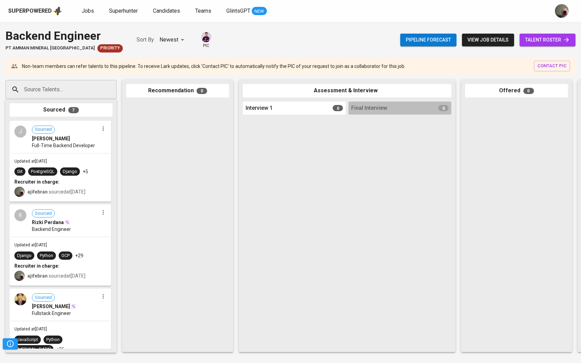
click at [540, 38] on span "talent roster" at bounding box center [547, 40] width 45 height 9
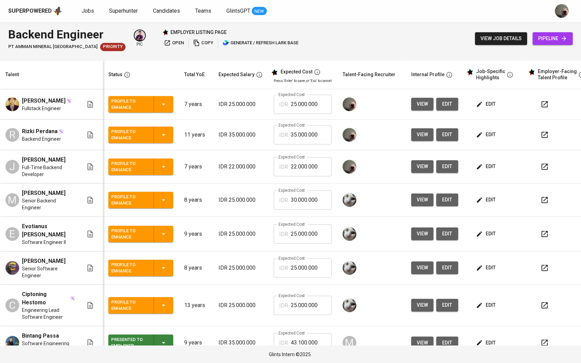
click at [425, 139] on span "view" at bounding box center [422, 134] width 11 height 9
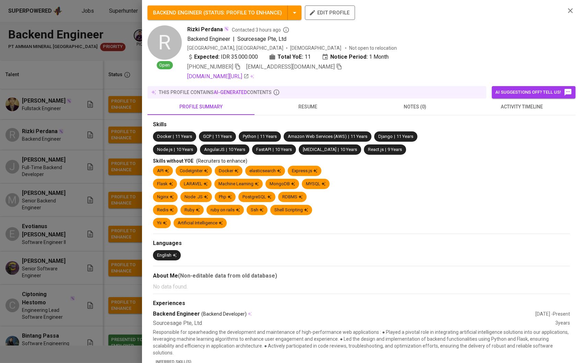
click at [326, 18] on button "edit profile" at bounding box center [330, 12] width 50 height 14
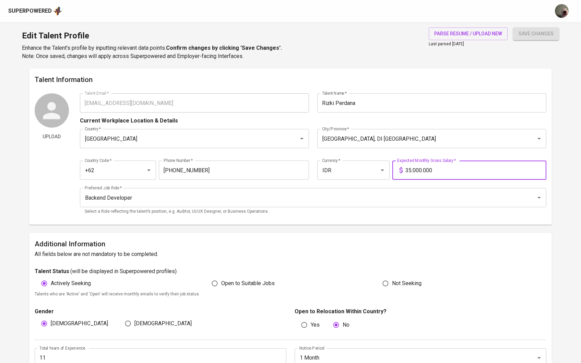
click at [414, 170] on input "35.000.000" at bounding box center [476, 170] width 141 height 19
type input "30.000.000"
click at [530, 26] on div "Edit Talent Profile Enhance the Talent's profile by inputting relevant data poi…" at bounding box center [290, 45] width 581 height 47
click at [530, 34] on span "save changes" at bounding box center [536, 34] width 35 height 9
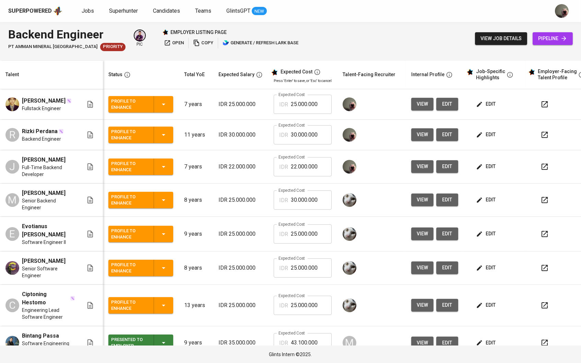
click at [483, 108] on icon "button" at bounding box center [479, 104] width 7 height 7
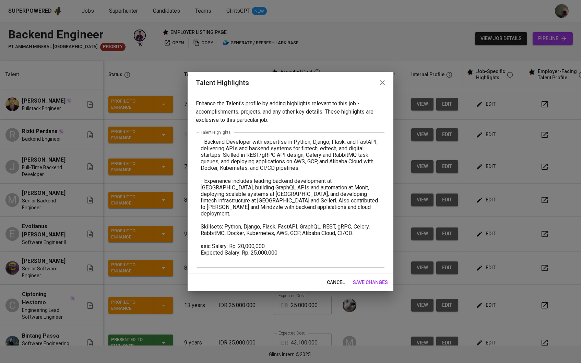
click at [204, 239] on textarea "- Backend Developer with expertise in Python, Django, Flask, and FastAPI, deliv…" at bounding box center [291, 200] width 180 height 123
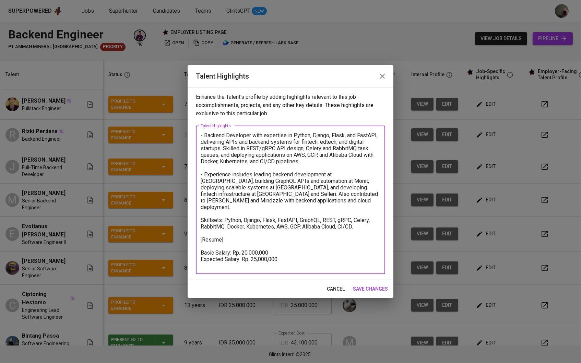
click at [214, 246] on textarea "- Backend Developer with expertise in Python, Django, Flask, and FastAPI, deliv…" at bounding box center [291, 200] width 180 height 136
drag, startPoint x: 287, startPoint y: 252, endPoint x: 242, endPoint y: 252, distance: 45.0
click at [242, 252] on textarea "- Backend Developer with expertise in Python, Django, Flask, and FastAPI, deliv…" at bounding box center [291, 200] width 180 height 136
type textarea "- Backend Developer with expertise in Python, Django, Flask, and FastAPI, deliv…"
click at [363, 283] on button "save changes" at bounding box center [370, 289] width 40 height 13
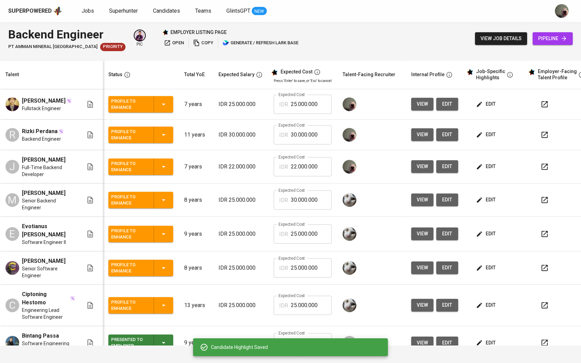
click at [482, 104] on icon "button" at bounding box center [479, 104] width 5 height 5
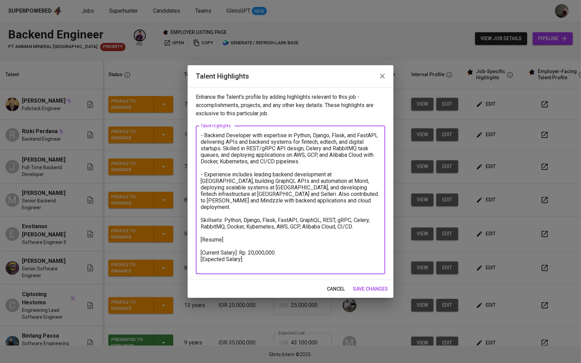
drag, startPoint x: 284, startPoint y: 244, endPoint x: 250, endPoint y: 244, distance: 34.7
click at [250, 244] on textarea "- Backend Developer with expertise in Python, Django, Flask, and FastAPI, deliv…" at bounding box center [291, 200] width 180 height 136
paste textarea "22.803.423"
click at [253, 253] on textarea "- Backend Developer with expertise in Python, Django, Flask, and FastAPI, deliv…" at bounding box center [291, 200] width 180 height 136
click at [261, 253] on textarea "- Backend Developer with expertise in Python, Django, Flask, and FastAPI, deliv…" at bounding box center [291, 200] width 180 height 136
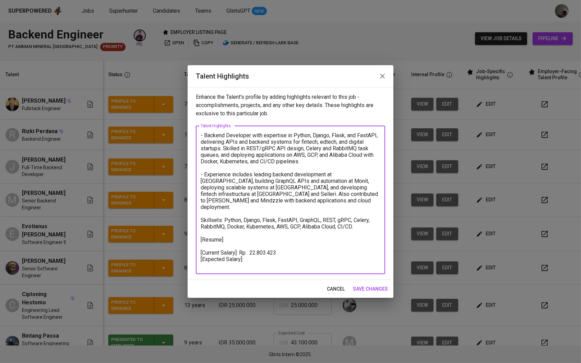
paste textarea "29.486.037"
click at [248, 252] on textarea "- Backend Developer with expertise in Python, Django, Flask, and FastAPI, deliv…" at bounding box center [291, 200] width 180 height 136
click at [239, 261] on textarea "- Backend Developer with expertise in Python, Django, Flask, and FastAPI, deliv…" at bounding box center [291, 200] width 180 height 136
click at [249, 229] on textarea "- Backend Developer with expertise in Python, Django, Flask, and FastAPI, deliv…" at bounding box center [291, 200] width 180 height 136
click at [241, 231] on textarea "- Backend Developer with expertise in Python, Django, Flask, and FastAPI, deliv…" at bounding box center [291, 200] width 180 height 136
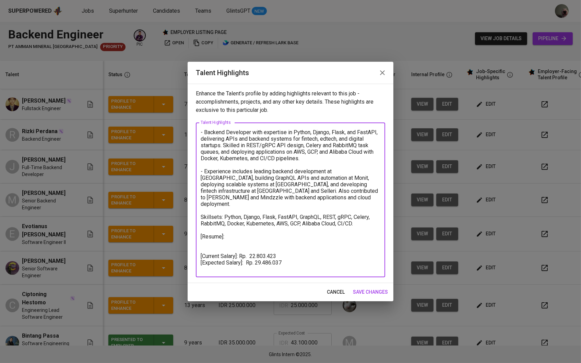
click at [240, 249] on textarea "- Backend Developer with expertise in Python, Django, Flask, and FastAPI, deliv…" at bounding box center [291, 200] width 180 height 142
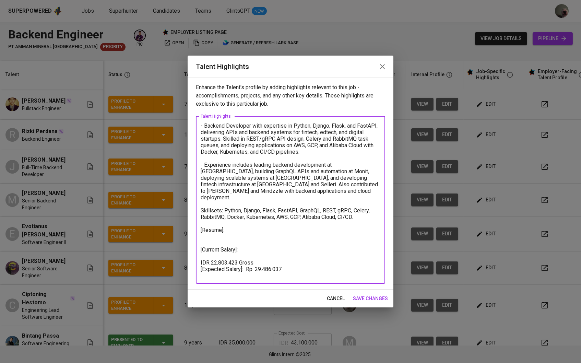
click at [246, 263] on textarea "- Backend Developer with expertise in Python, Django, Flask, and FastAPI, deliv…" at bounding box center [291, 200] width 180 height 155
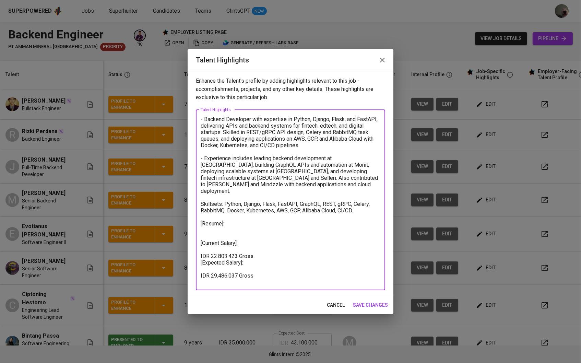
click at [212, 224] on textarea "- Backend Developer with expertise in Python, Django, Flask, and FastAPI, deliv…" at bounding box center [291, 200] width 180 height 168
click at [218, 241] on textarea "- Backend Developer with expertise in Python, Django, Flask, and FastAPI, deliv…" at bounding box center [291, 200] width 180 height 168
click at [274, 252] on textarea "- Backend Developer with expertise in Python, Django, Flask, and FastAPI, deliv…" at bounding box center [291, 200] width 180 height 168
click at [269, 248] on textarea "- Backend Developer with expertise in Python, Django, Flask, and FastAPI, deliv…" at bounding box center [291, 200] width 180 height 168
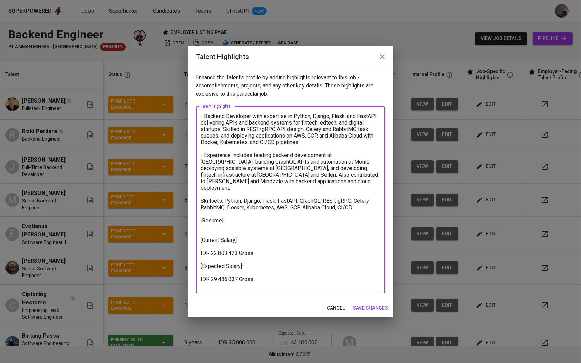
click at [207, 266] on textarea "- Backend Developer with expertise in Python, Django, Flask, and FastAPI, deliv…" at bounding box center [291, 200] width 180 height 174
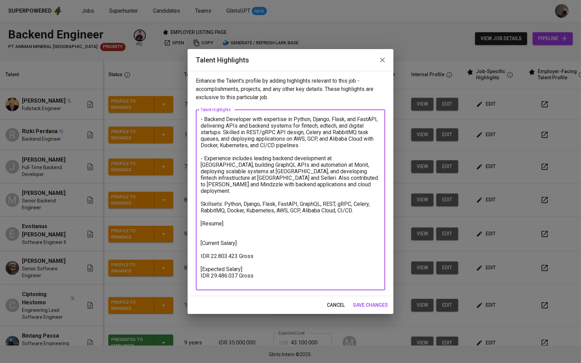
click at [204, 243] on textarea "- Backend Developer with expertise in Python, Django, Flask, and FastAPI, deliv…" at bounding box center [291, 200] width 180 height 168
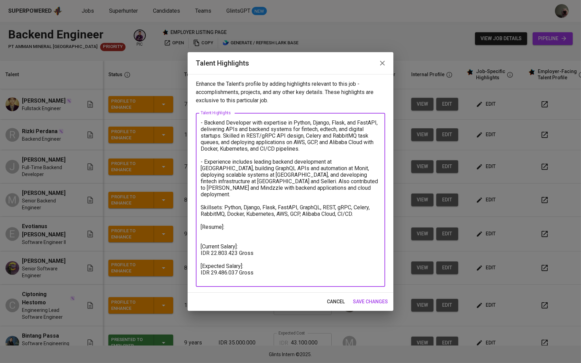
type textarea "- Backend Developer with expertise in Python, Django, Flask, and FastAPI, deliv…"
click at [379, 302] on span "save changes" at bounding box center [370, 302] width 35 height 9
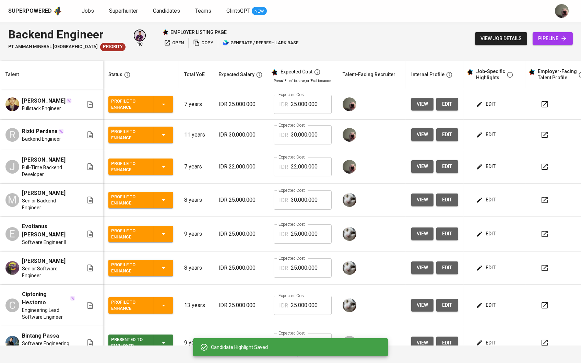
click at [493, 148] on td "edit" at bounding box center [495, 135] width 62 height 31
click at [492, 139] on span "edit" at bounding box center [487, 134] width 18 height 9
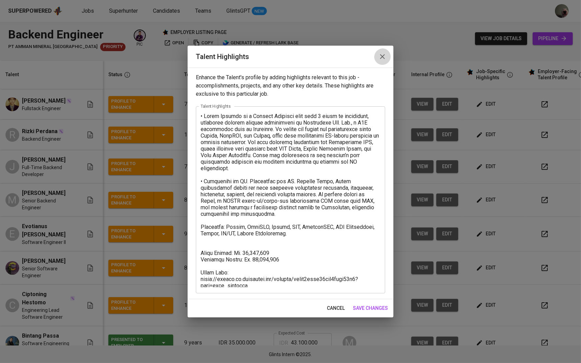
click at [381, 60] on icon "button" at bounding box center [383, 57] width 8 height 8
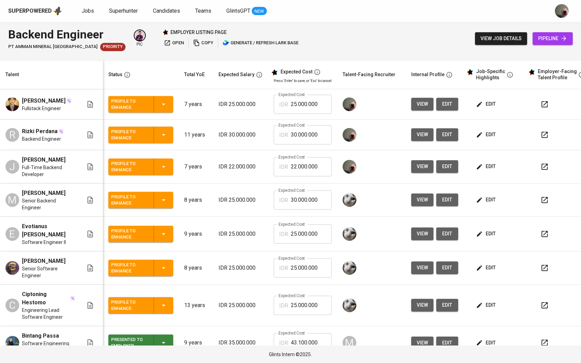
click at [479, 103] on icon "button" at bounding box center [479, 104] width 7 height 7
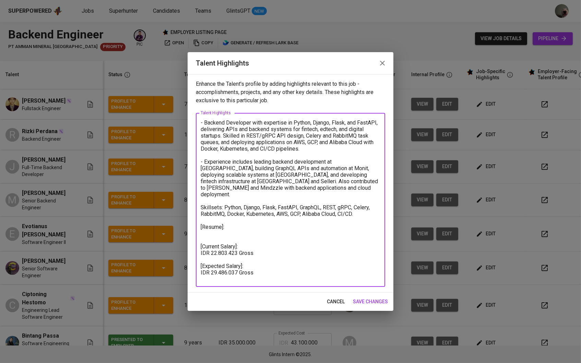
drag, startPoint x: 256, startPoint y: 265, endPoint x: 201, endPoint y: 266, distance: 55.6
click at [201, 266] on textarea "- Backend Developer with expertise in Python, Django, Flask, and FastAPI, deliv…" at bounding box center [291, 199] width 180 height 161
click at [235, 268] on textarea "- Backend Developer with expertise in Python, Django, Flask, and FastAPI, deliv…" at bounding box center [291, 199] width 180 height 161
drag, startPoint x: 235, startPoint y: 277, endPoint x: 200, endPoint y: 216, distance: 70.7
click at [200, 216] on div "- Backend Developer with expertise in Python, Django, Flask, and FastAPI, deliv…" at bounding box center [290, 200] width 189 height 174
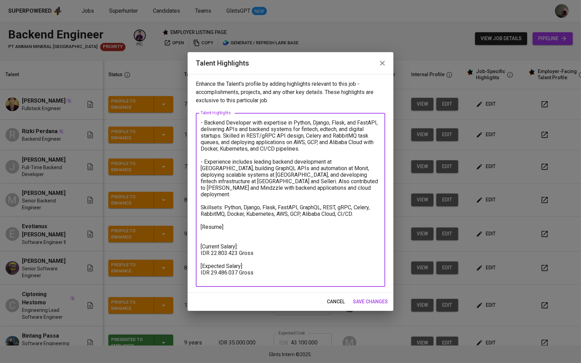
click at [230, 226] on textarea "- Backend Developer with expertise in Python, Django, Flask, and FastAPI, deliv…" at bounding box center [291, 199] width 180 height 161
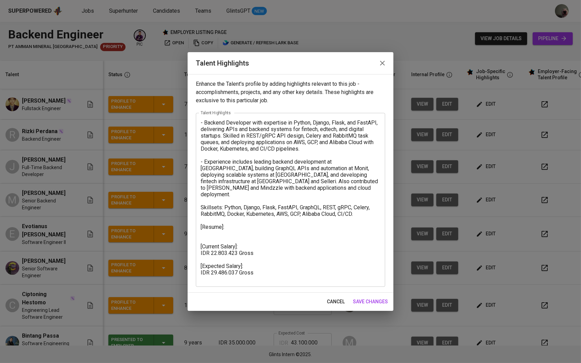
drag, startPoint x: 231, startPoint y: 281, endPoint x: 203, endPoint y: 224, distance: 63.1
click at [203, 224] on div "- Backend Developer with expertise in Python, Django, Flask, and FastAPI, deliv…" at bounding box center [290, 200] width 189 height 174
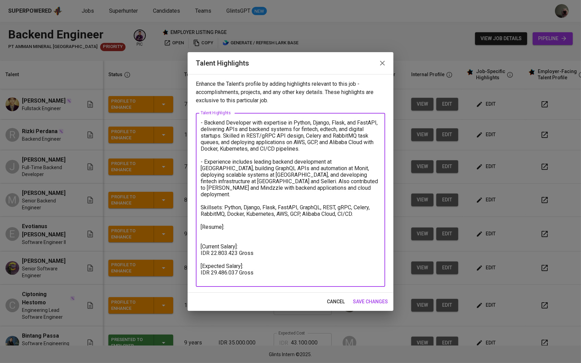
drag, startPoint x: 239, startPoint y: 280, endPoint x: 200, endPoint y: 214, distance: 76.5
click at [200, 214] on div "- Backend Developer with expertise in Python, Django, Flask, and FastAPI, deliv…" at bounding box center [290, 200] width 189 height 174
click at [378, 303] on span "save changes" at bounding box center [370, 302] width 35 height 9
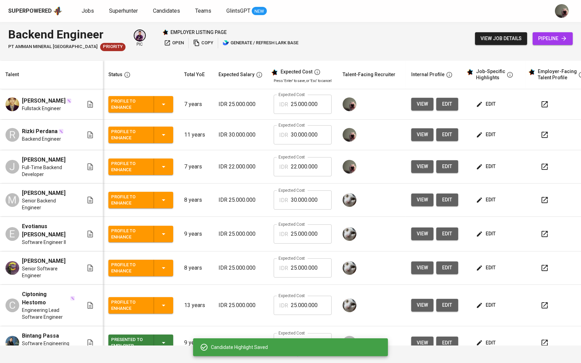
click at [493, 102] on button "edit" at bounding box center [487, 104] width 24 height 13
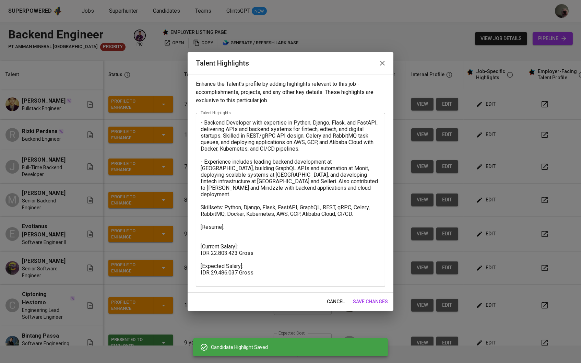
click at [383, 78] on div "Enhance the Talent's profile by adding highlights relevant to this job - accomp…" at bounding box center [291, 183] width 206 height 219
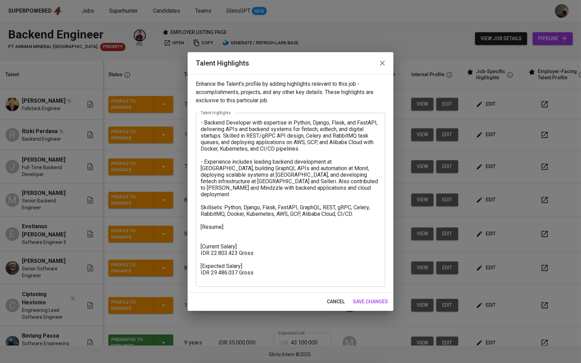
click at [383, 65] on icon "button" at bounding box center [383, 63] width 8 height 8
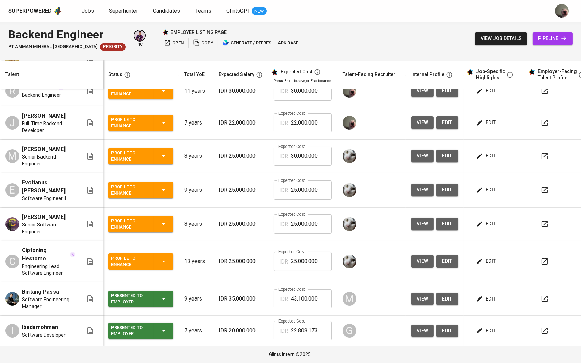
scroll to position [44, 0]
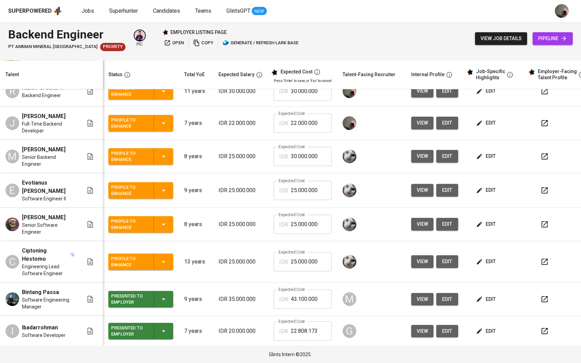
click at [491, 333] on span "edit" at bounding box center [487, 331] width 18 height 9
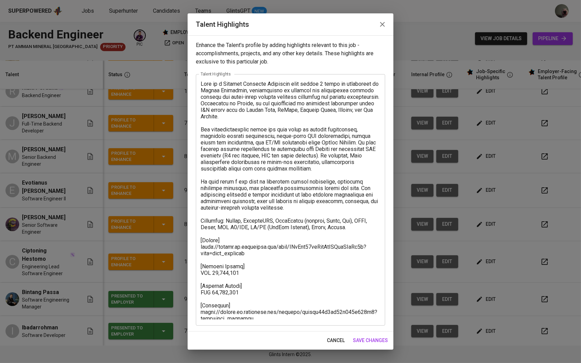
click at [385, 26] on icon "button" at bounding box center [383, 24] width 8 height 8
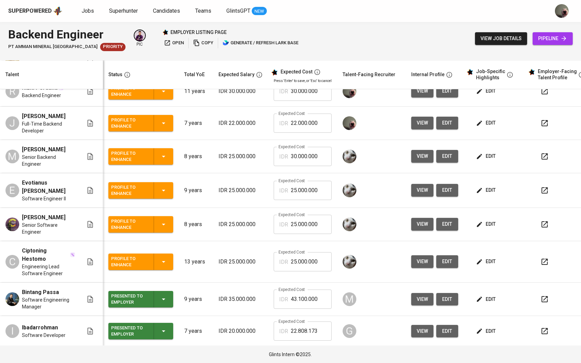
scroll to position [27, 0]
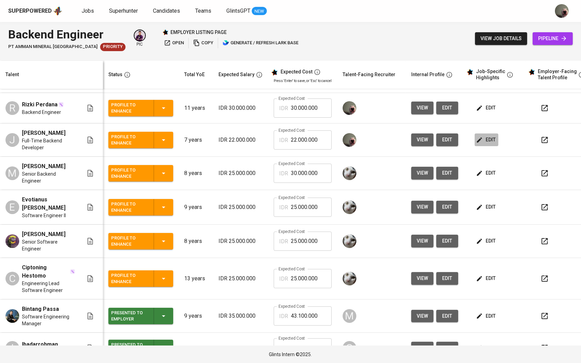
click at [490, 140] on span "edit" at bounding box center [487, 140] width 18 height 9
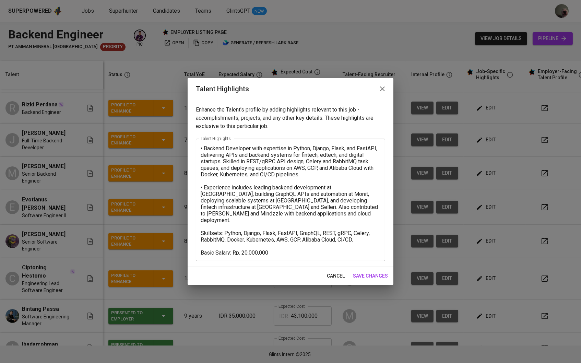
click at [383, 90] on icon "button" at bounding box center [383, 89] width 8 height 8
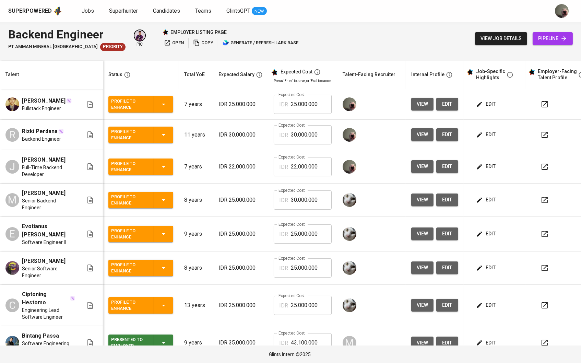
scroll to position [0, 0]
click at [479, 108] on icon "button" at bounding box center [479, 104] width 7 height 7
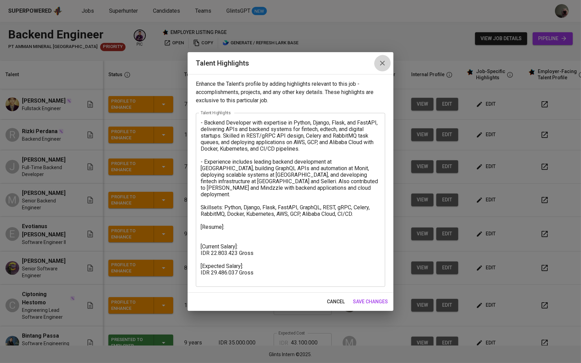
click at [381, 66] on icon "button" at bounding box center [382, 63] width 5 height 5
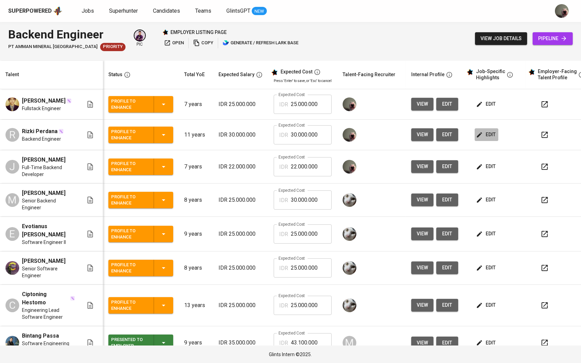
click at [492, 139] on span "edit" at bounding box center [487, 134] width 18 height 9
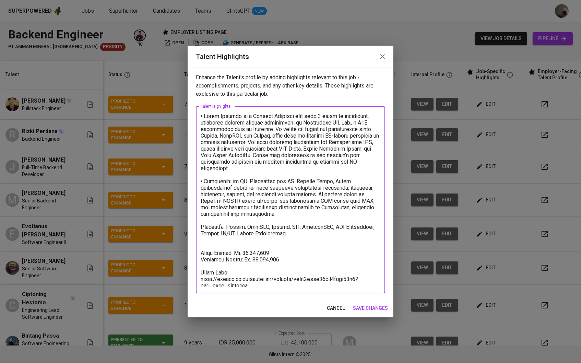
drag, startPoint x: 287, startPoint y: 261, endPoint x: 205, endPoint y: 246, distance: 84.1
click at [205, 246] on textarea at bounding box center [291, 200] width 180 height 174
paste textarea "[Resume]: [Current Salary]: IDR 22.803.423 Gross [Expected Salary]: IDR 29.486.…"
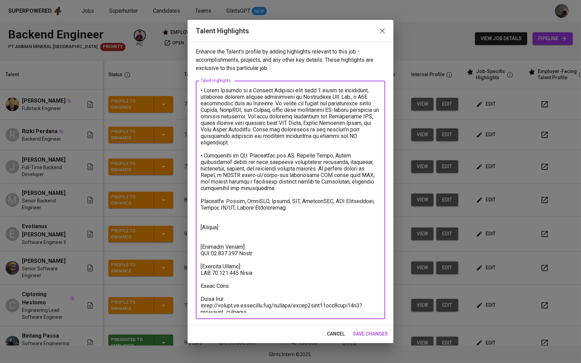
drag, startPoint x: 239, startPoint y: 287, endPoint x: 181, endPoint y: 283, distance: 58.1
click at [181, 283] on div "Talent Highlights Enhance the Talent's profile by adding highlights relevant to…" at bounding box center [290, 181] width 581 height 363
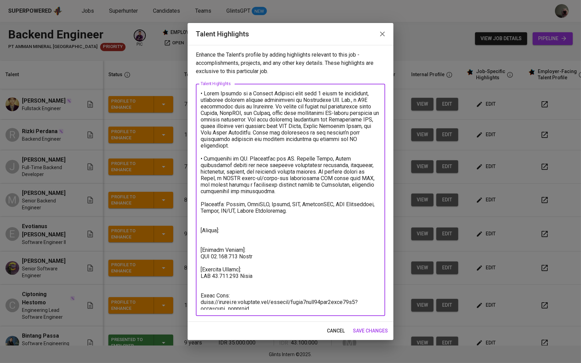
drag, startPoint x: 276, startPoint y: 276, endPoint x: 171, endPoint y: 275, distance: 105.7
click at [171, 275] on div "Talent Highlights Enhance the Talent's profile by adding highlights relevant to…" at bounding box center [290, 181] width 581 height 363
drag, startPoint x: 254, startPoint y: 254, endPoint x: 175, endPoint y: 251, distance: 79.3
click at [175, 251] on div "Talent Highlights Enhance the Talent's profile by adding highlights relevant to…" at bounding box center [290, 181] width 581 height 363
click at [250, 254] on textarea at bounding box center [291, 200] width 180 height 220
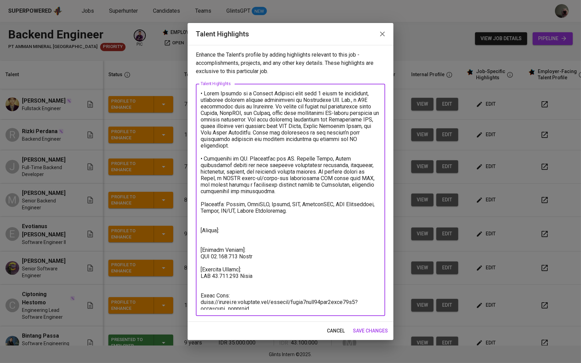
drag, startPoint x: 261, startPoint y: 258, endPoint x: 198, endPoint y: 258, distance: 63.8
click at [198, 258] on div "x Talent Highlights" at bounding box center [290, 200] width 189 height 232
paste textarea "9.486.037"
drag, startPoint x: 273, startPoint y: 276, endPoint x: 196, endPoint y: 276, distance: 76.9
click at [196, 276] on div "x Talent Highlights" at bounding box center [290, 200] width 189 height 232
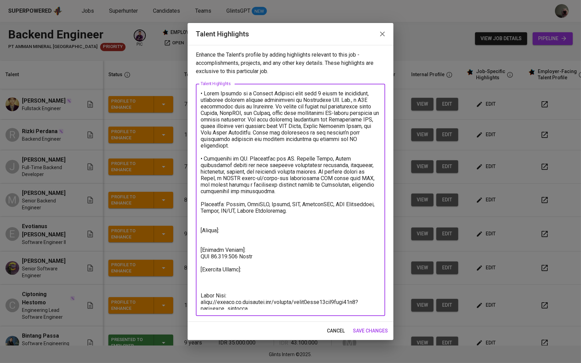
click at [244, 281] on textarea at bounding box center [291, 200] width 180 height 220
click at [243, 279] on textarea at bounding box center [291, 200] width 180 height 220
click at [236, 275] on textarea at bounding box center [291, 200] width 180 height 220
paste textarea "36.289.602"
click at [202, 274] on textarea at bounding box center [291, 200] width 180 height 220
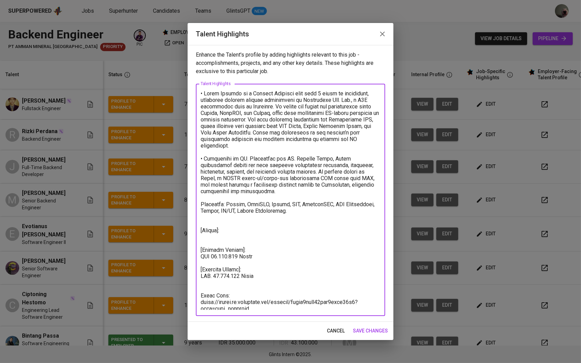
click at [211, 275] on textarea at bounding box center [291, 200] width 180 height 220
type textarea "• Rizki Perdana is a Backend Engineer with over 6 years of experience, currentl…"
click at [358, 330] on span "save changes" at bounding box center [370, 331] width 35 height 9
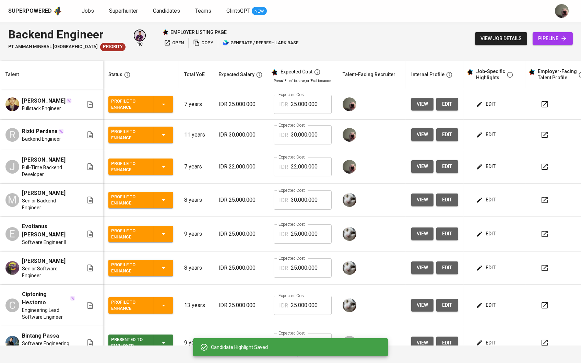
click at [491, 114] on td "edit" at bounding box center [495, 104] width 62 height 31
click at [491, 108] on span "edit" at bounding box center [487, 104] width 18 height 9
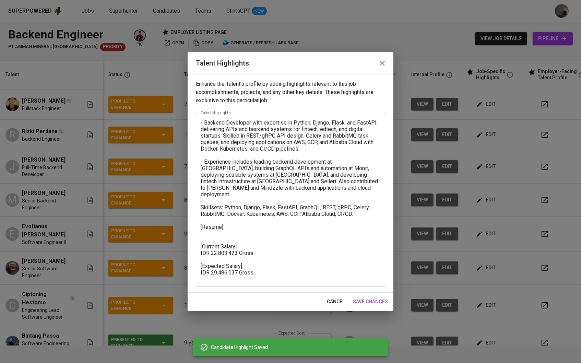
click at [330, 291] on div "Enhance the Talent's profile by adding highlights relevant to this job - accomp…" at bounding box center [291, 183] width 206 height 219
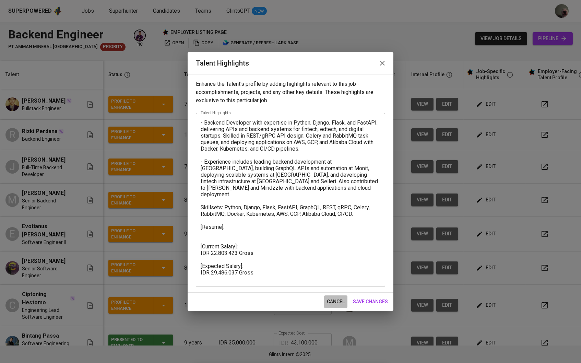
click at [335, 301] on span "cancel" at bounding box center [336, 302] width 18 height 9
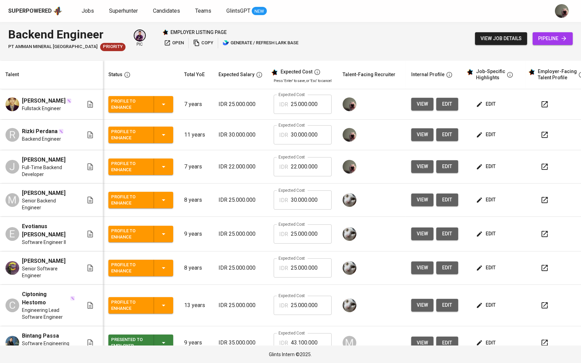
click at [487, 171] on span "edit" at bounding box center [487, 166] width 18 height 9
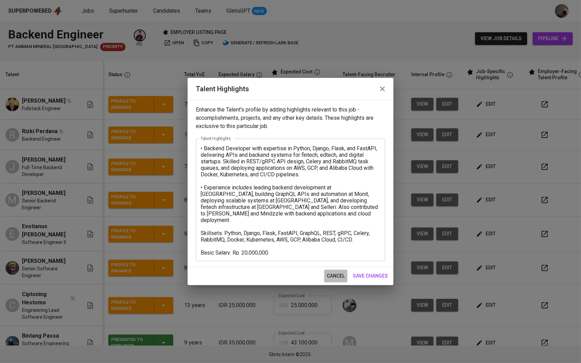
click at [332, 273] on span "cancel" at bounding box center [336, 276] width 18 height 9
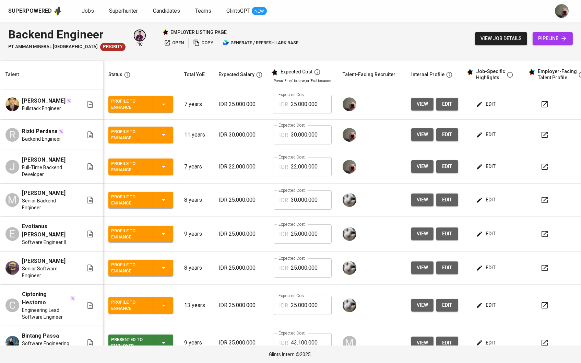
click at [484, 97] on td "edit" at bounding box center [495, 104] width 62 height 31
click at [483, 106] on icon "button" at bounding box center [479, 104] width 7 height 7
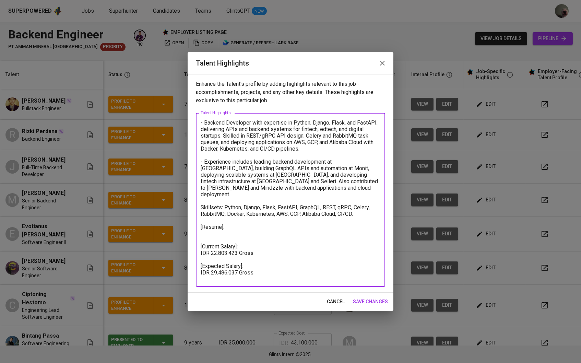
drag, startPoint x: 263, startPoint y: 246, endPoint x: 187, endPoint y: 236, distance: 77.2
click at [187, 236] on div "Talent Highlights Enhance the Talent's profile by adding highlights relevant to…" at bounding box center [290, 181] width 581 height 363
click at [202, 221] on textarea "- Backend Developer with expertise in Python, Django, Flask, and FastAPI, deliv…" at bounding box center [291, 199] width 180 height 161
drag, startPoint x: 200, startPoint y: 219, endPoint x: 253, endPoint y: 292, distance: 89.8
click at [253, 292] on div "Enhance the Talent's profile by adding highlights relevant to this job - accomp…" at bounding box center [291, 183] width 206 height 219
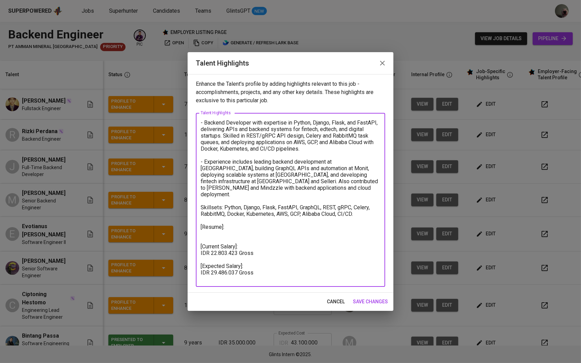
click at [365, 298] on span "save changes" at bounding box center [370, 302] width 35 height 9
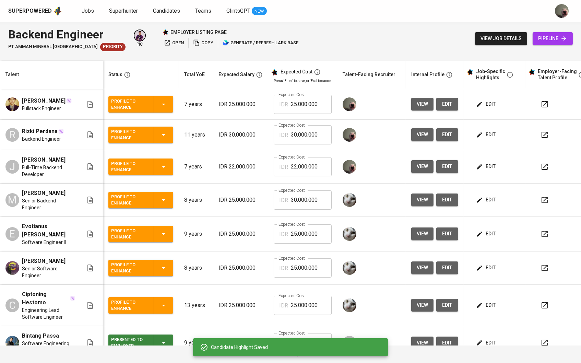
click at [493, 163] on td "edit" at bounding box center [495, 166] width 62 height 33
click at [493, 166] on span "edit" at bounding box center [487, 166] width 18 height 9
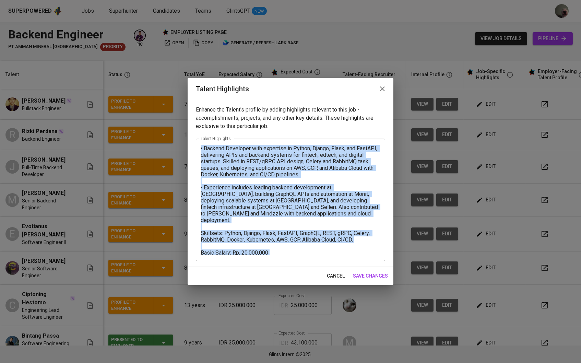
drag, startPoint x: 198, startPoint y: 245, endPoint x: 286, endPoint y: 243, distance: 87.9
click at [286, 243] on div "• Backend Developer with expertise in Python, Django, Flask, and FastAPI, deliv…" at bounding box center [290, 200] width 189 height 123
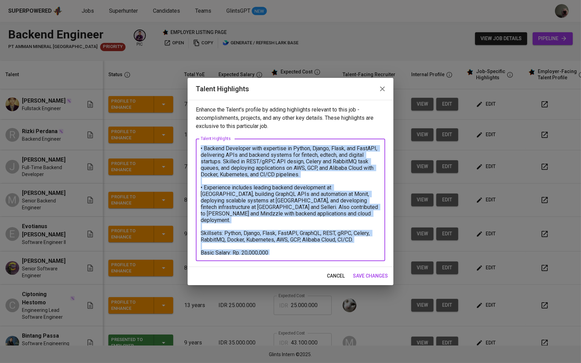
click at [286, 243] on textarea "• Backend Developer with expertise in Python, Django, Flask, and FastAPI, deliv…" at bounding box center [291, 200] width 180 height 110
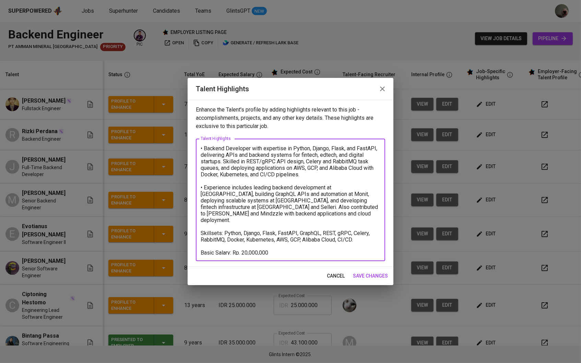
drag, startPoint x: 202, startPoint y: 243, endPoint x: 268, endPoint y: 256, distance: 67.9
click at [268, 256] on div "• Backend Developer with expertise in Python, Django, Flask, and FastAPI, deliv…" at bounding box center [290, 200] width 189 height 123
paste textarea "[Resume]: [Current Salary]: IDR 22.803.423 Gross [Expected Salary]: IDR 29.486.…"
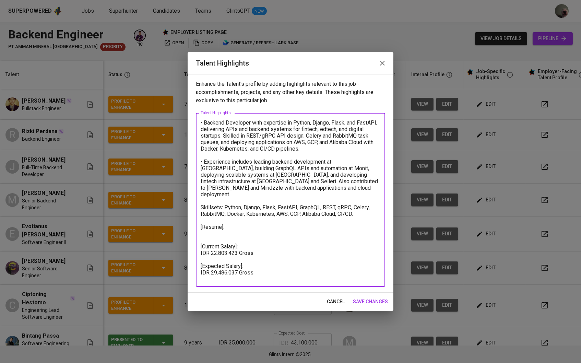
drag, startPoint x: 256, startPoint y: 265, endPoint x: 200, endPoint y: 265, distance: 55.6
click at [200, 265] on div "• Backend Developer with expertise in Python, Django, Flask, and FastAPI, deliv…" at bounding box center [290, 200] width 189 height 174
click at [243, 276] on textarea "• Backend Developer with expertise in Python, Django, Flask, and FastAPI, deliv…" at bounding box center [291, 199] width 180 height 161
click at [230, 267] on textarea "• Backend Developer with expertise in Python, Django, Flask, and FastAPI, deliv…" at bounding box center [291, 199] width 180 height 161
paste textarea "26.764.602"
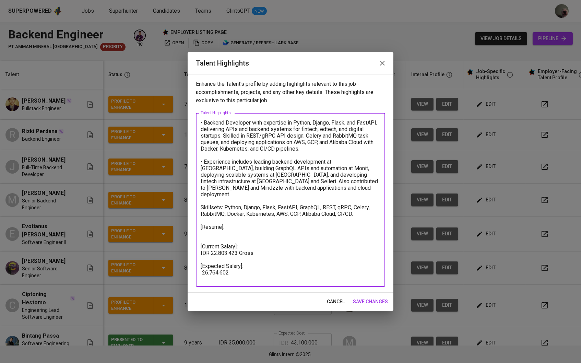
click at [204, 265] on textarea "• Backend Developer with expertise in Python, Django, Flask, and FastAPI, deliv…" at bounding box center [291, 199] width 180 height 161
type textarea "• Backend Developer with expertise in Python, Django, Flask, and FastAPI, deliv…"
click at [368, 301] on span "save changes" at bounding box center [370, 302] width 35 height 9
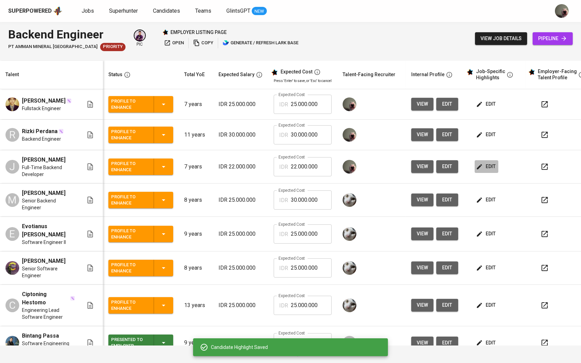
click at [493, 166] on span "edit" at bounding box center [487, 166] width 18 height 9
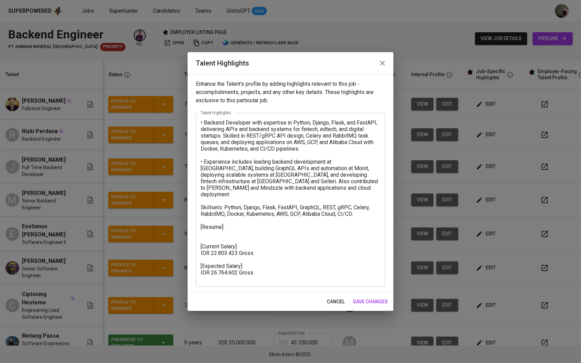
click at [368, 67] on h2 "Talent Highlights" at bounding box center [290, 63] width 189 height 11
click at [381, 62] on icon "button" at bounding box center [383, 63] width 8 height 8
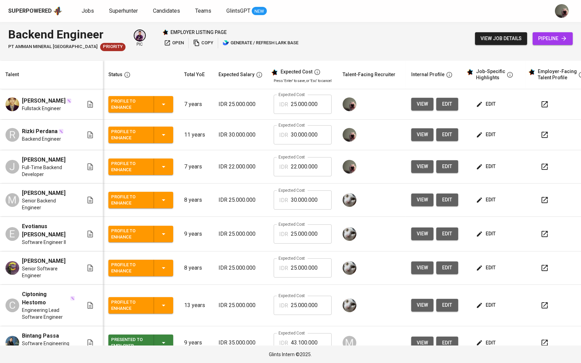
click at [483, 170] on icon "button" at bounding box center [479, 166] width 7 height 7
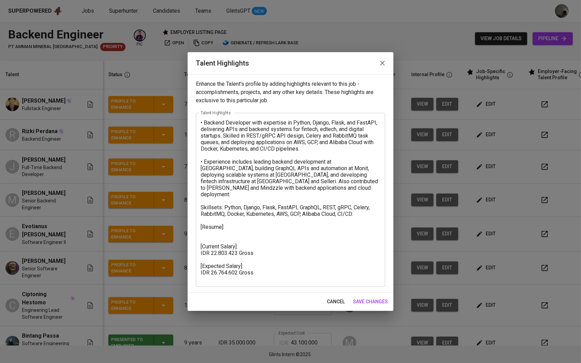
click at [209, 120] on textarea "• Backend Developer with expertise in Python, Django, Flask, and FastAPI, deliv…" at bounding box center [291, 199] width 180 height 161
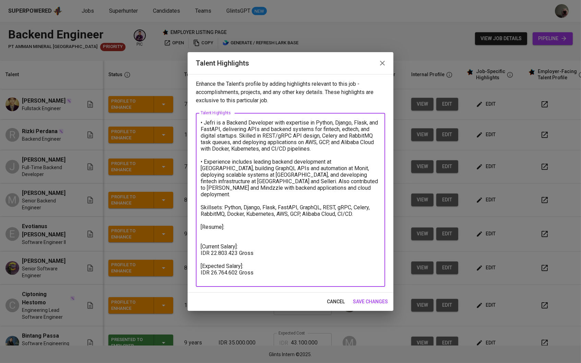
type textarea "• Jefri is a Backend Developer with expertise in Python, Django, Flask, and Fas…"
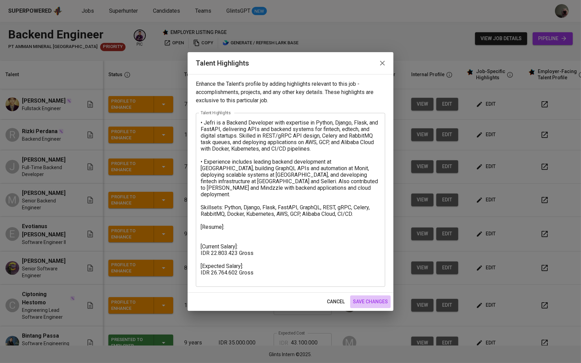
click at [375, 299] on span "save changes" at bounding box center [370, 302] width 35 height 9
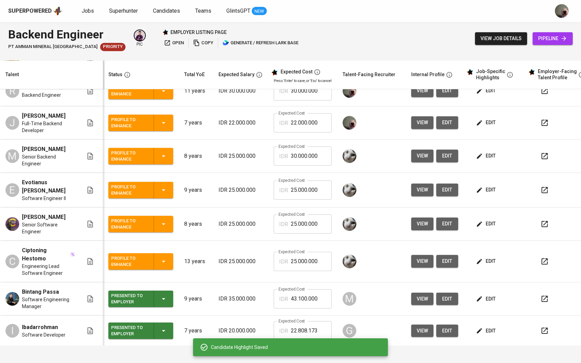
scroll to position [44, 0]
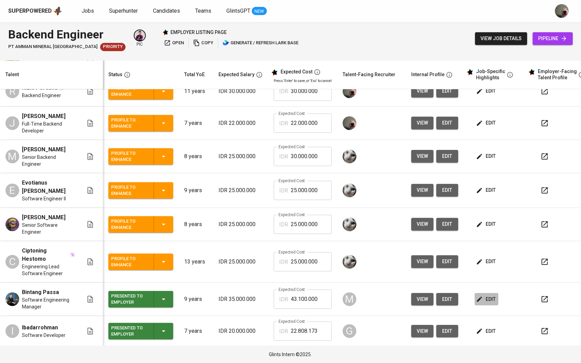
click at [492, 300] on span "edit" at bounding box center [487, 299] width 18 height 9
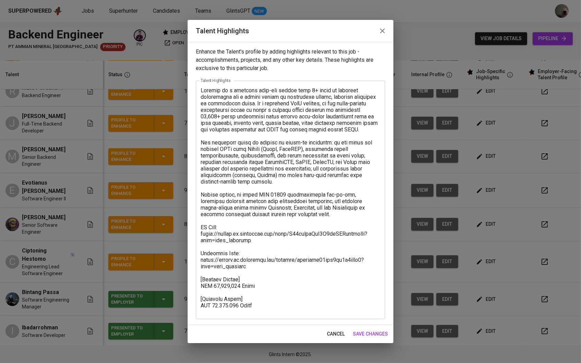
click at [388, 22] on div "Talent Highlights" at bounding box center [291, 31] width 206 height 22
click at [385, 33] on icon "button" at bounding box center [383, 31] width 8 height 8
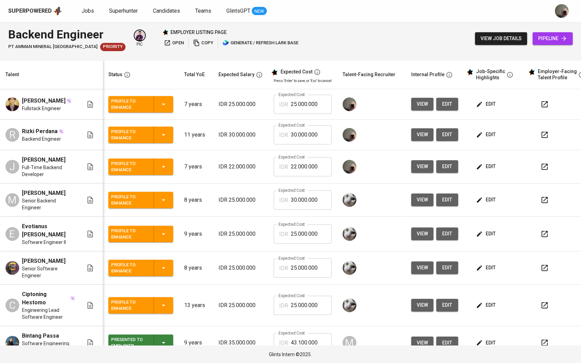
scroll to position [0, 0]
click at [490, 171] on span "edit" at bounding box center [487, 166] width 18 height 9
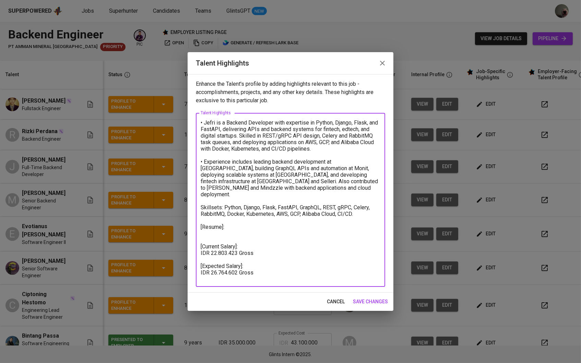
drag, startPoint x: 303, startPoint y: 184, endPoint x: 191, endPoint y: 119, distance: 129.3
click at [191, 119] on div "Enhance the Talent's profile by adding highlights relevant to this job - accomp…" at bounding box center [291, 183] width 206 height 219
paste textarea "Backend Developer with strong experience in Python, Django, Flask, and FastAPI,…"
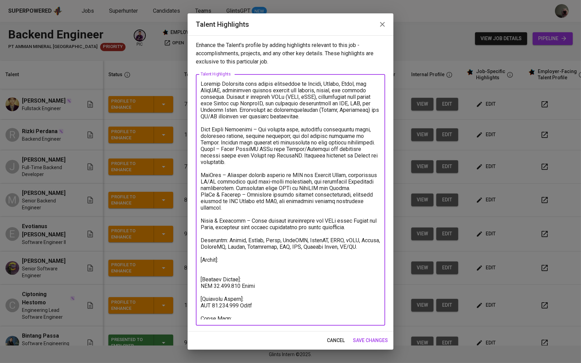
type textarea "Backend Developer with strong experience in Python, Django, Flask, and FastAPI,…"
click at [373, 337] on span "save changes" at bounding box center [370, 340] width 35 height 9
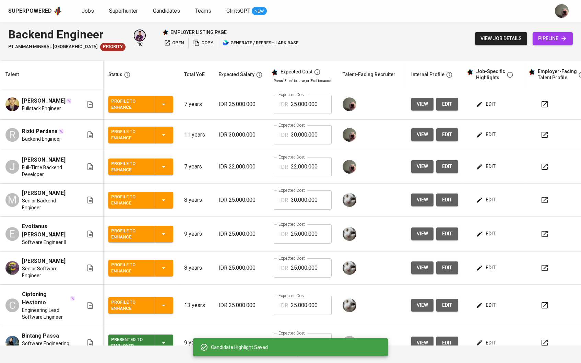
click at [483, 138] on icon "button" at bounding box center [479, 134] width 7 height 7
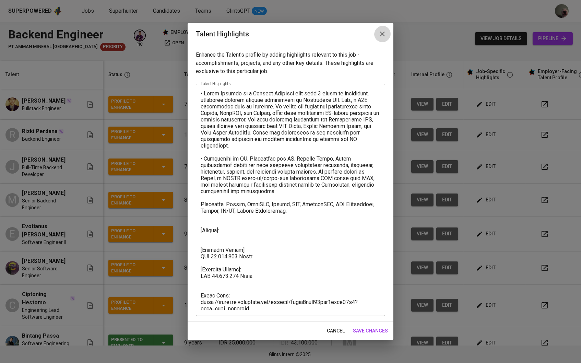
click at [379, 37] on icon "button" at bounding box center [383, 34] width 8 height 8
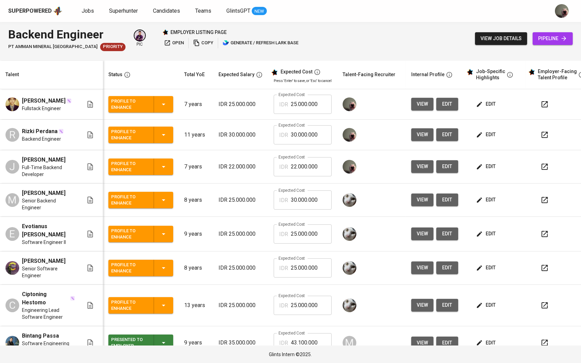
click at [496, 104] on span "edit" at bounding box center [487, 104] width 18 height 9
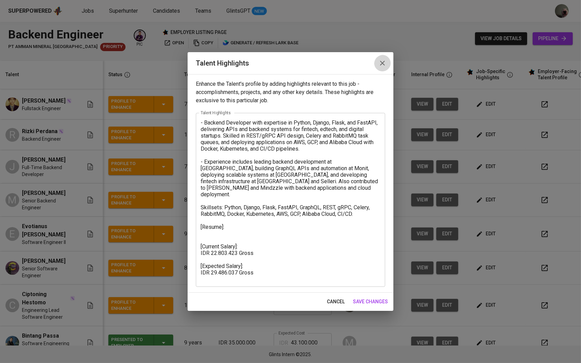
click at [379, 59] on button "button" at bounding box center [382, 63] width 16 height 16
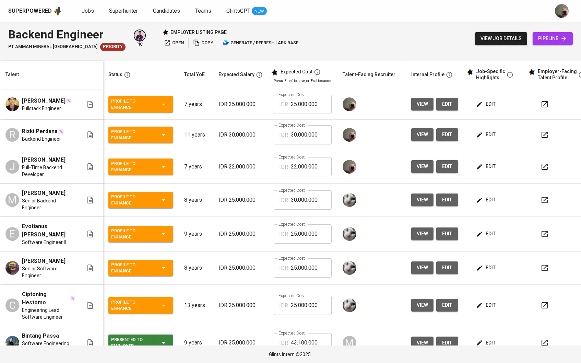
click at [428, 138] on span "view" at bounding box center [422, 134] width 11 height 9
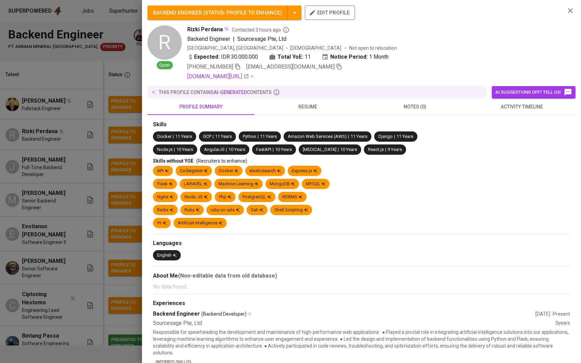
click at [131, 173] on div at bounding box center [290, 181] width 581 height 363
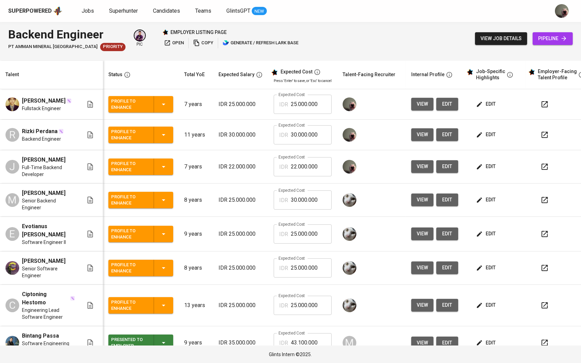
click at [488, 167] on span "edit" at bounding box center [487, 166] width 18 height 9
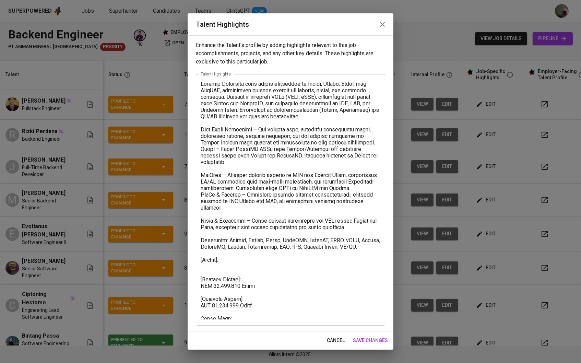
click at [246, 312] on textarea at bounding box center [291, 200] width 180 height 239
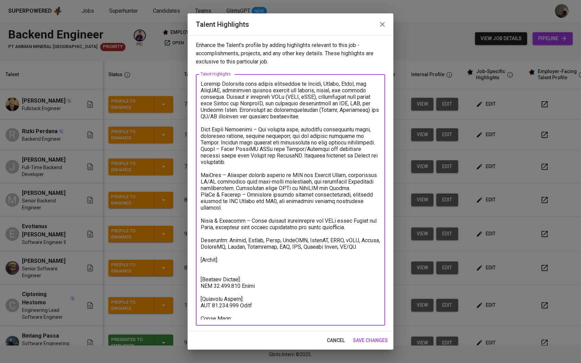
click at [236, 317] on textarea at bounding box center [291, 200] width 180 height 239
paste textarea "https://glints.sg.larksuite.com/minutes/obsg93al1222647tsfk5elof?from=from_copy…"
type textarea "Backend Developer with strong experience in Python, Django, Flask, and FastAPI,…"
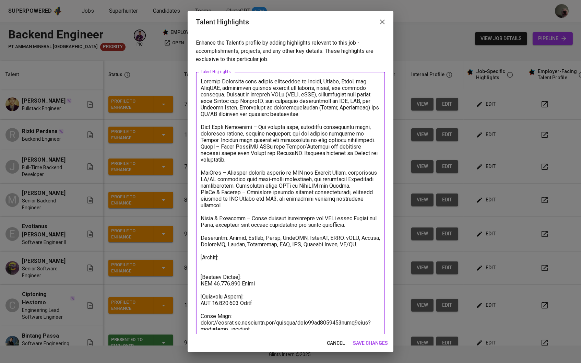
click at [370, 341] on span "save changes" at bounding box center [370, 343] width 35 height 9
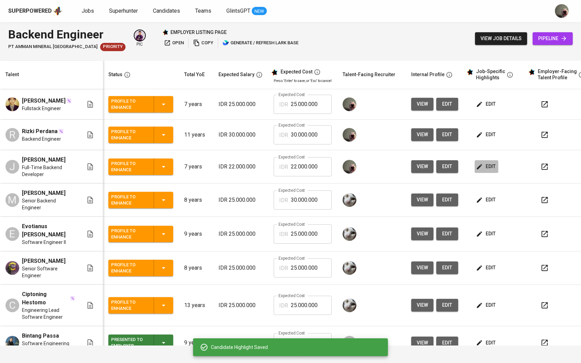
click at [482, 169] on icon "button" at bounding box center [479, 166] width 5 height 5
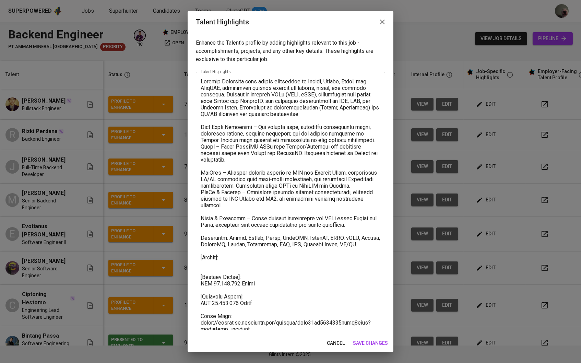
click at [246, 259] on textarea at bounding box center [291, 204] width 180 height 252
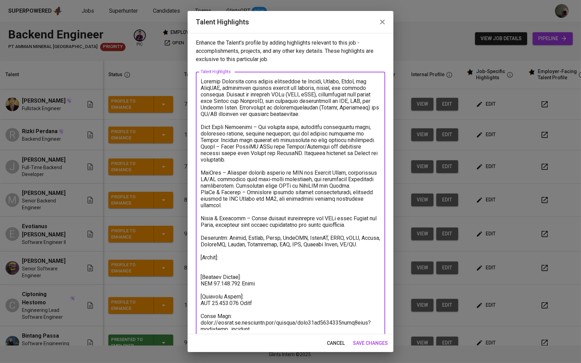
paste textarea "Jefri CV.pdf"
click at [284, 274] on textarea at bounding box center [291, 204] width 180 height 252
drag, startPoint x: 240, startPoint y: 259, endPoint x: 194, endPoint y: 259, distance: 45.6
click at [194, 259] on div "Enhance the Talent's profile by adding highlights relevant to this job - accomp…" at bounding box center [291, 183] width 206 height 301
paste textarea "https://glints.sg.larksuite.com/file/SaDibznaRodvrYxuxMGlHQk5gtb?from=from_copy…"
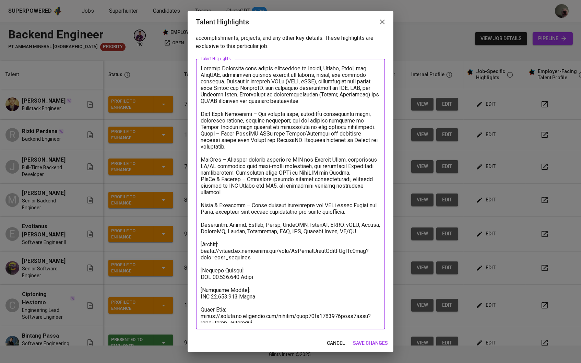
scroll to position [13, 0]
type textarea "Backend Developer with strong experience in Python, Django, Flask, and FastAPI,…"
click at [376, 341] on span "save changes" at bounding box center [370, 343] width 35 height 9
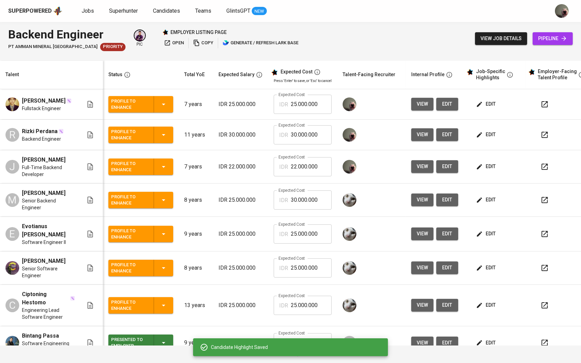
click at [483, 170] on icon "button" at bounding box center [479, 166] width 7 height 7
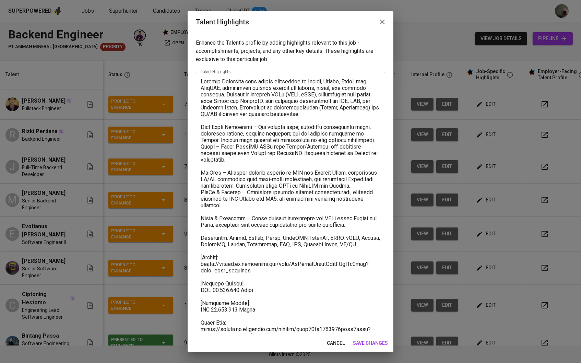
click at [383, 26] on icon "button" at bounding box center [383, 22] width 8 height 8
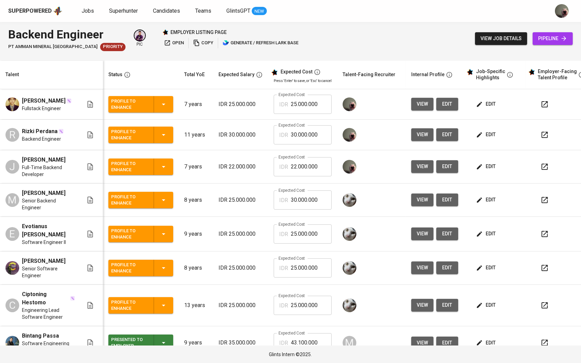
click at [483, 137] on icon "button" at bounding box center [479, 134] width 7 height 7
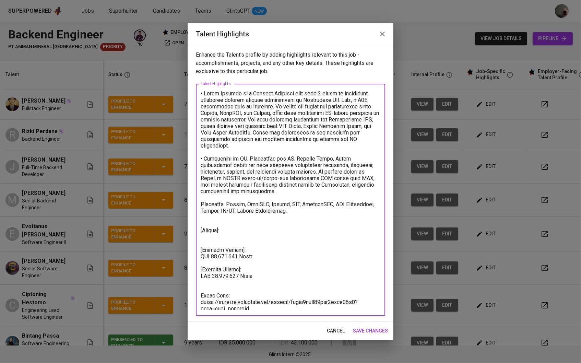
click at [223, 243] on textarea at bounding box center [291, 200] width 180 height 220
click at [214, 237] on textarea at bounding box center [291, 200] width 180 height 220
paste textarea "https://glints.sg.larksuite.com/file/JL6qbH2o5ofgF6x8b9al04OBgdh?from=from_copy…"
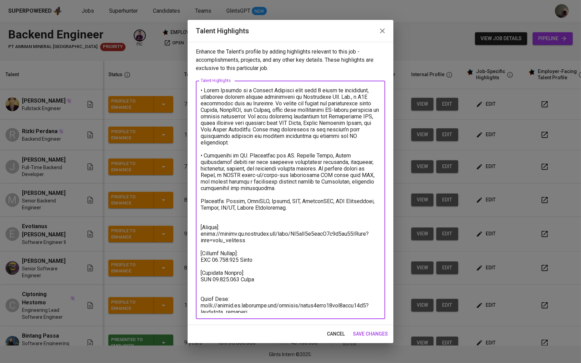
type textarea "• Rizki Perdana is a Backend Engineer with over 6 years of experience, currentl…"
click at [370, 329] on button "save changes" at bounding box center [370, 334] width 40 height 13
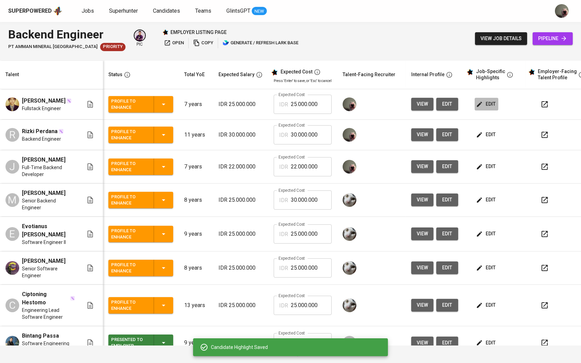
click at [491, 103] on span "edit" at bounding box center [487, 104] width 18 height 9
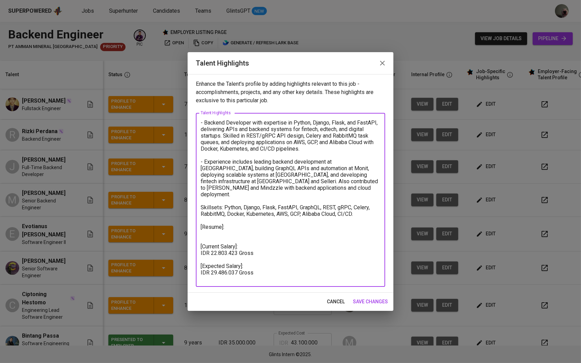
click at [287, 278] on textarea "- Backend Developer with expertise in Python, Django, Flask, and FastAPI, deliv…" at bounding box center [291, 199] width 180 height 161
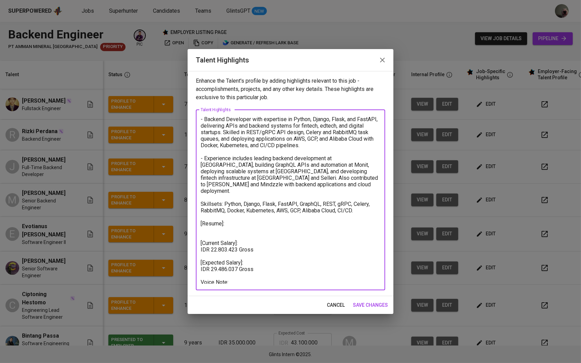
paste textarea "https://glints.sg.larksuite.com/file/Lbg3biz5To0CFtxAYwWlzgffg3f"
click at [235, 226] on textarea "- Backend Developer with expertise in Python, Django, Flask, and FastAPI, deliv…" at bounding box center [291, 200] width 180 height 168
click at [223, 224] on textarea "- Backend Developer with expertise in Python, Django, Flask, and FastAPI, deliv…" at bounding box center [291, 200] width 180 height 168
paste textarea "https://glints.sg.larksuite.com/file/JL6qbH2o5ofgF6x8b9al04OBgdh?from=from_copy…"
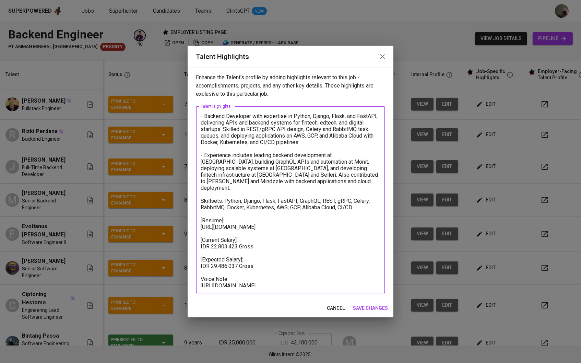
type textarea "- Backend Developer with expertise in Python, Django, Flask, and FastAPI, deliv…"
click at [374, 308] on span "save changes" at bounding box center [370, 308] width 35 height 9
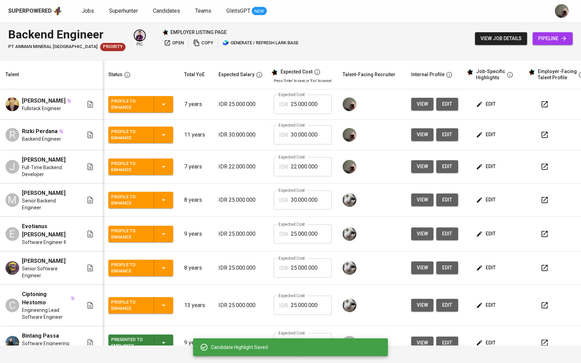
click at [492, 134] on button "edit" at bounding box center [487, 134] width 24 height 13
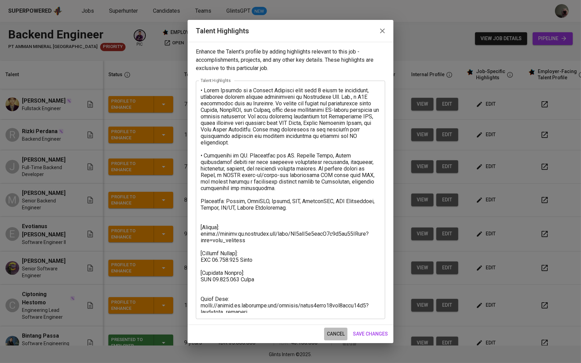
click at [330, 335] on span "cancel" at bounding box center [336, 334] width 18 height 9
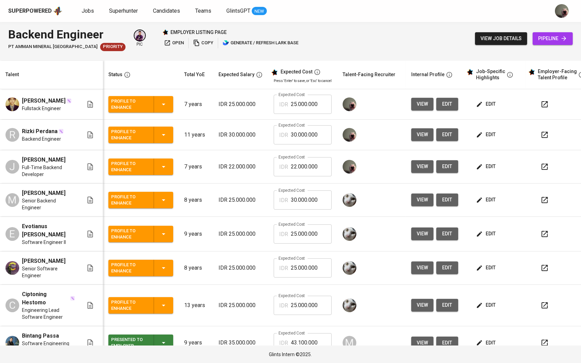
click at [481, 170] on icon "button" at bounding box center [479, 166] width 7 height 7
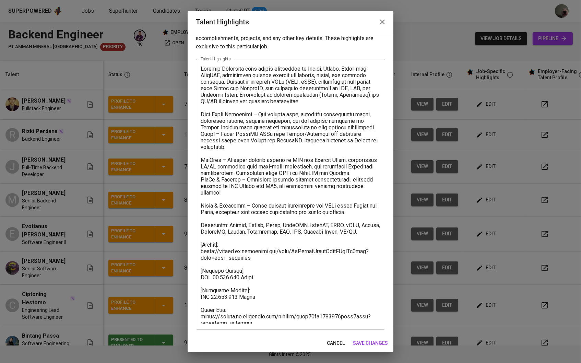
click at [328, 333] on div "Enhance the Talent's profile by adding highlights relevant to this job - accomp…" at bounding box center [291, 183] width 206 height 301
click at [328, 336] on div "cancel save changes" at bounding box center [291, 343] width 206 height 18
click at [329, 339] on span "cancel" at bounding box center [336, 343] width 18 height 9
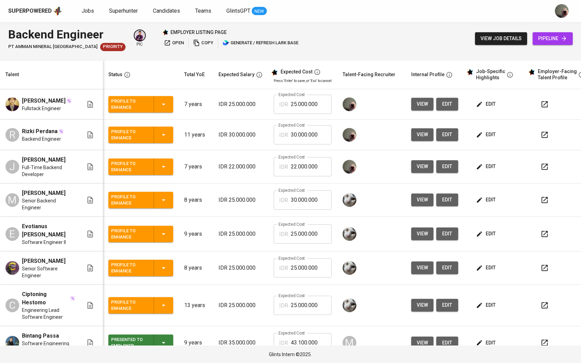
click at [482, 106] on icon "button" at bounding box center [479, 104] width 5 height 5
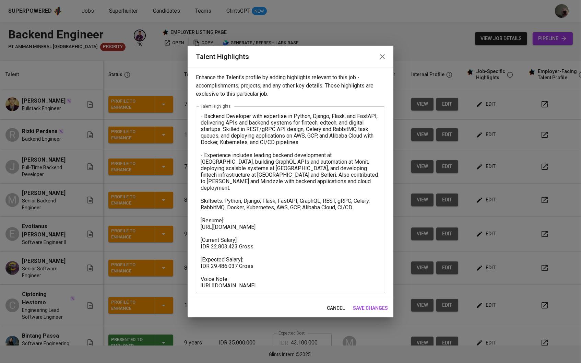
click at [208, 114] on textarea at bounding box center [291, 200] width 180 height 174
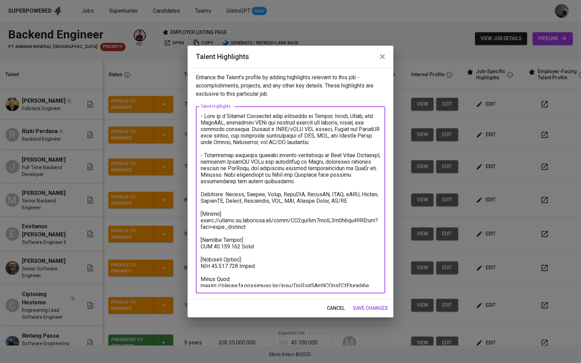
drag, startPoint x: 258, startPoint y: 228, endPoint x: 190, endPoint y: 221, distance: 67.6
click at [190, 221] on div "Enhance the Talent's profile by adding highlights relevant to this job - accomp…" at bounding box center [291, 184] width 206 height 232
paste textarea "VoUFbTdHkorJHOx4uw2lVDVvg7f"
type textarea "- Diki is a Backend Developer with expertise in Python, Django, Flask, and Fast…"
click at [375, 303] on button "save changes" at bounding box center [370, 308] width 40 height 13
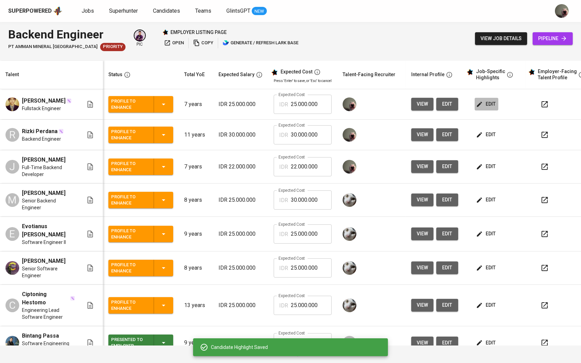
click at [482, 108] on icon "button" at bounding box center [479, 104] width 7 height 7
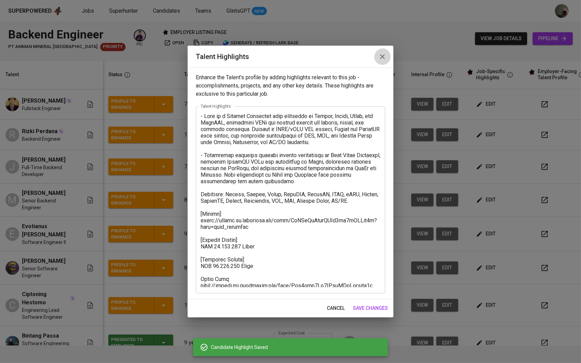
click at [379, 59] on icon "button" at bounding box center [383, 57] width 8 height 8
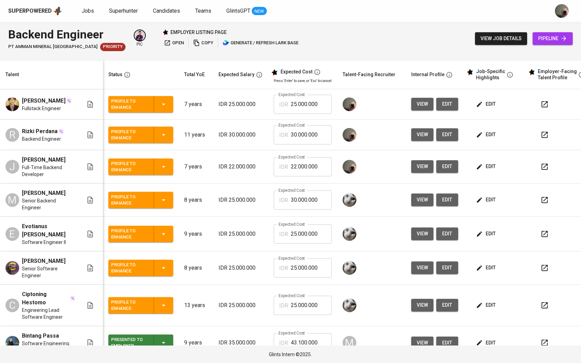
click at [487, 139] on span "edit" at bounding box center [487, 134] width 18 height 9
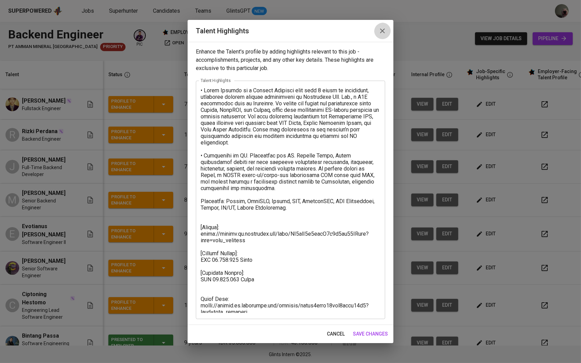
click at [385, 31] on icon "button" at bounding box center [383, 31] width 8 height 8
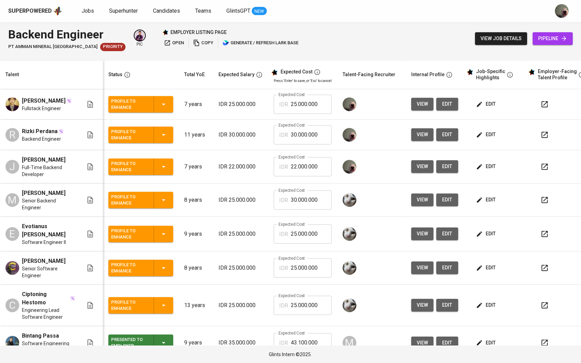
click at [493, 163] on td "edit" at bounding box center [495, 166] width 62 height 33
click at [490, 168] on span "edit" at bounding box center [487, 166] width 18 height 9
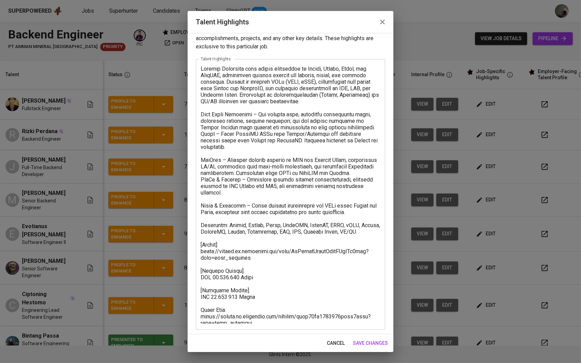
click at [381, 20] on icon "button" at bounding box center [383, 22] width 8 height 8
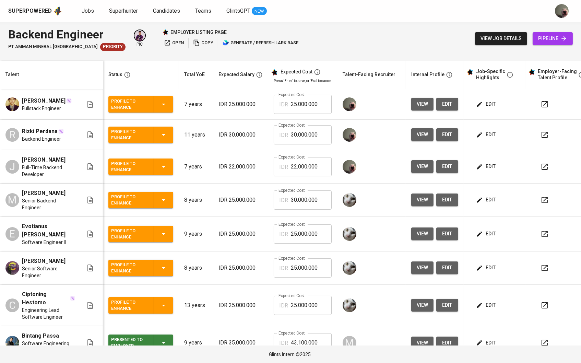
click at [483, 138] on icon "button" at bounding box center [479, 134] width 7 height 7
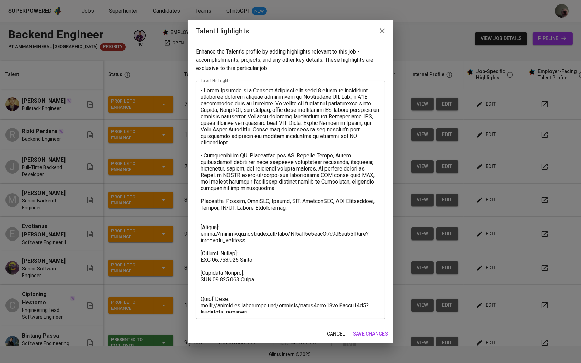
click at [335, 328] on button "cancel" at bounding box center [335, 334] width 23 height 13
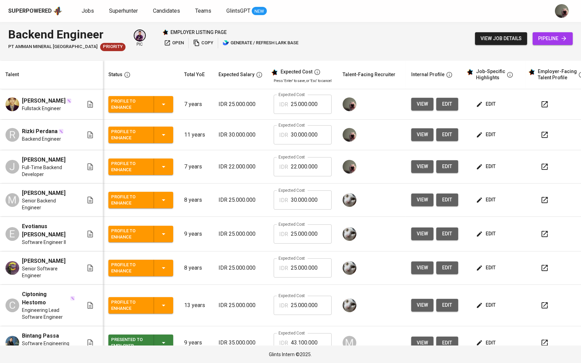
click at [479, 166] on icon "button" at bounding box center [479, 166] width 7 height 7
click at [479, 184] on td "edit" at bounding box center [495, 166] width 62 height 33
click at [481, 173] on button "edit" at bounding box center [487, 166] width 24 height 13
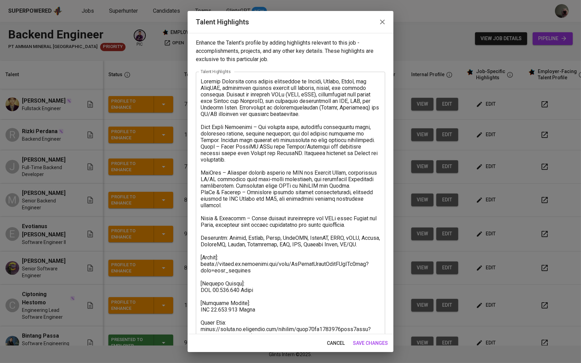
click at [330, 342] on span "cancel" at bounding box center [336, 343] width 18 height 9
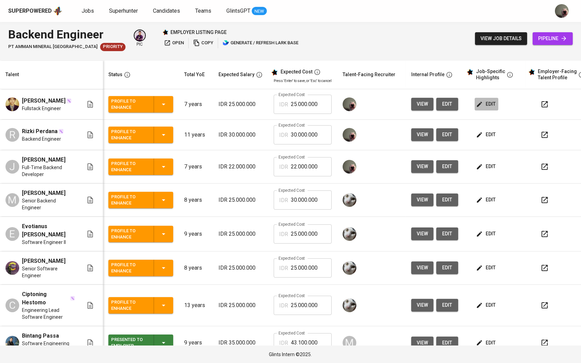
click at [491, 104] on span "edit" at bounding box center [487, 104] width 18 height 9
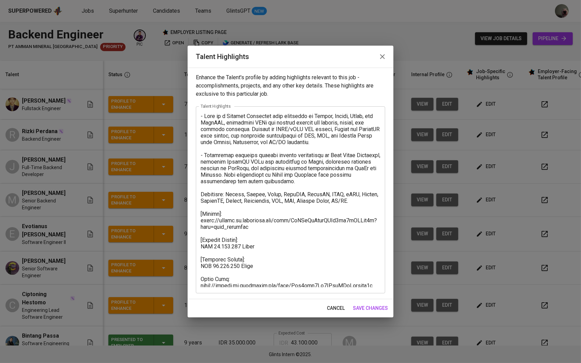
click at [374, 309] on span "save changes" at bounding box center [370, 308] width 35 height 9
